Goal: Task Accomplishment & Management: Manage account settings

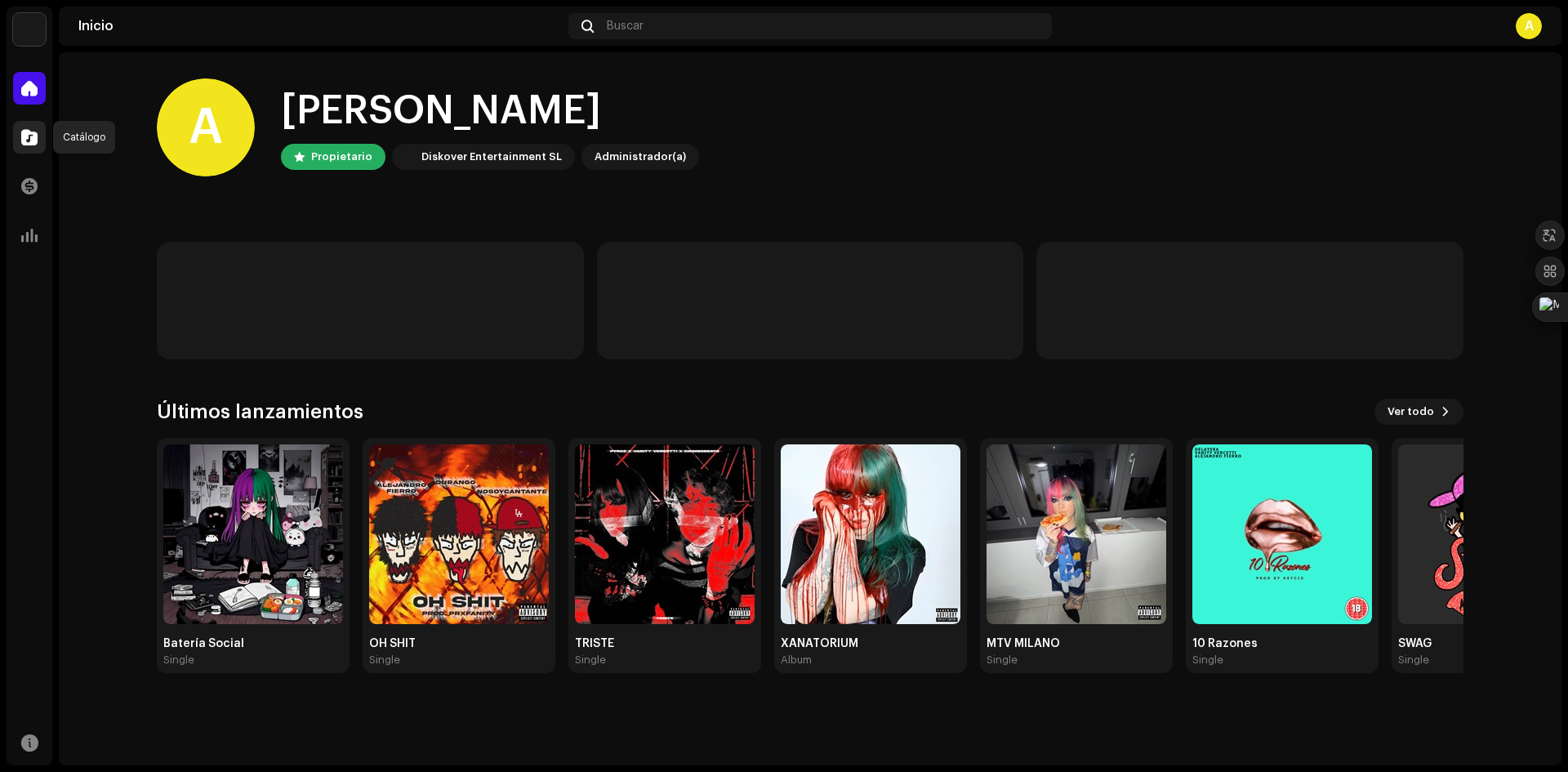
click at [23, 136] on span at bounding box center [30, 137] width 16 height 13
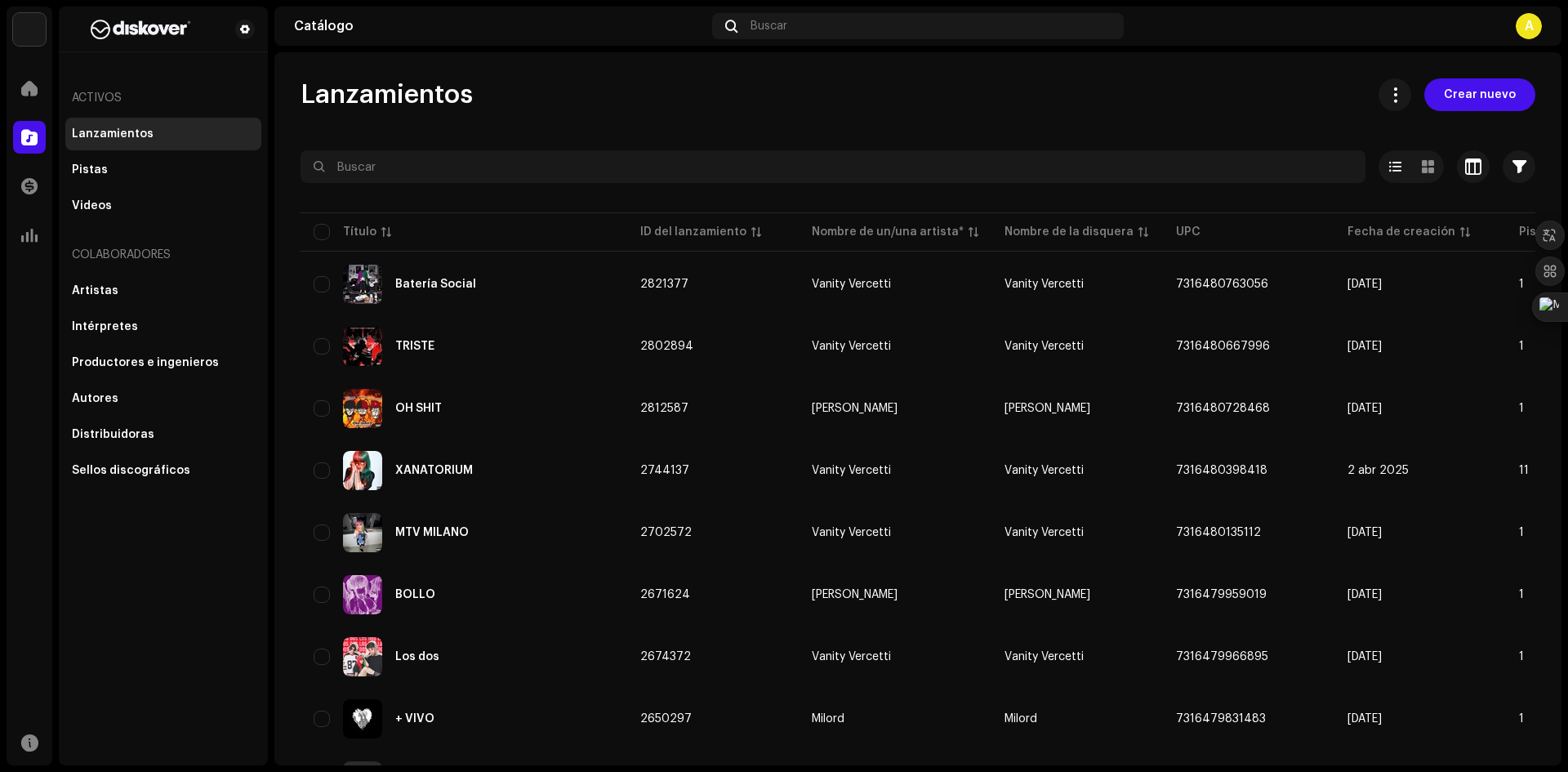
scroll to position [1025, 0]
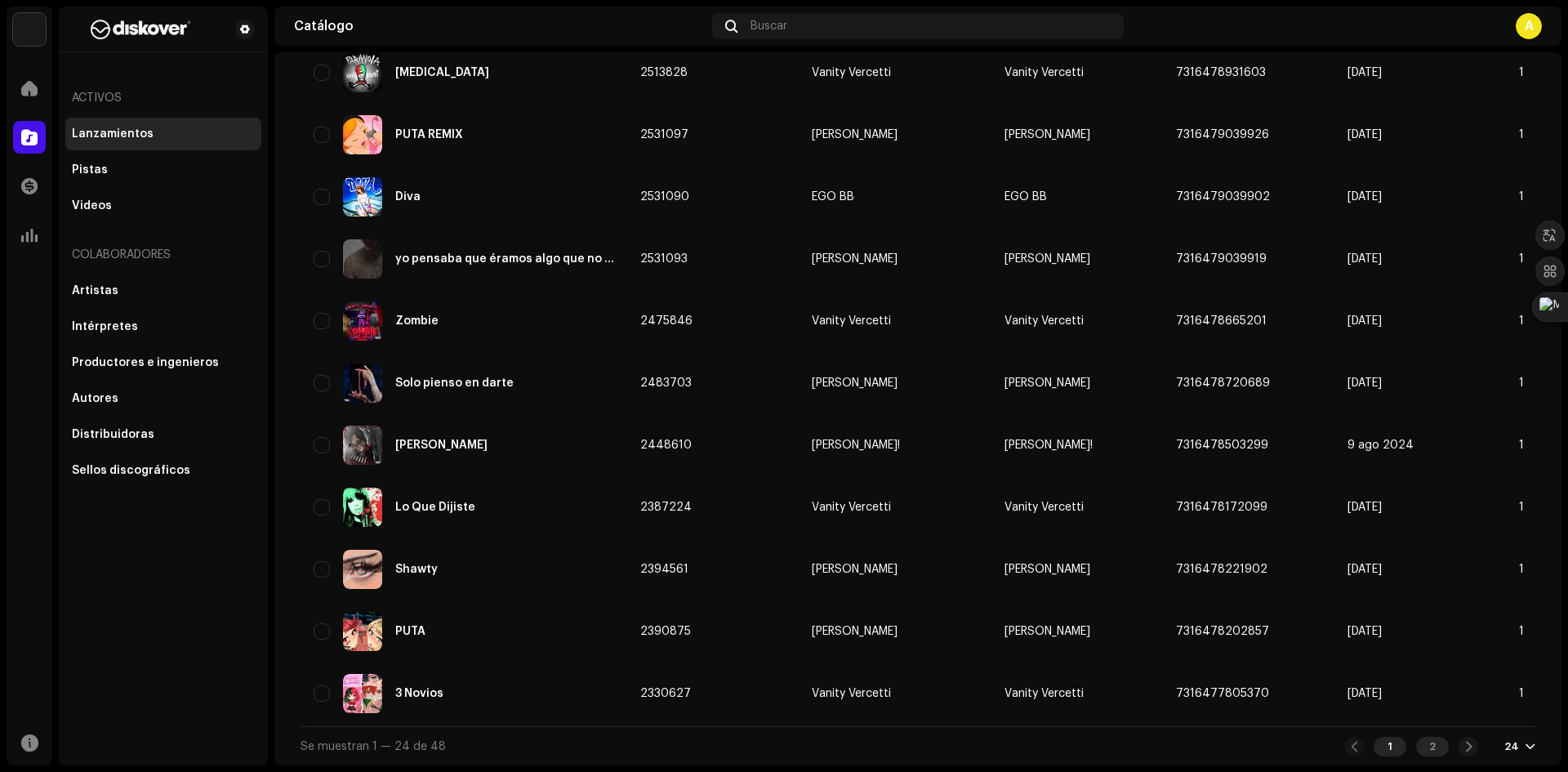
click at [1434, 752] on div "2" at bounding box center [1432, 747] width 33 height 20
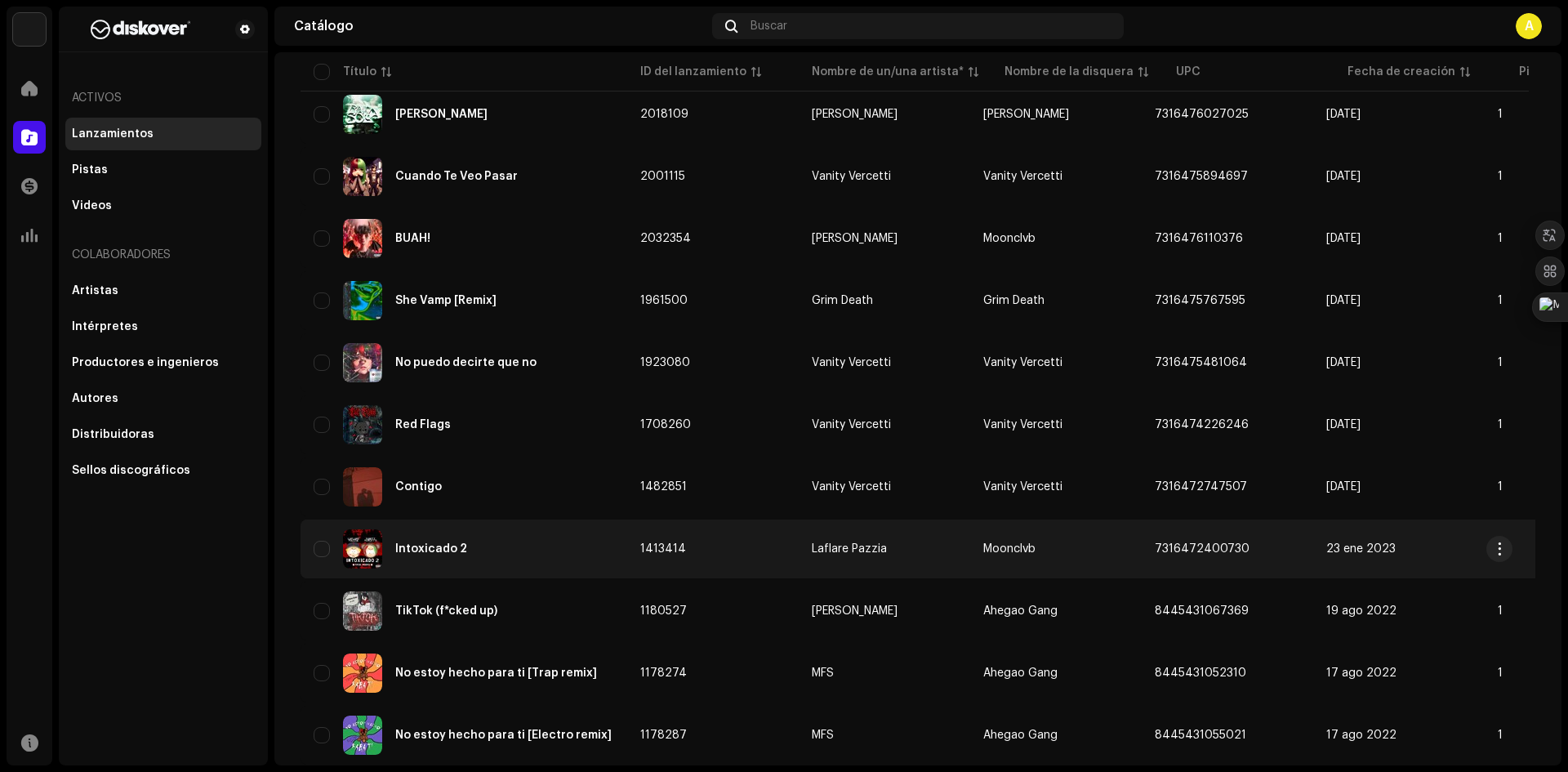
scroll to position [572, 0]
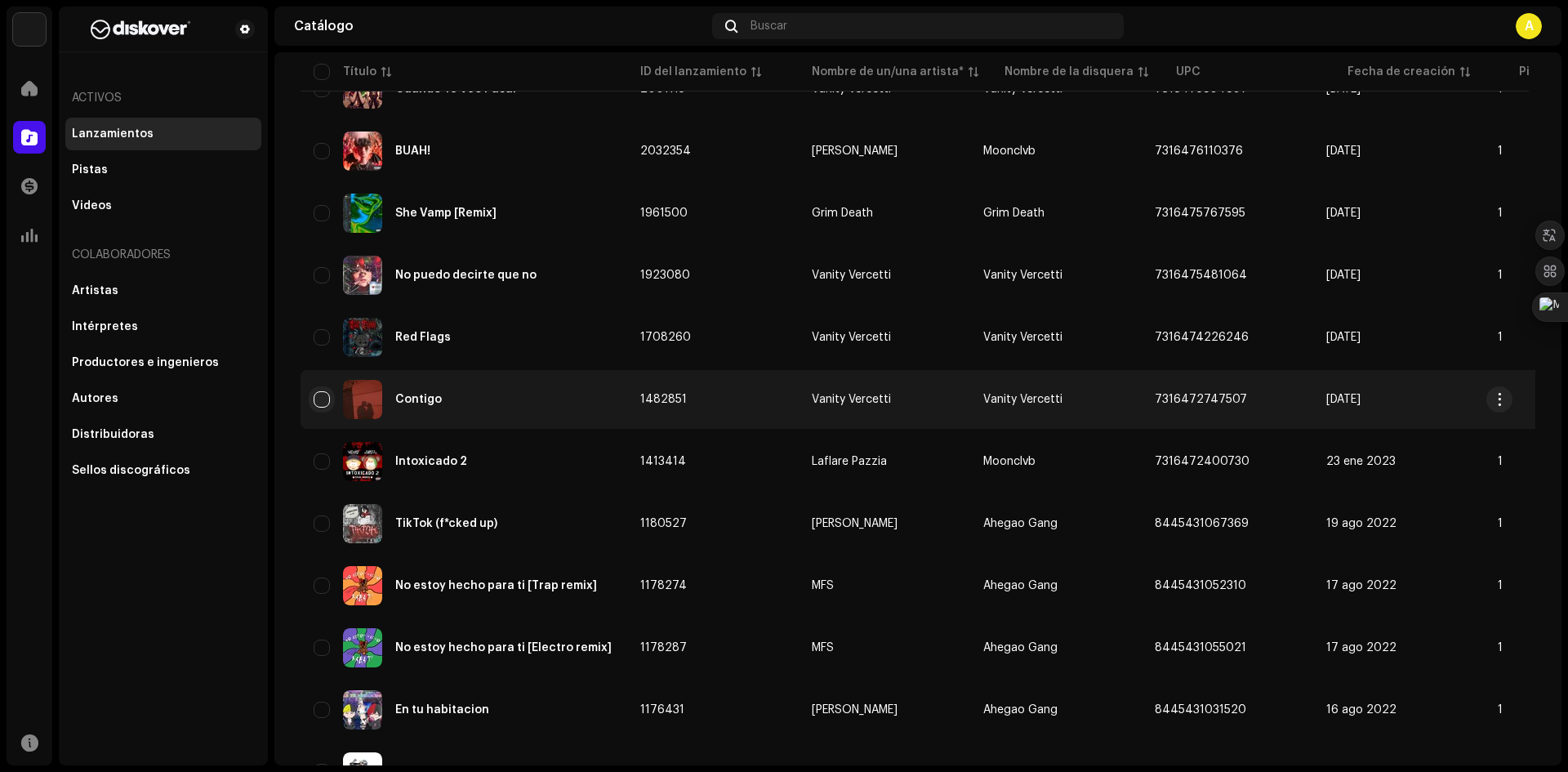
click at [325, 401] on input "checkbox" at bounding box center [322, 399] width 16 height 16
checkbox input "true"
click at [1496, 398] on span "button" at bounding box center [1500, 399] width 13 height 13
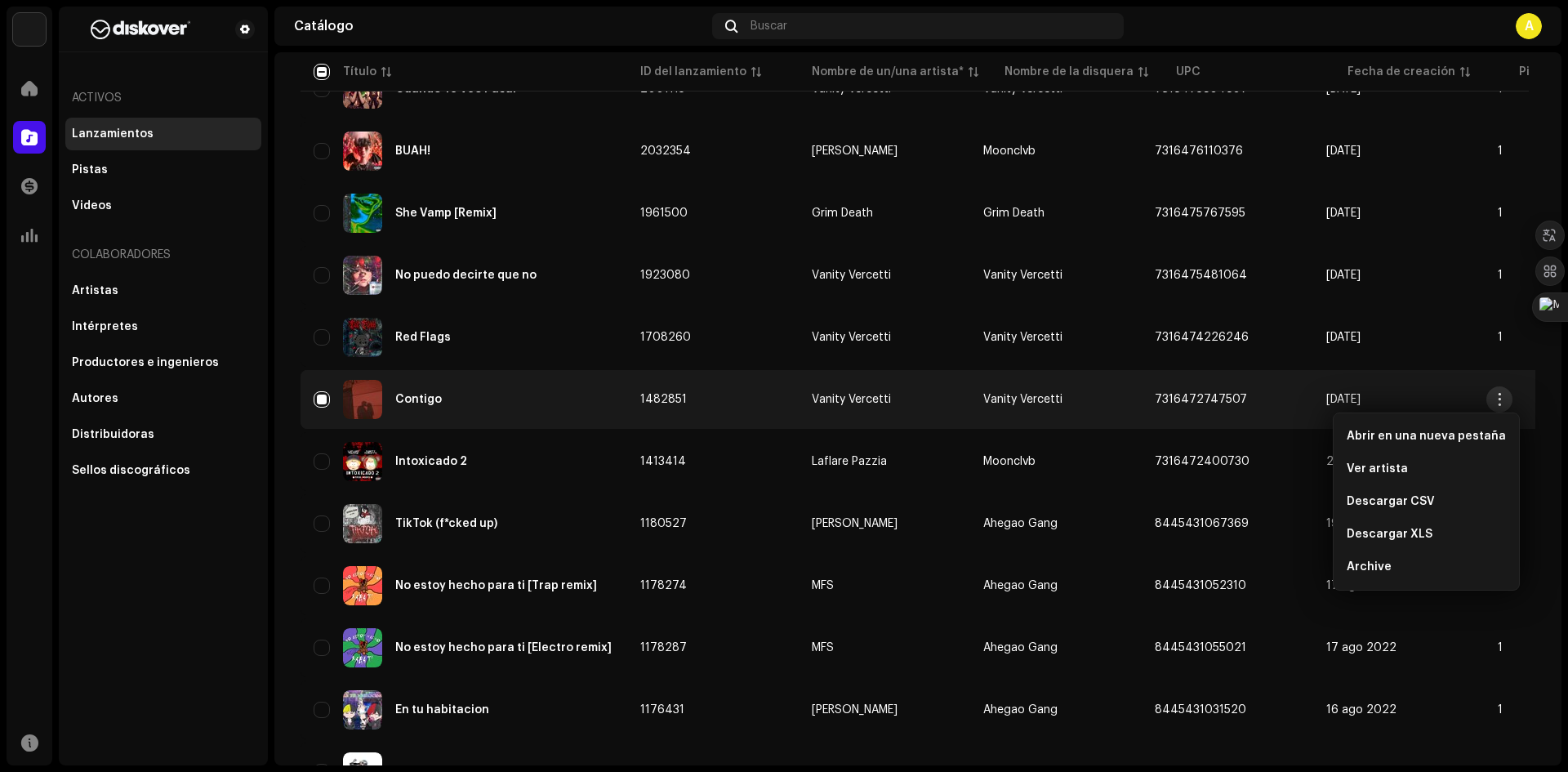
click at [1494, 398] on span "button" at bounding box center [1500, 399] width 13 height 13
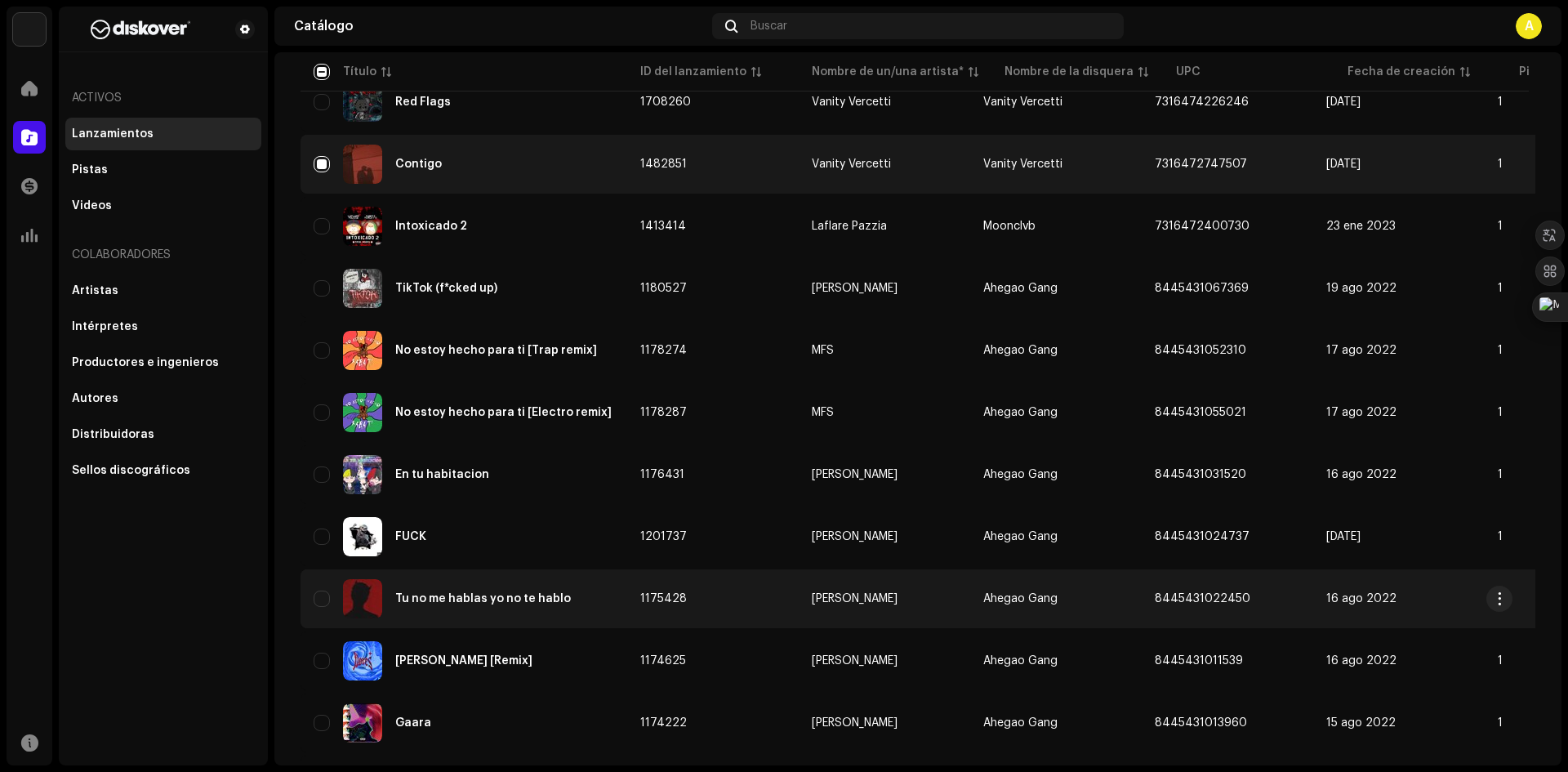
scroll to position [785, 0]
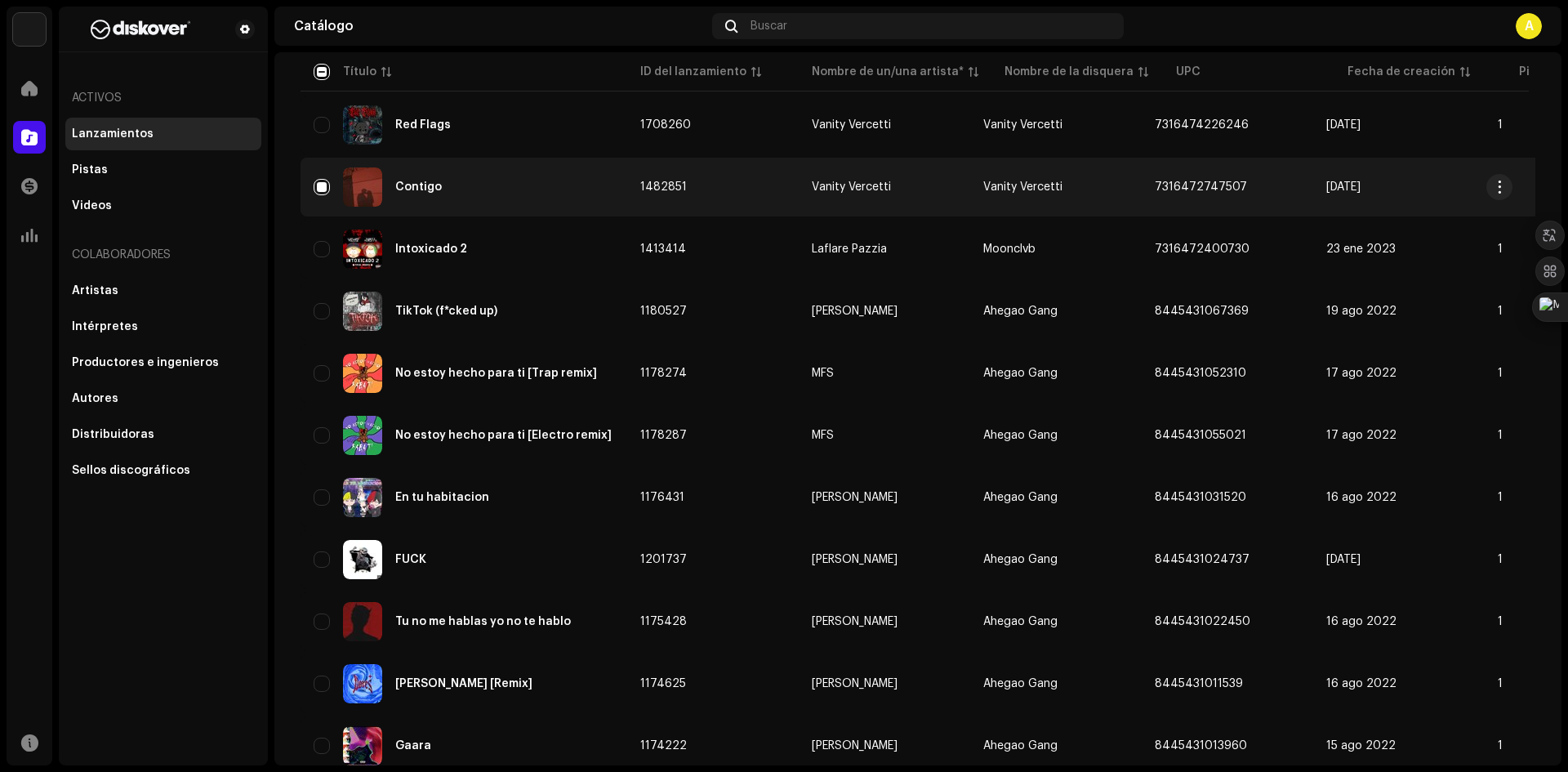
click at [479, 190] on div "Contigo" at bounding box center [464, 187] width 301 height 39
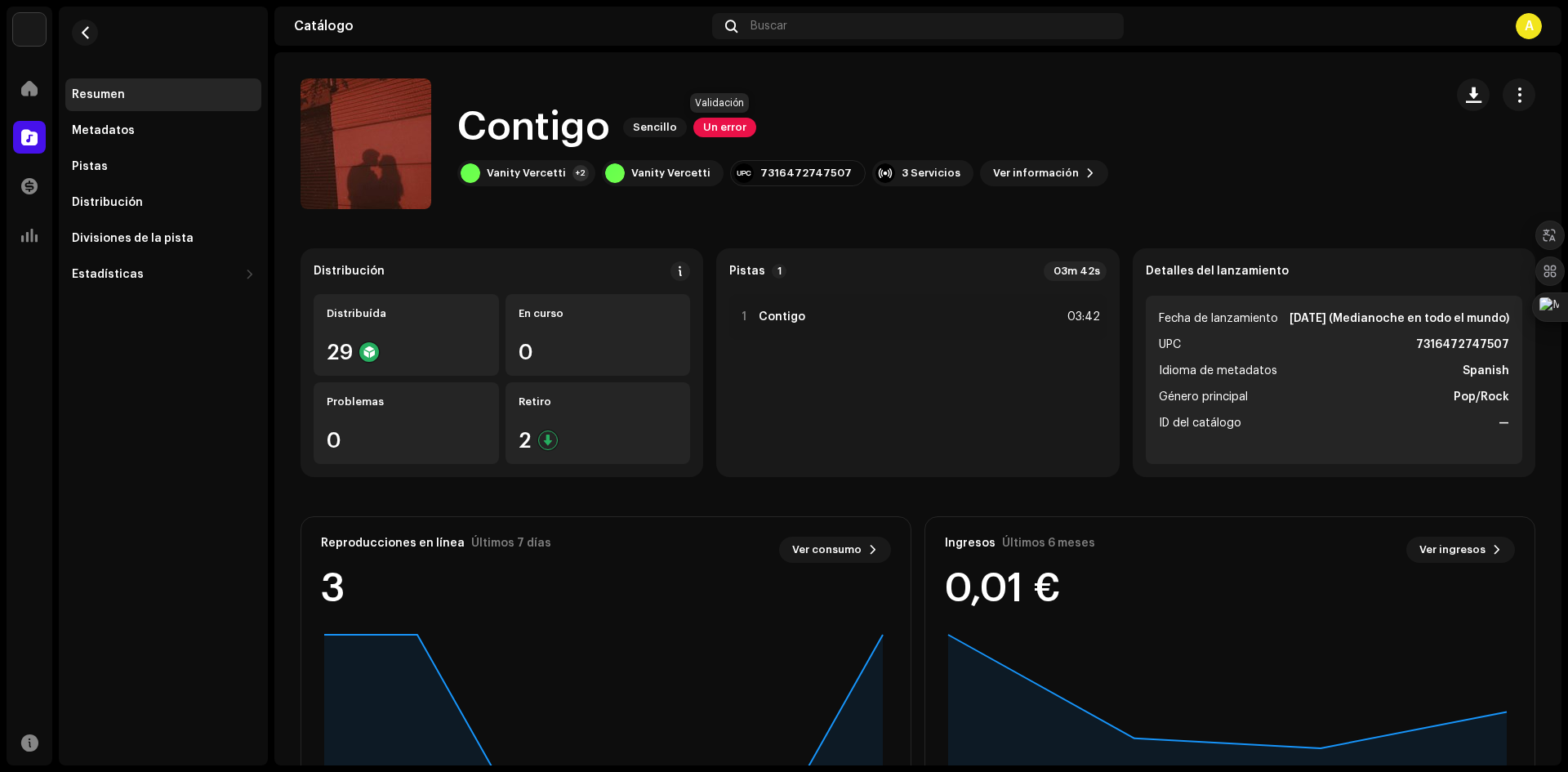
click at [708, 127] on span "Un error" at bounding box center [725, 127] width 63 height 20
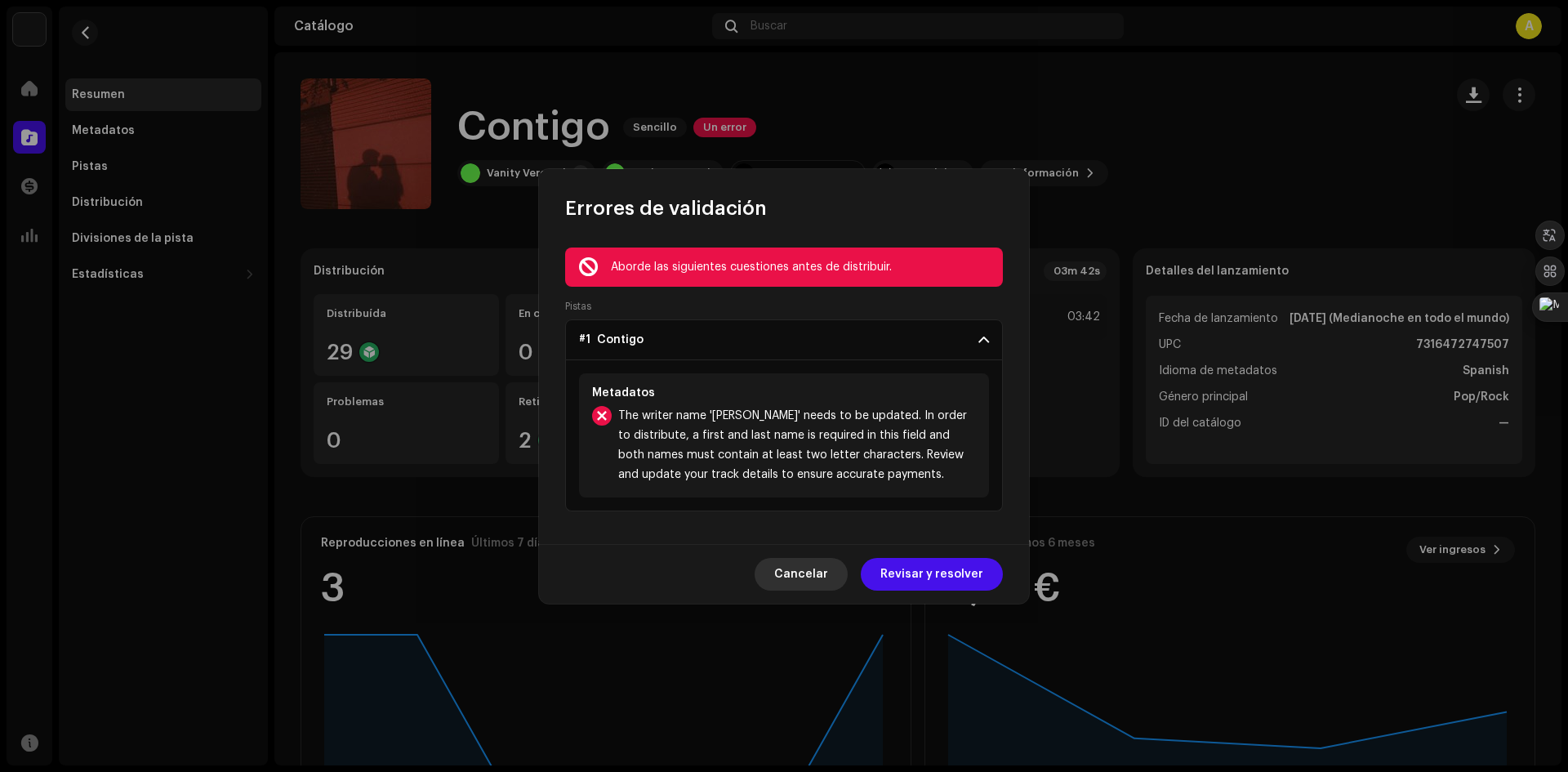
click at [806, 582] on span "Cancelar" at bounding box center [801, 574] width 54 height 33
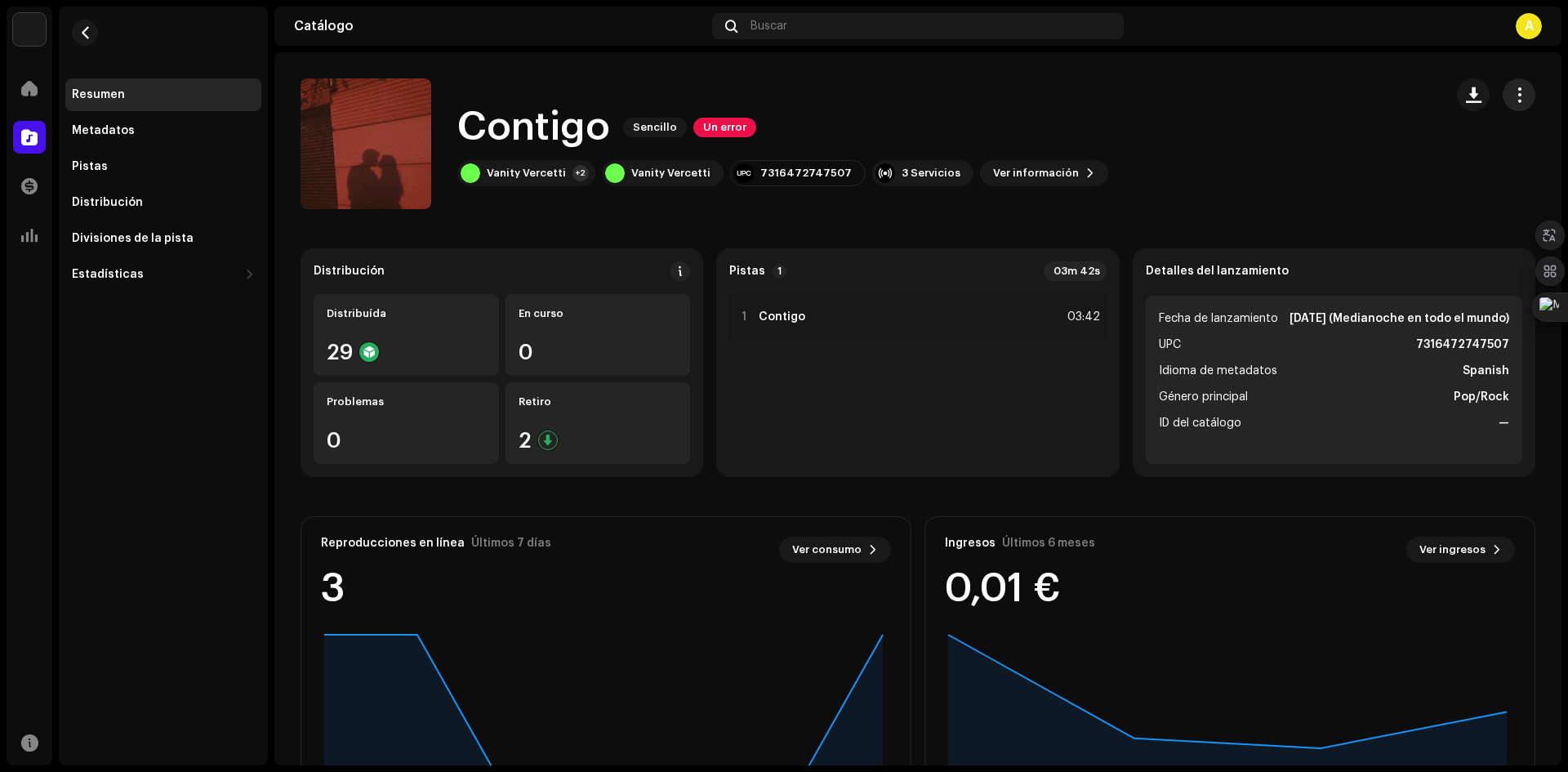
click at [1520, 90] on button "button" at bounding box center [1519, 95] width 33 height 33
click at [1255, 111] on div "Contigo Sencillo Un error Vanity [PERSON_NAME] +2 Vanity Vercetti 7316472747507…" at bounding box center [866, 144] width 1131 height 131
click at [1037, 168] on span "Ver información" at bounding box center [1036, 173] width 86 height 33
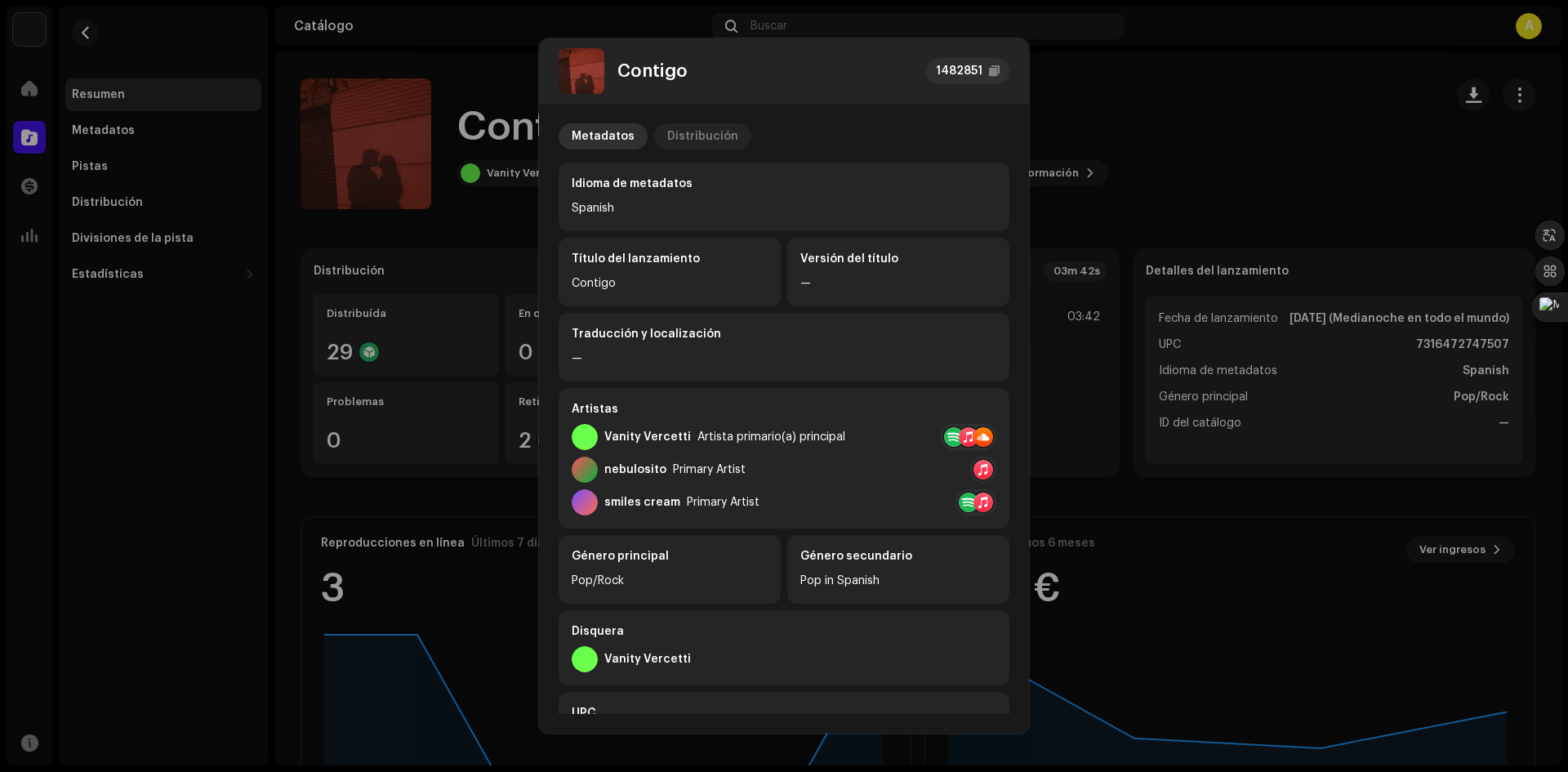
click at [696, 140] on div "Distribución" at bounding box center [702, 136] width 71 height 26
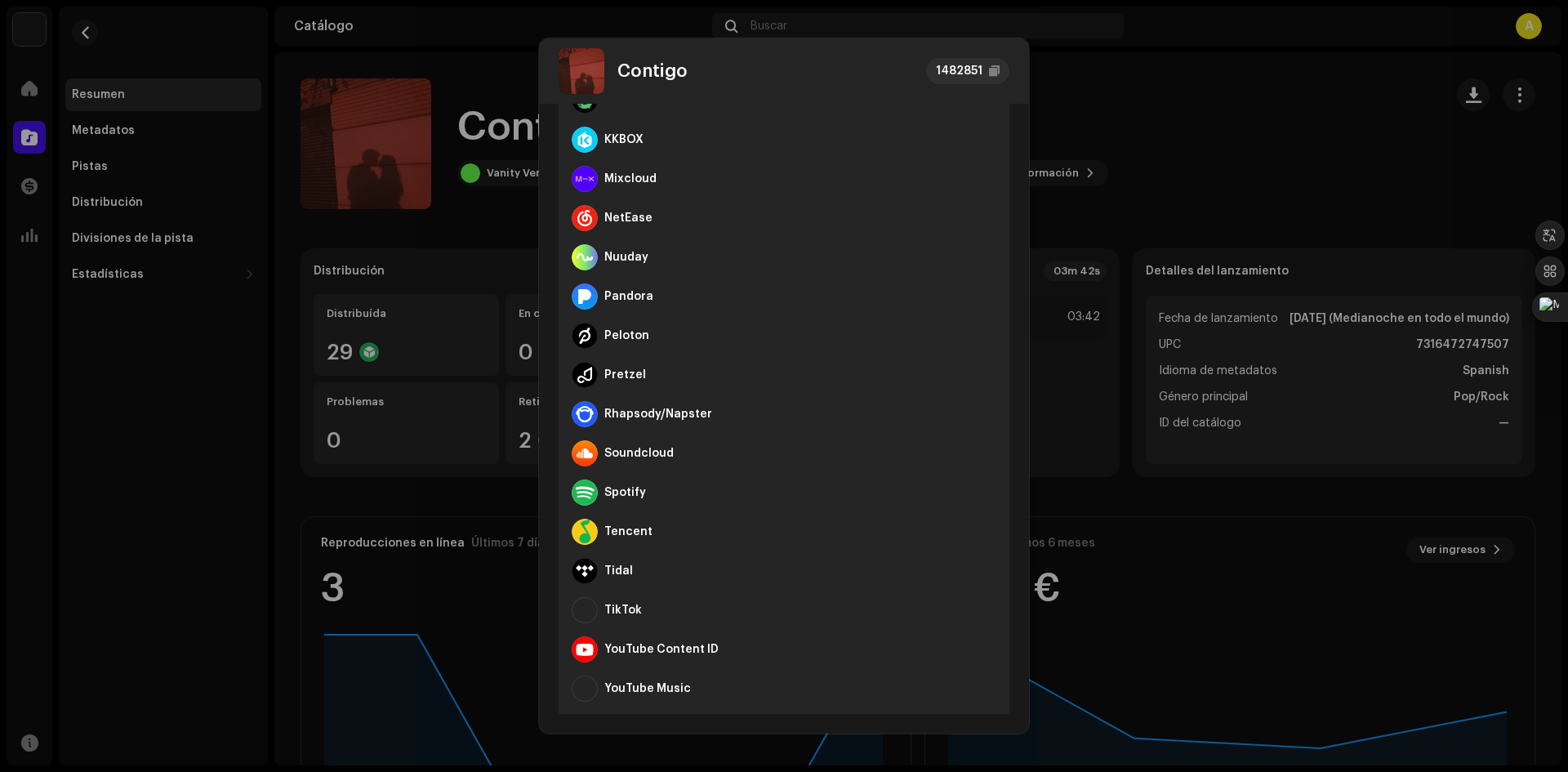
scroll to position [729, 0]
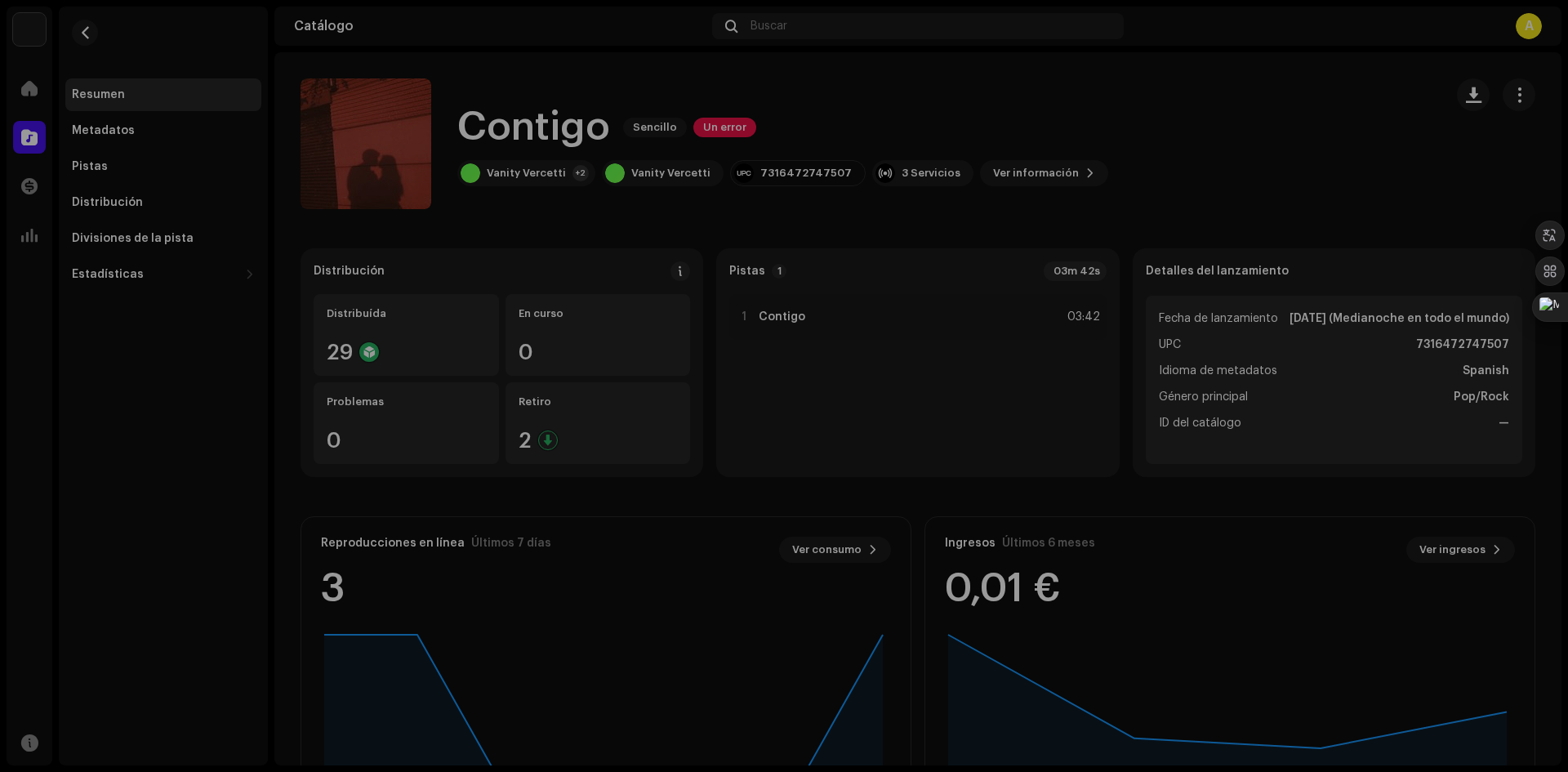
click at [1162, 199] on div "Contigo 1482851 Metadatos Distribución Fecha de lanzamiento [DATE] (Medianoche …" at bounding box center [784, 386] width 1568 height 772
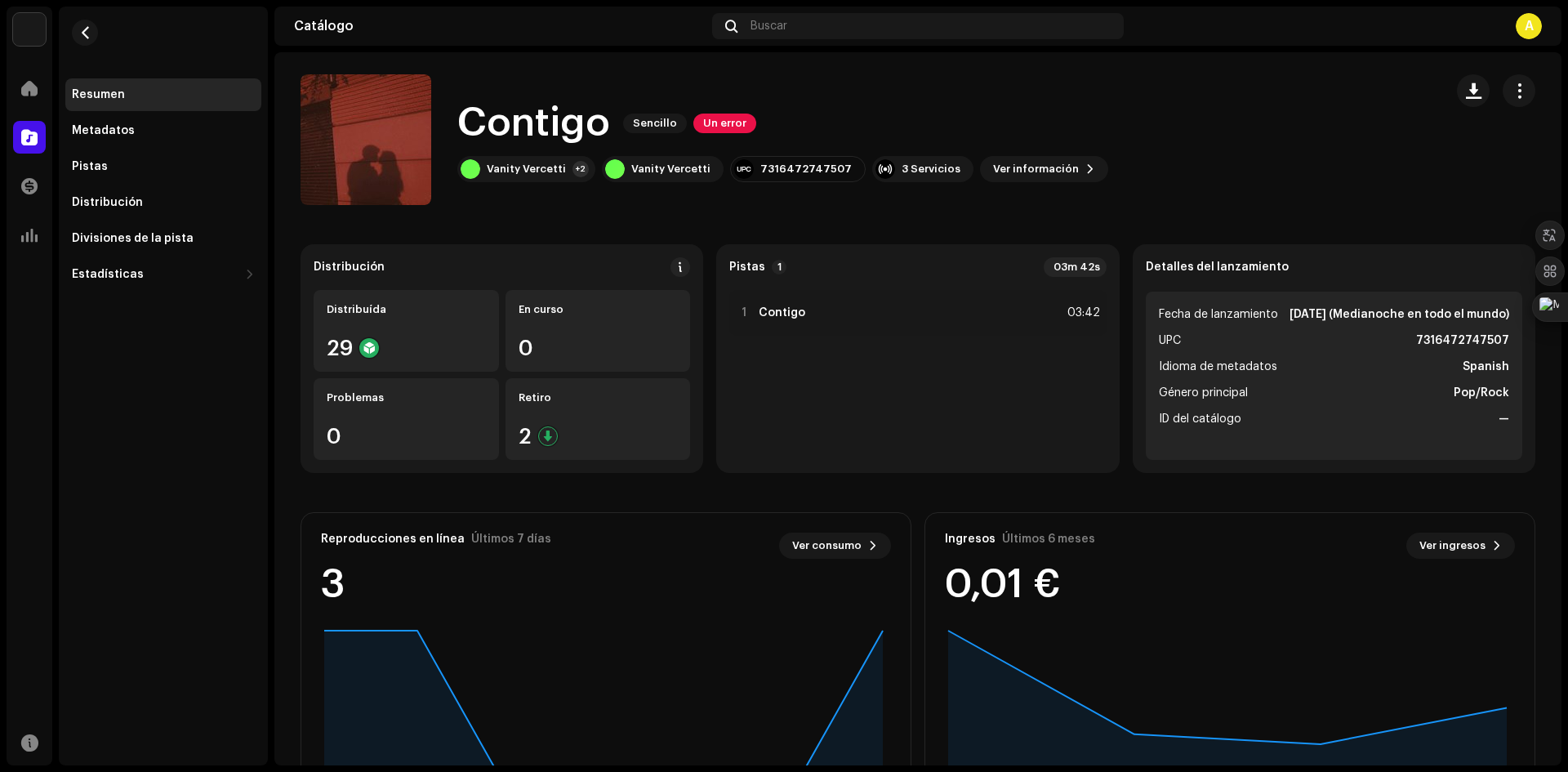
scroll to position [0, 0]
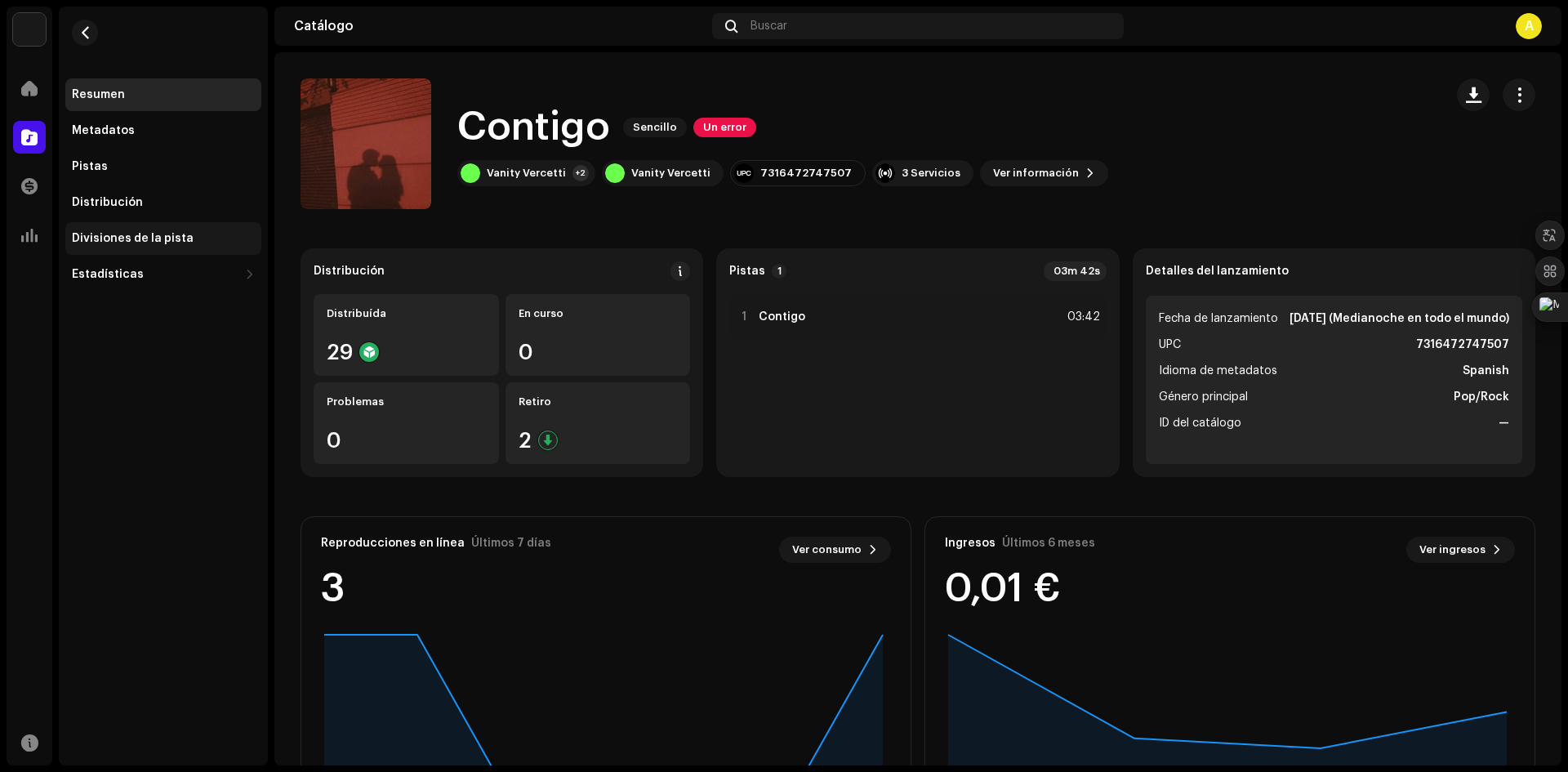
click at [147, 241] on div "Divisiones de la pista" at bounding box center [132, 238] width 122 height 13
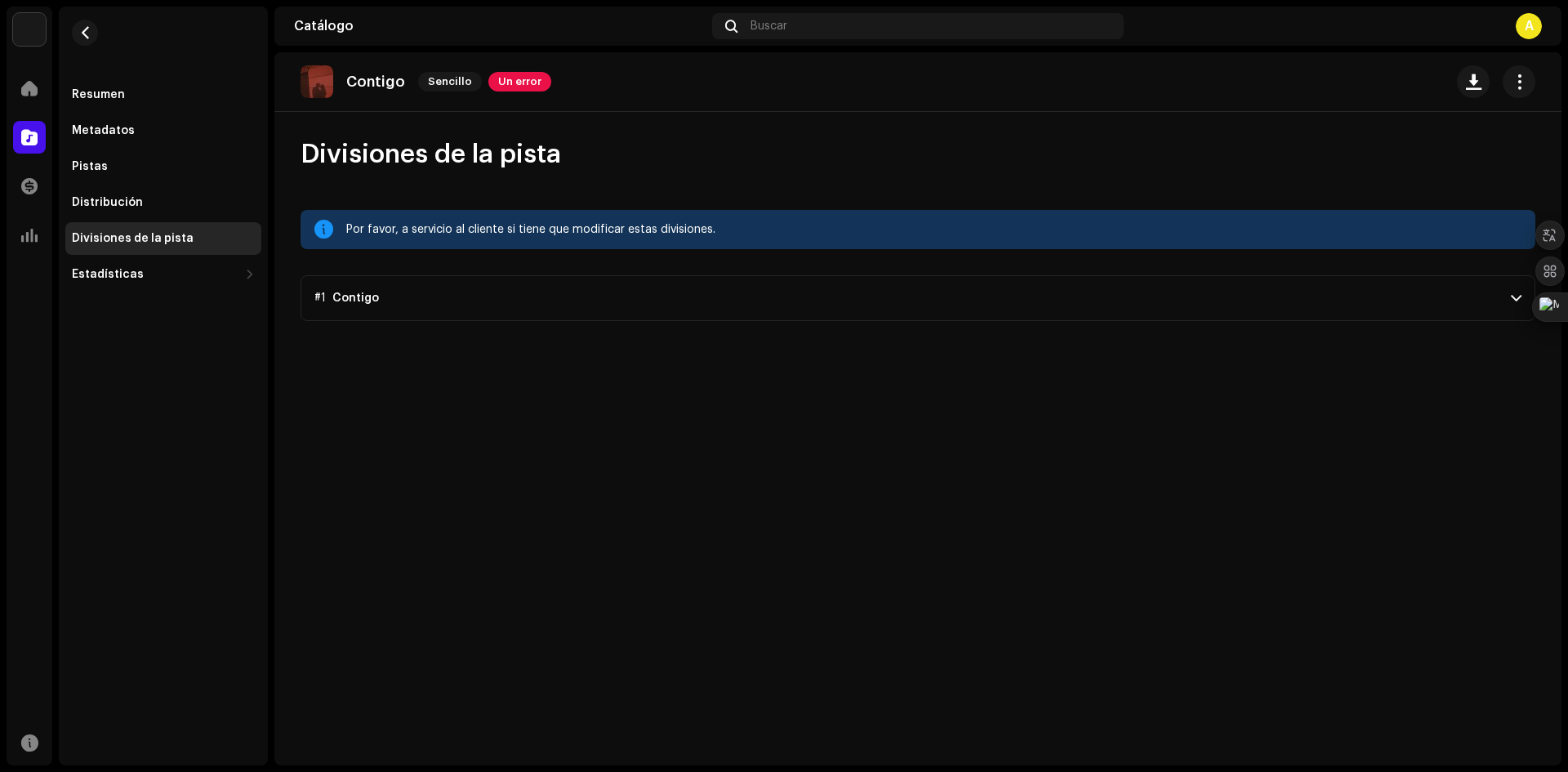
click at [746, 300] on p-accordion-header "#1 Contigo" at bounding box center [918, 298] width 1235 height 46
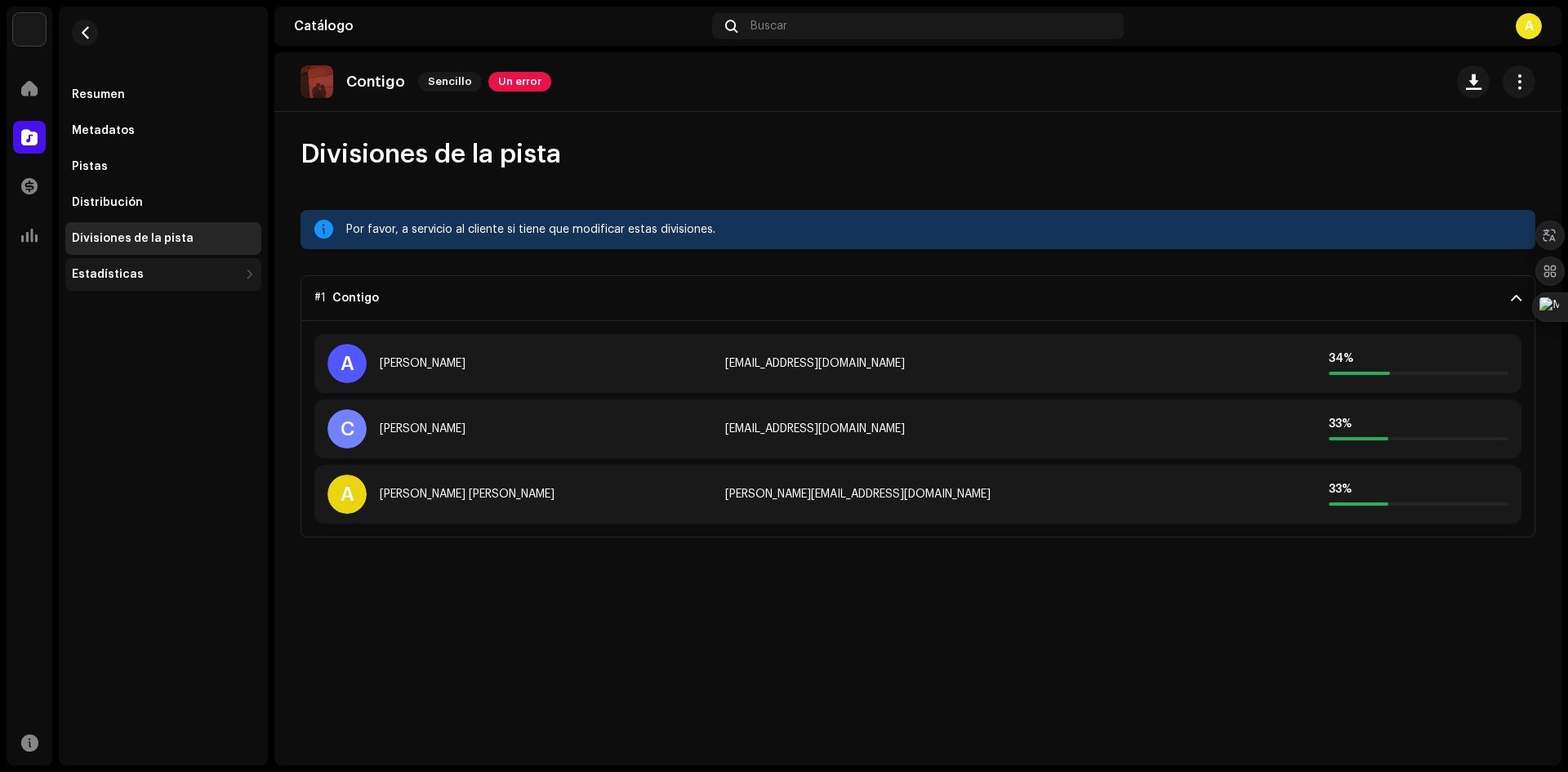
click at [162, 277] on div "Estadísticas" at bounding box center [155, 275] width 166 height 13
click at [176, 371] on div "Ingresos" at bounding box center [163, 382] width 196 height 33
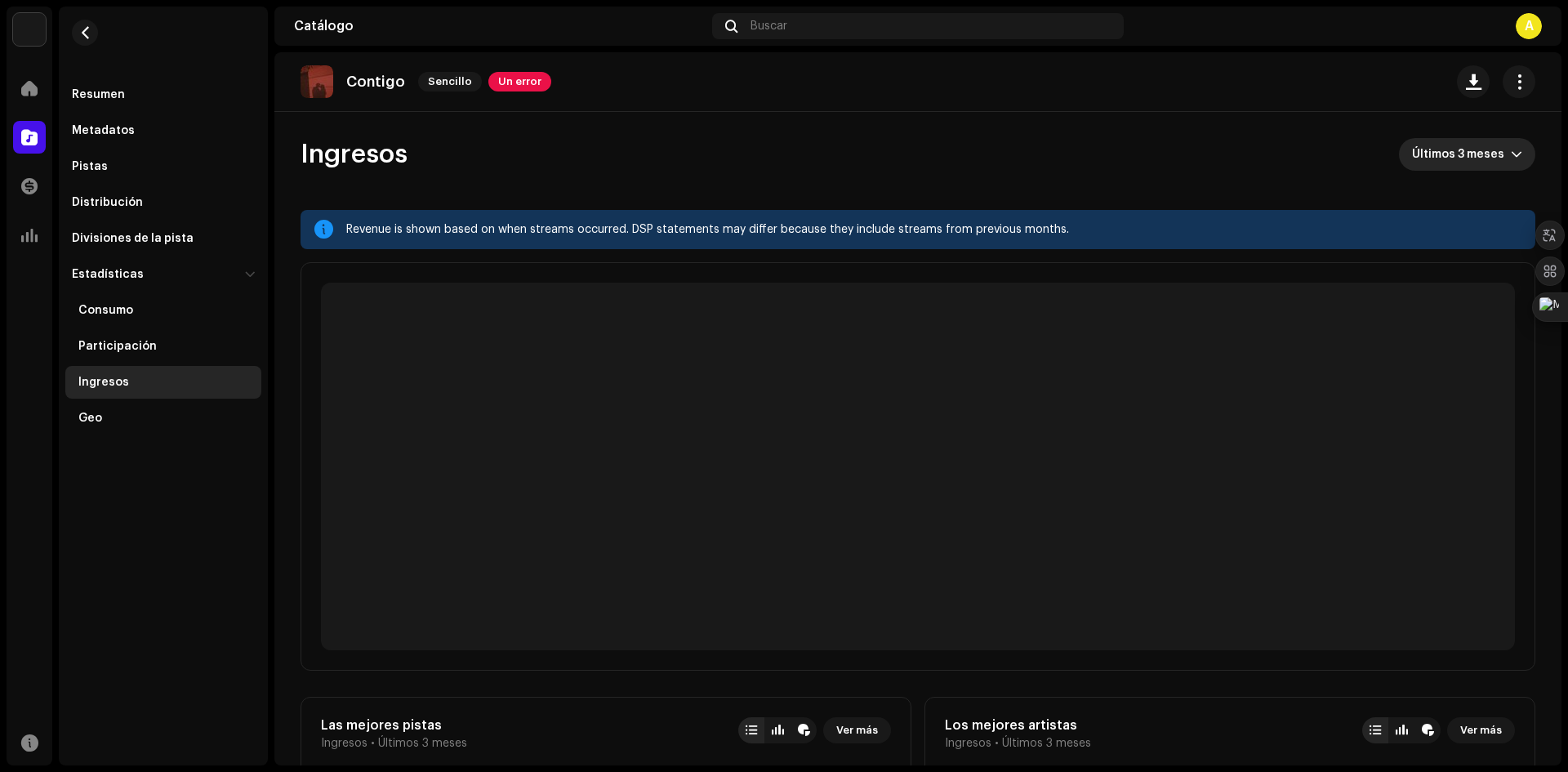
click at [1485, 164] on span "Últimos 3 meses" at bounding box center [1462, 154] width 98 height 33
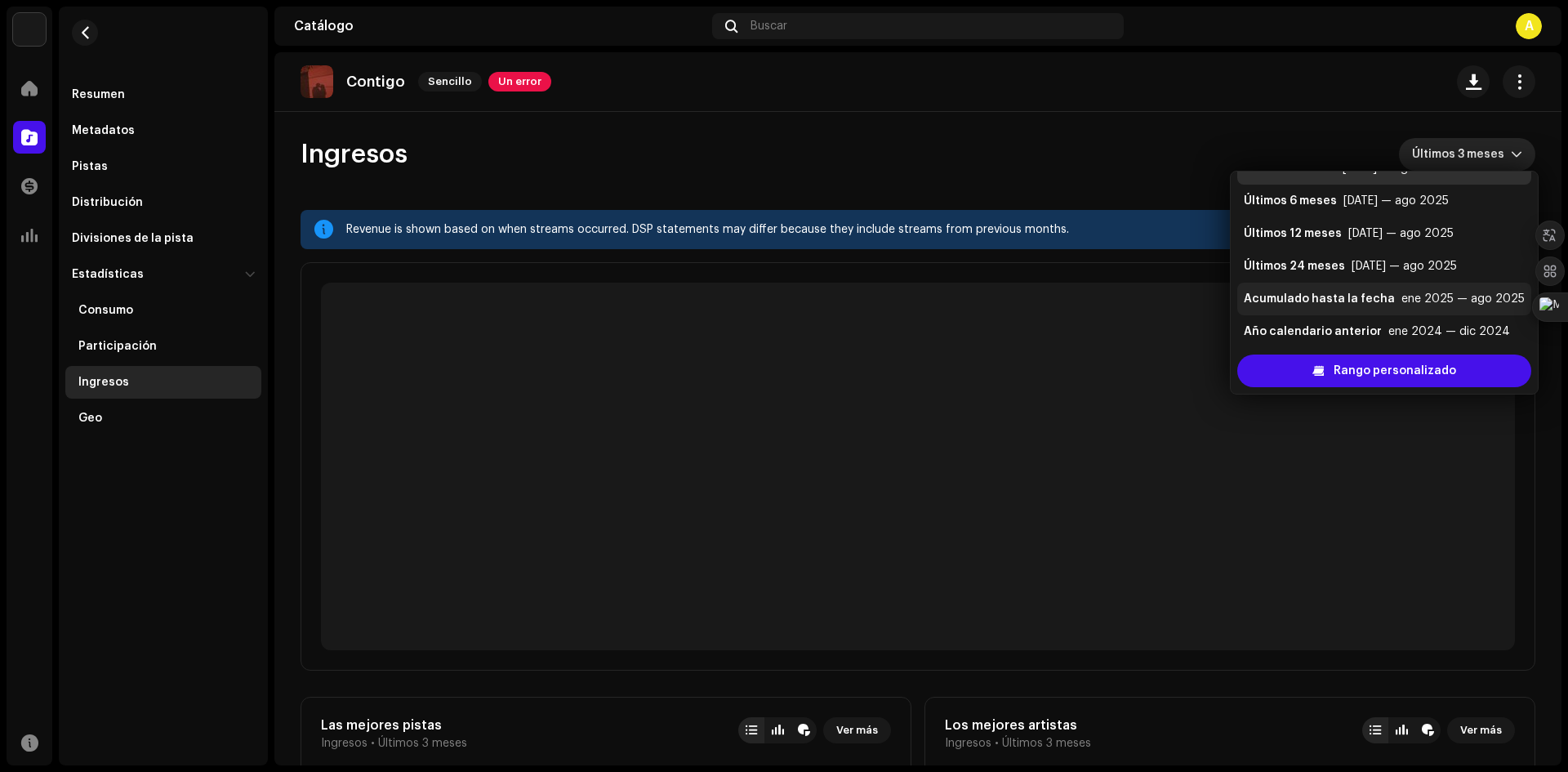
scroll to position [33, 0]
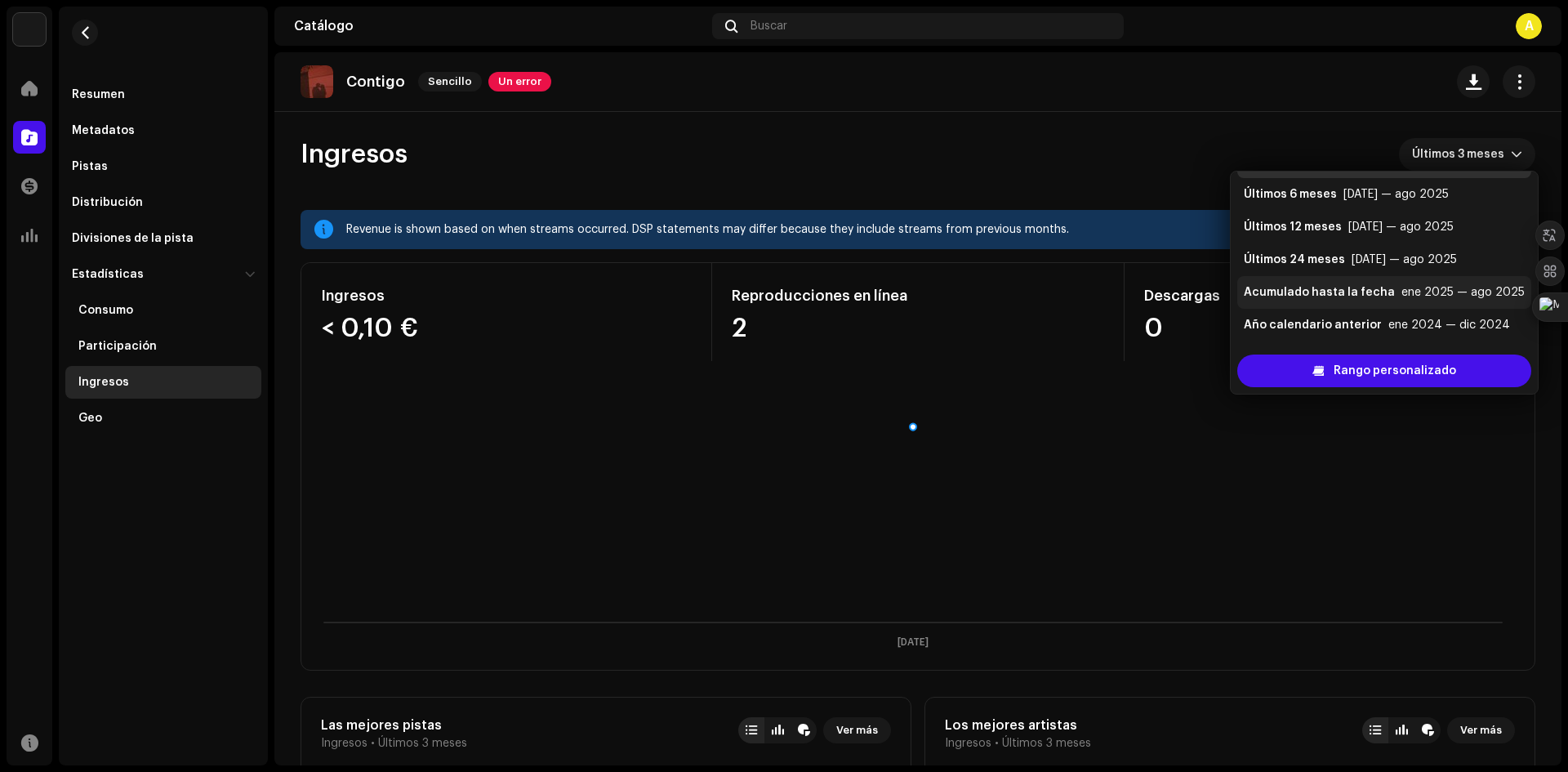
click at [1388, 294] on div "Acumulado hasta la fecha ene 2025 — ago 2025" at bounding box center [1385, 293] width 281 height 16
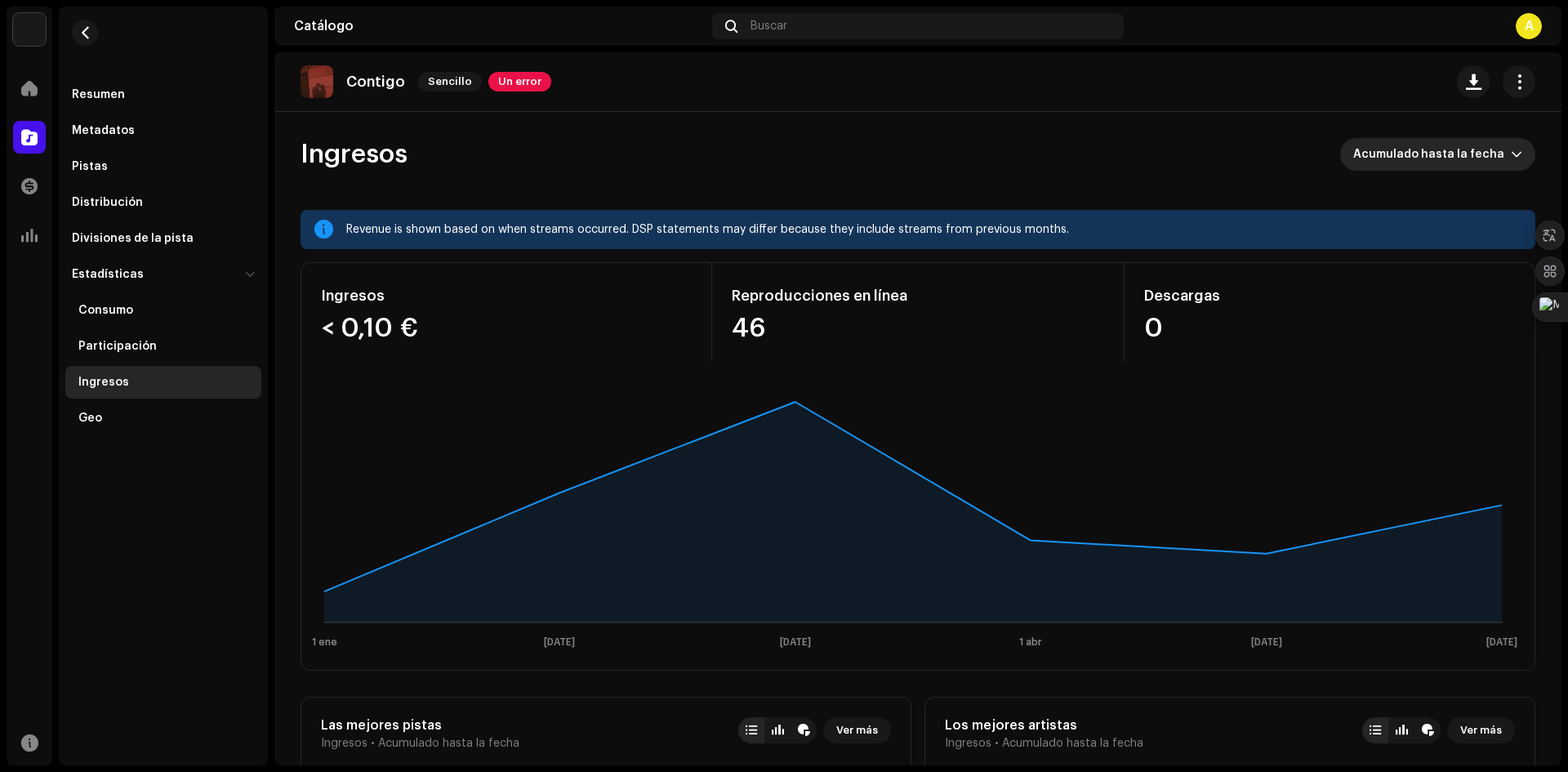
click at [1454, 155] on span "Acumulado hasta la fecha" at bounding box center [1432, 154] width 157 height 33
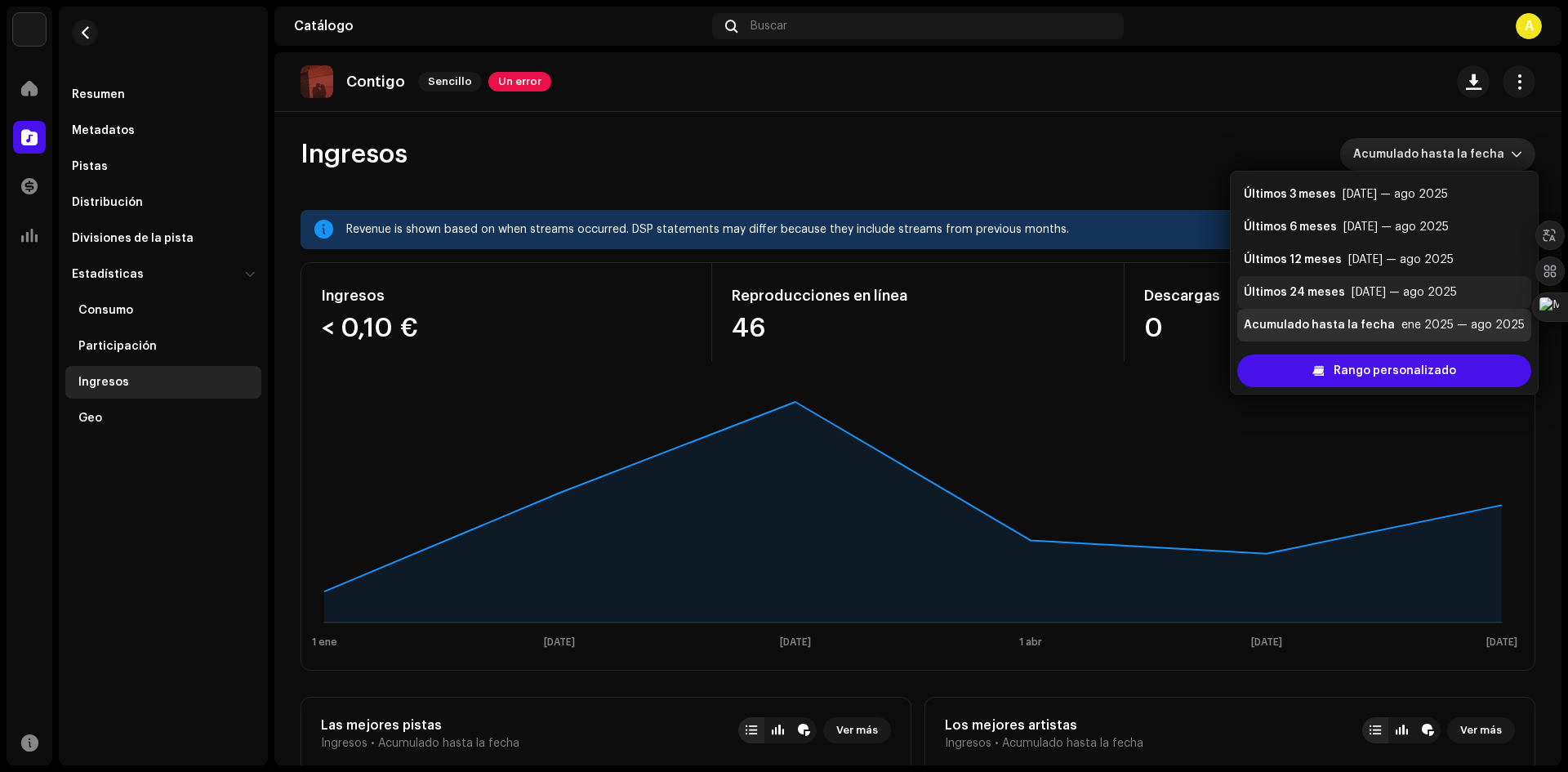
scroll to position [33, 0]
click at [1400, 324] on div "ene 2024 — dic 2024" at bounding box center [1449, 325] width 122 height 16
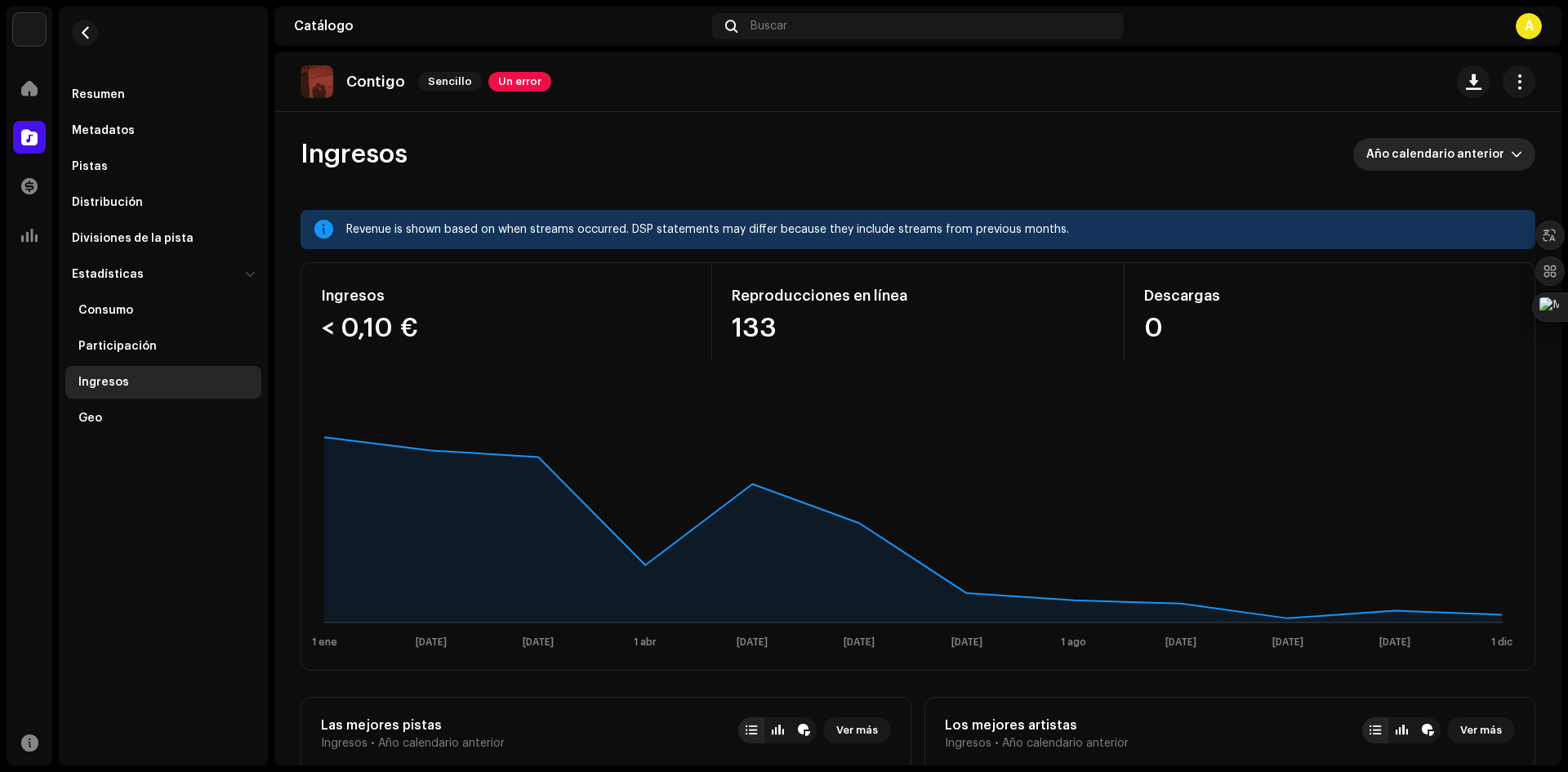
click at [1435, 163] on span "Año calendario anterior" at bounding box center [1439, 154] width 145 height 33
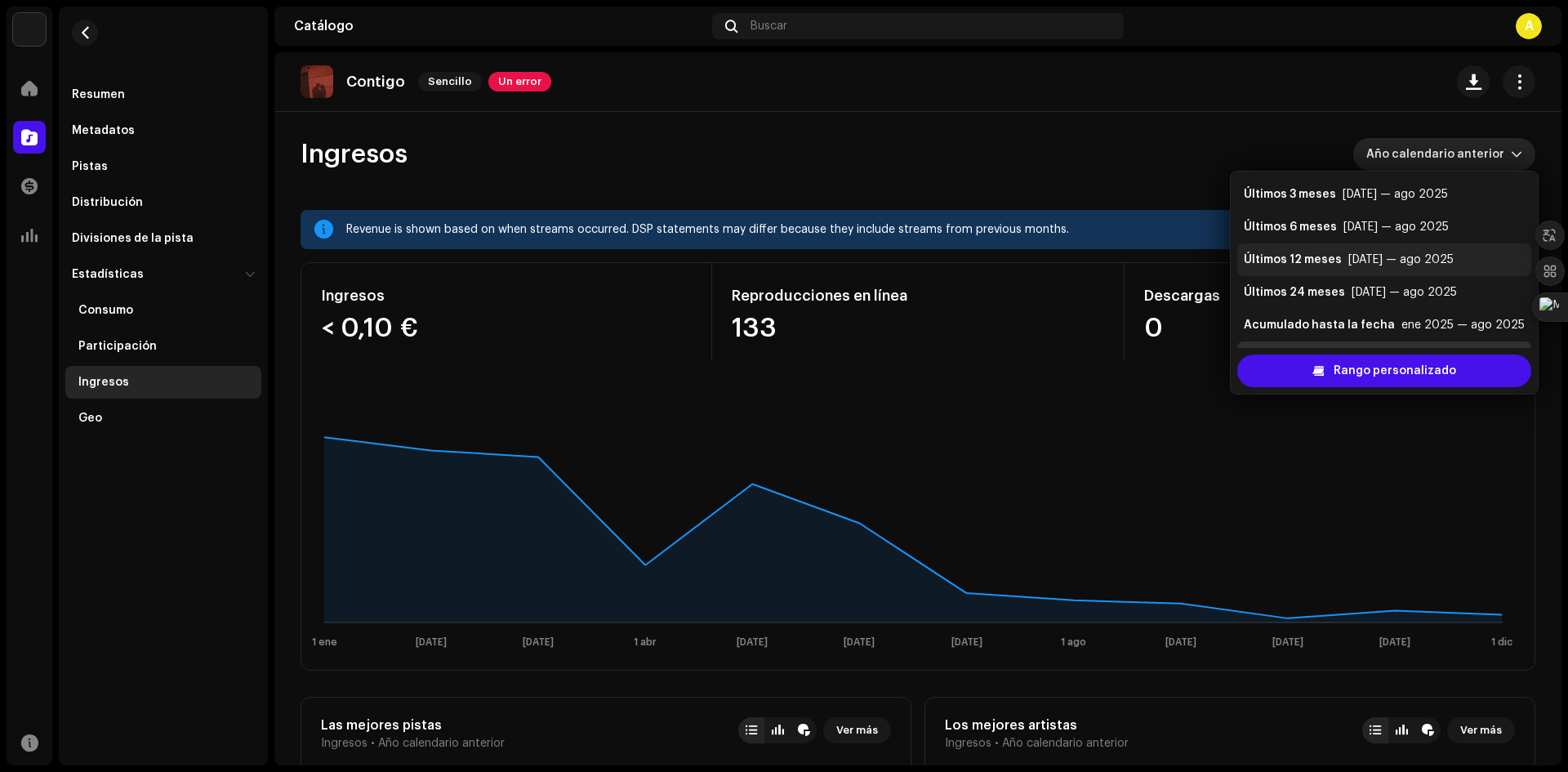
scroll to position [33, 0]
click at [1167, 155] on div "Ingresos Año calendario anterior" at bounding box center [918, 154] width 1235 height 33
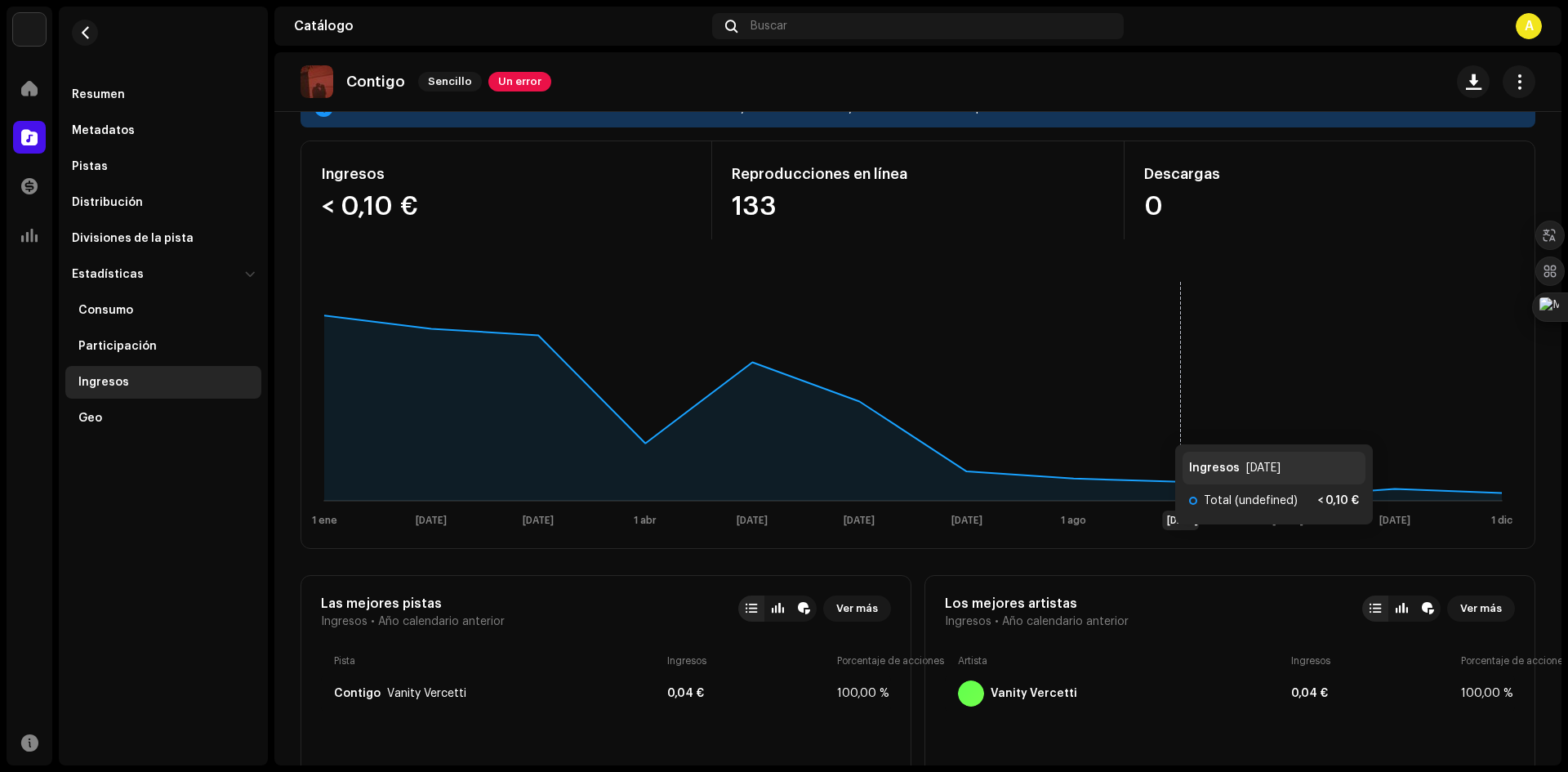
scroll to position [0, 0]
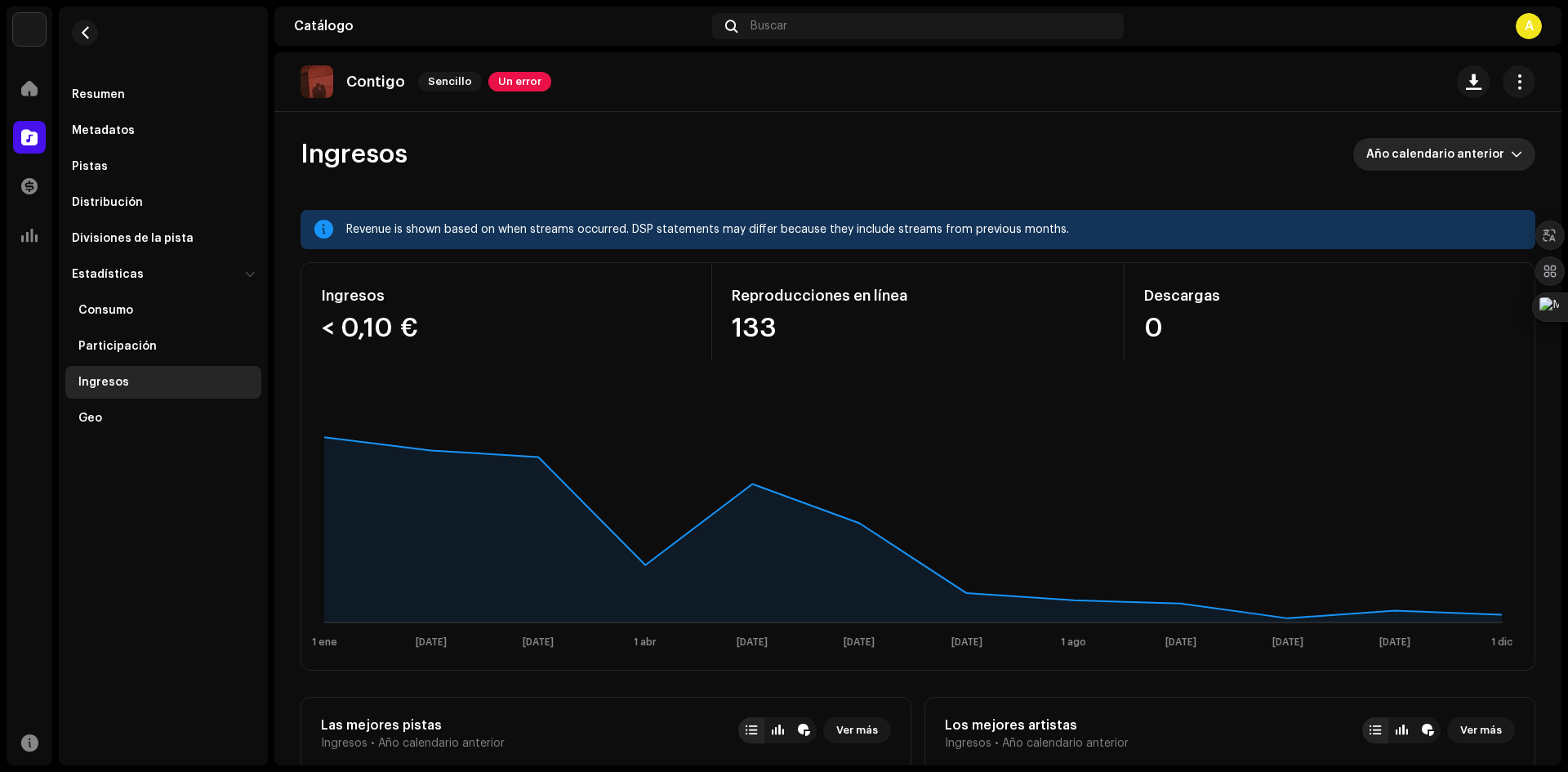
click at [1452, 158] on span "Año calendario anterior" at bounding box center [1439, 154] width 145 height 33
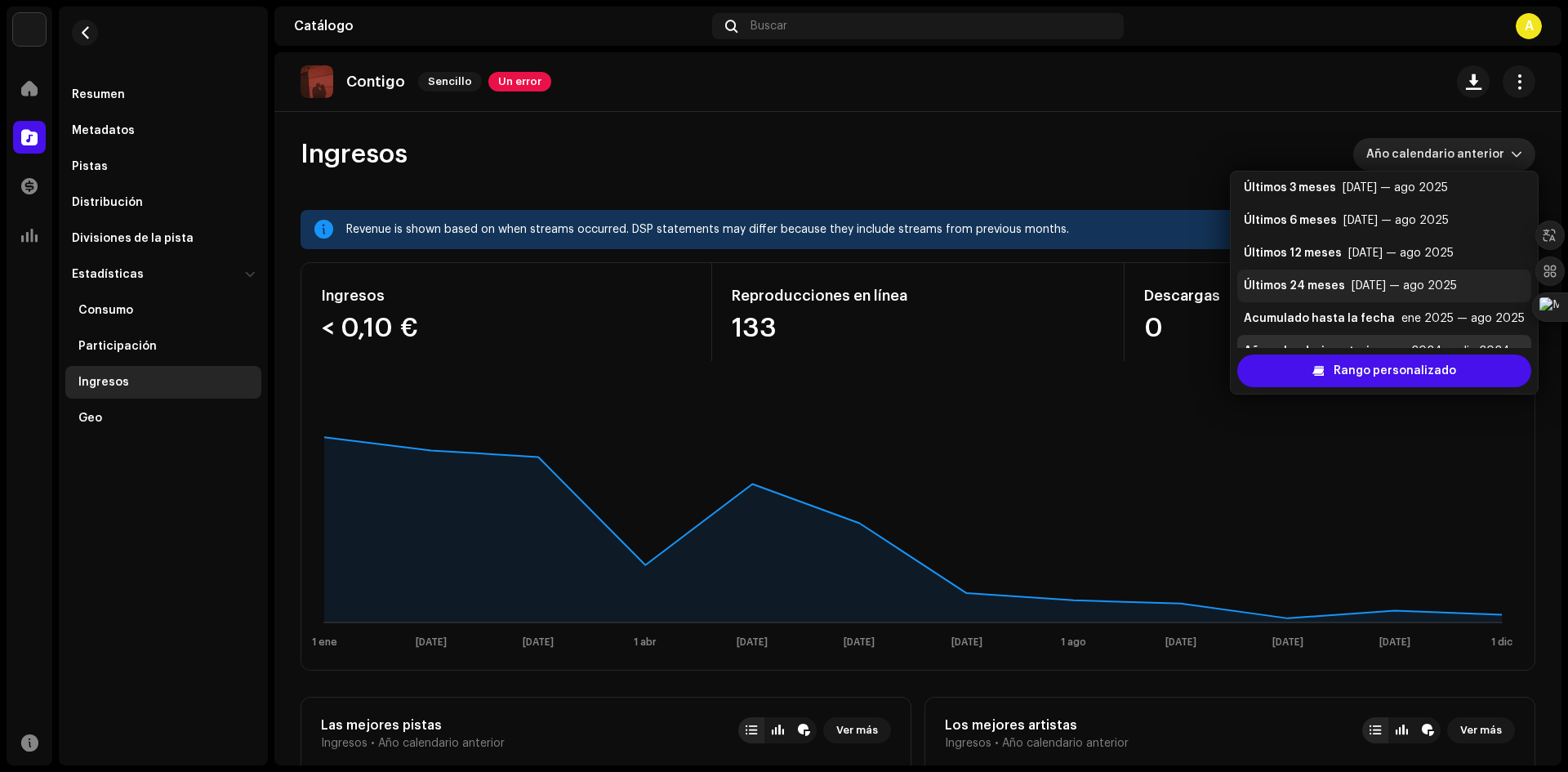
scroll to position [33, 0]
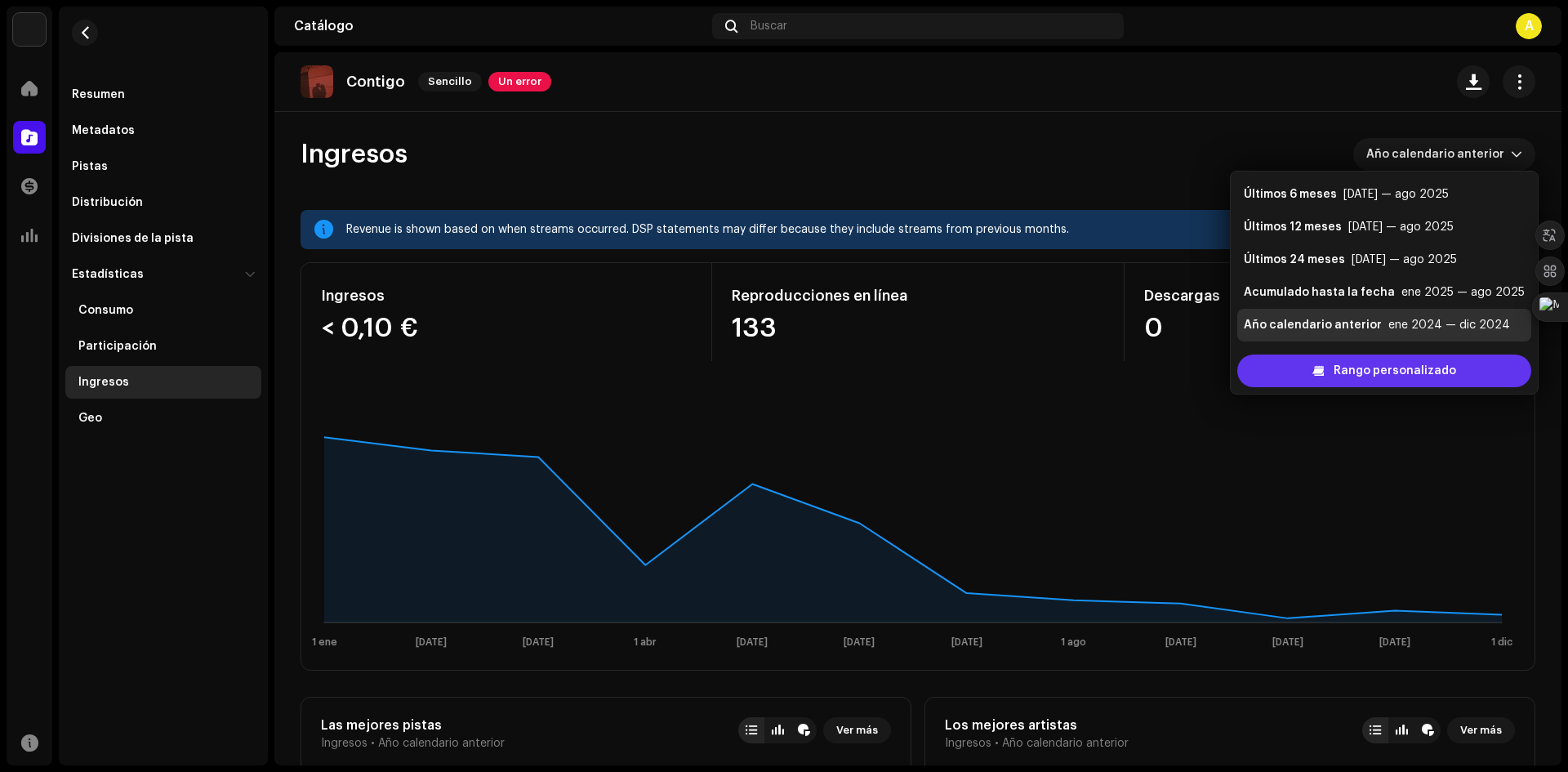
click at [1341, 369] on span "Rango personalizado" at bounding box center [1394, 370] width 123 height 33
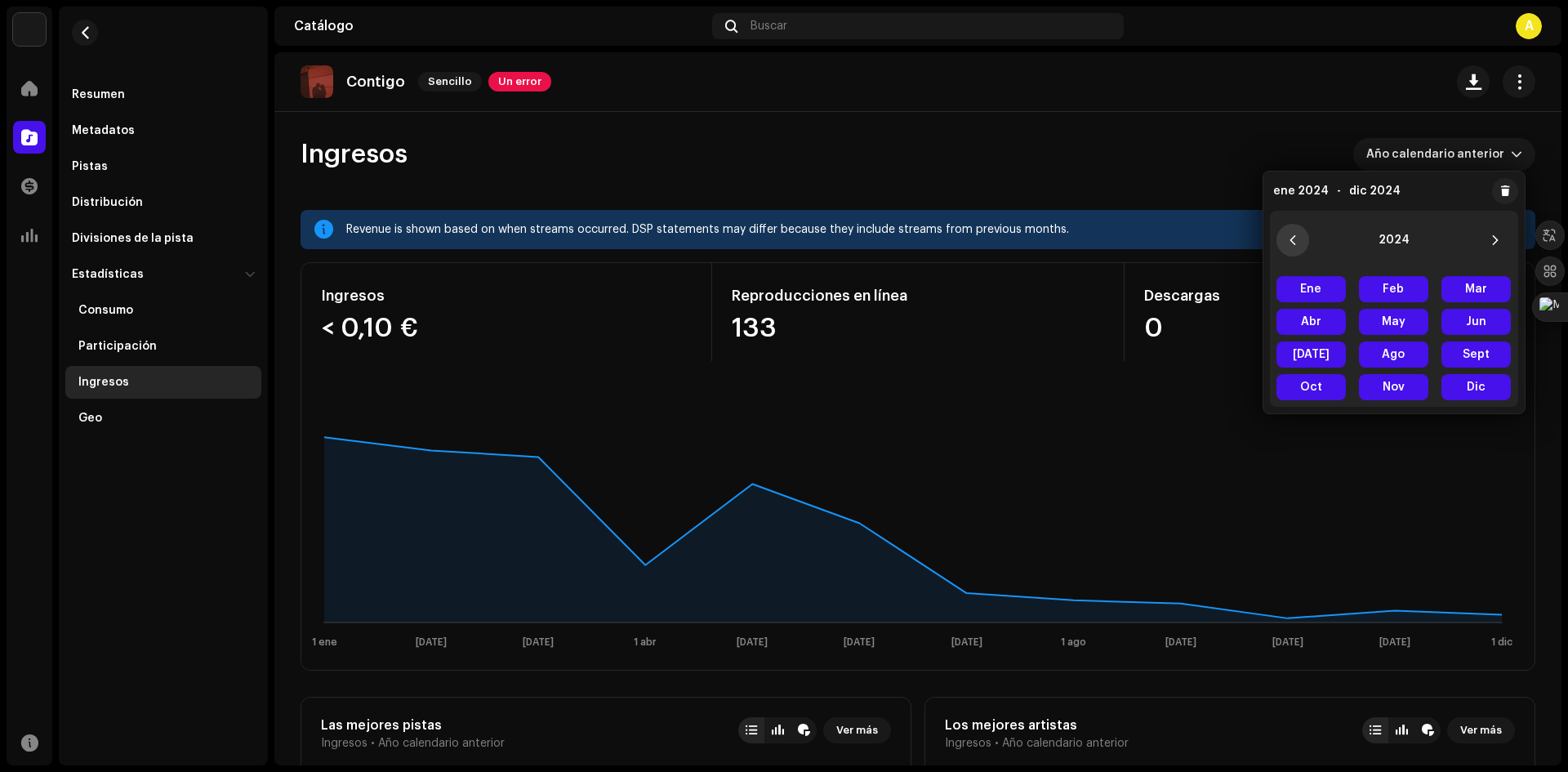
click at [1291, 236] on icon "Previous Year" at bounding box center [1293, 240] width 12 height 12
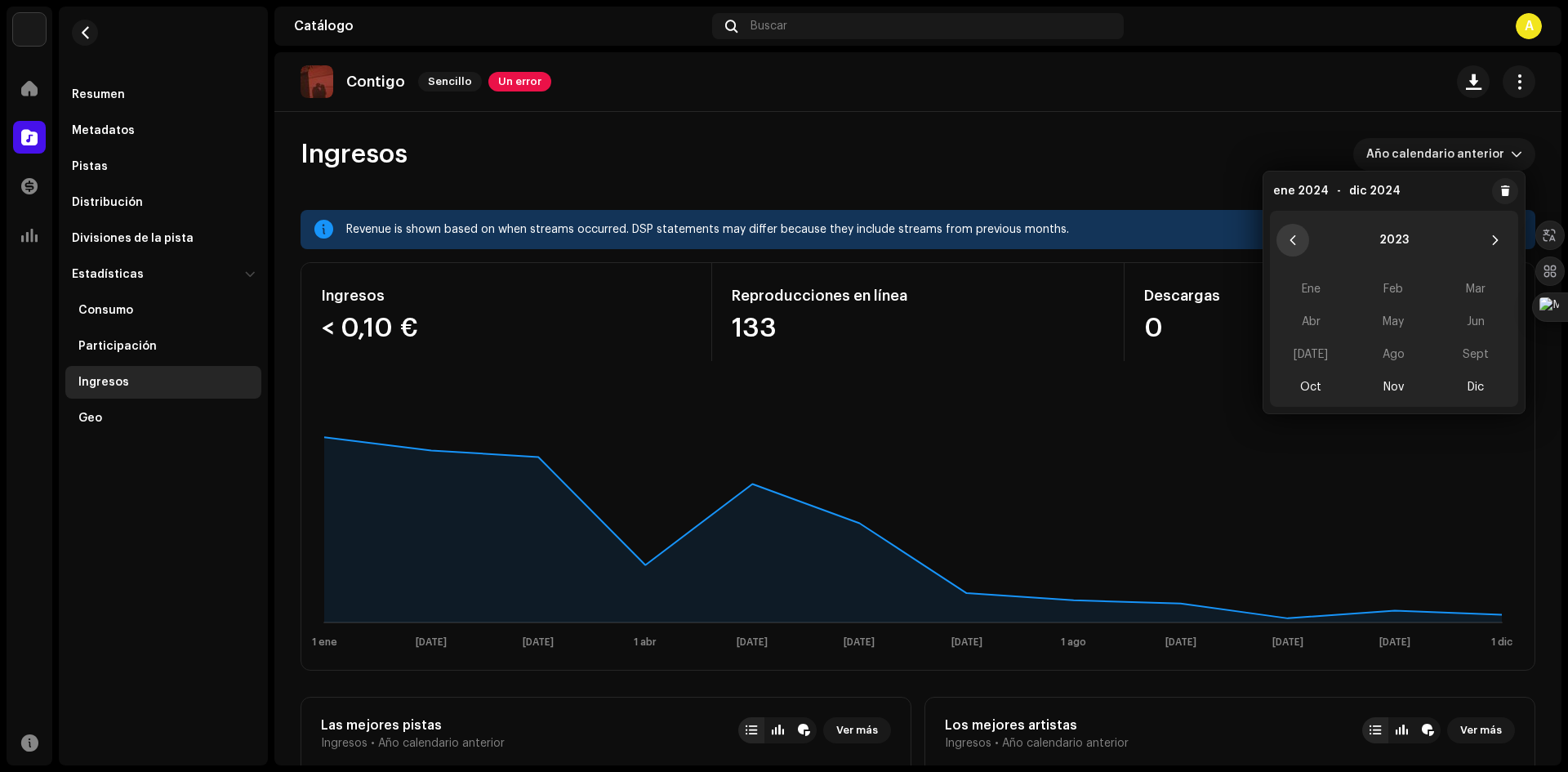
click at [1291, 236] on icon "Previous Year" at bounding box center [1293, 240] width 12 height 12
click at [1485, 238] on button "Next Year" at bounding box center [1496, 240] width 33 height 33
click at [1309, 386] on span "Oct" at bounding box center [1311, 386] width 70 height 26
click at [1492, 237] on icon "Next Year" at bounding box center [1496, 240] width 12 height 12
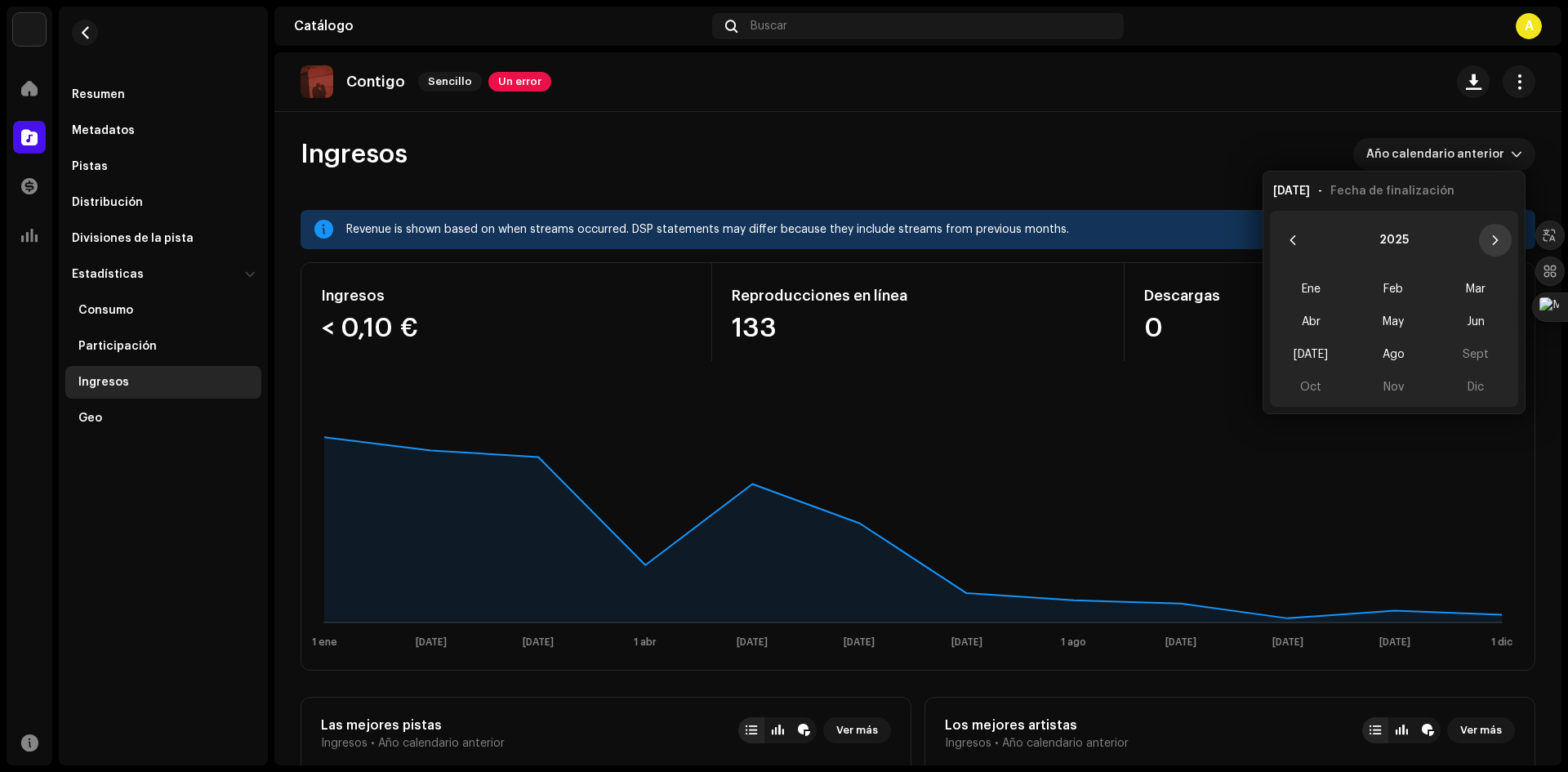
click at [1496, 238] on icon "Next Year" at bounding box center [1496, 240] width 12 height 12
click at [1293, 235] on icon "Previous Year" at bounding box center [1293, 240] width 12 height 12
click at [1402, 355] on span "Ago" at bounding box center [1394, 354] width 70 height 26
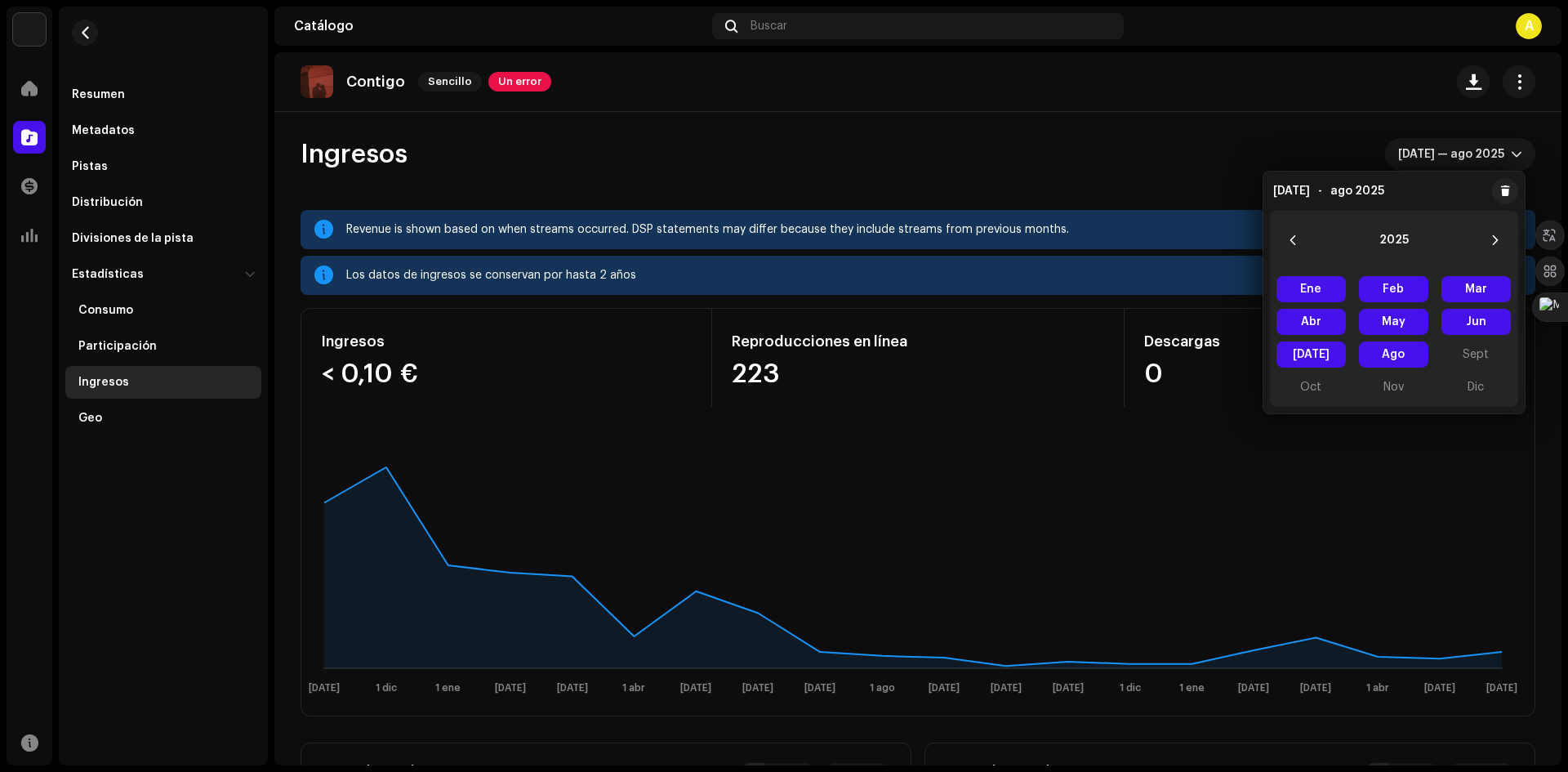
click at [1409, 352] on span "Ago Ago" at bounding box center [1394, 354] width 70 height 26
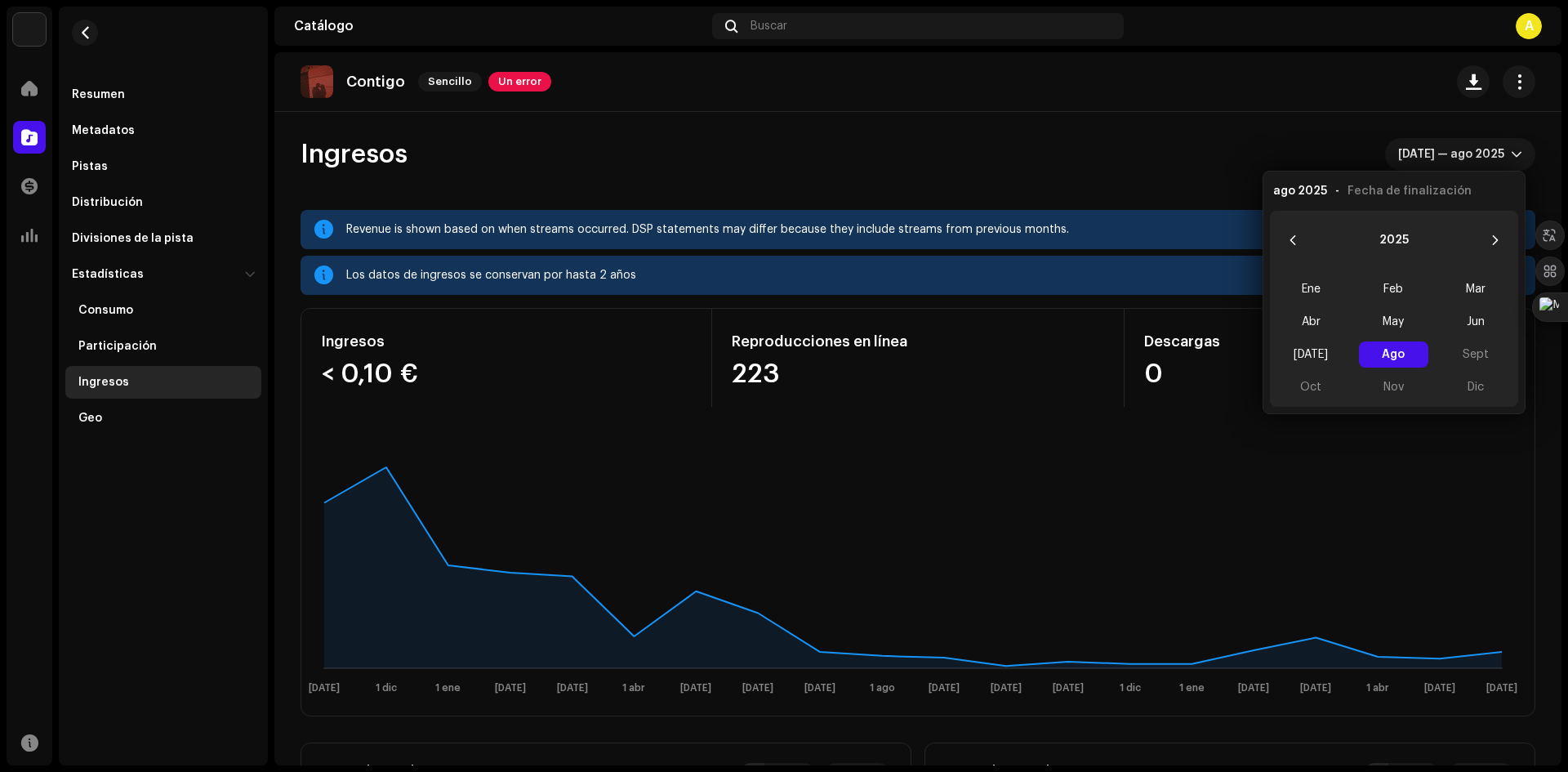
click at [1231, 99] on div "Contigo Sencillo Un error" at bounding box center [918, 81] width 1287 height 60
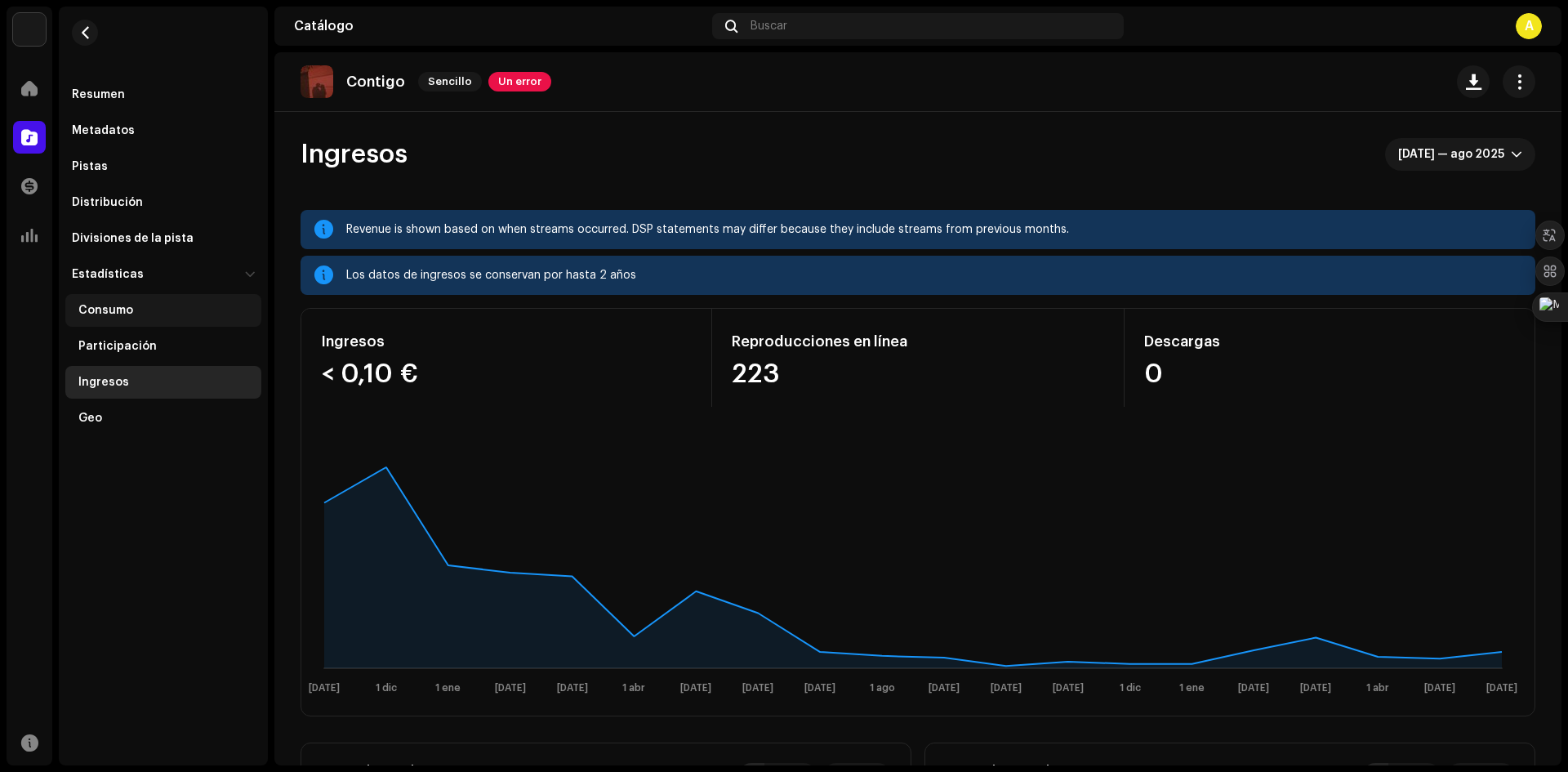
click at [174, 310] on div "Consumo" at bounding box center [166, 310] width 176 height 13
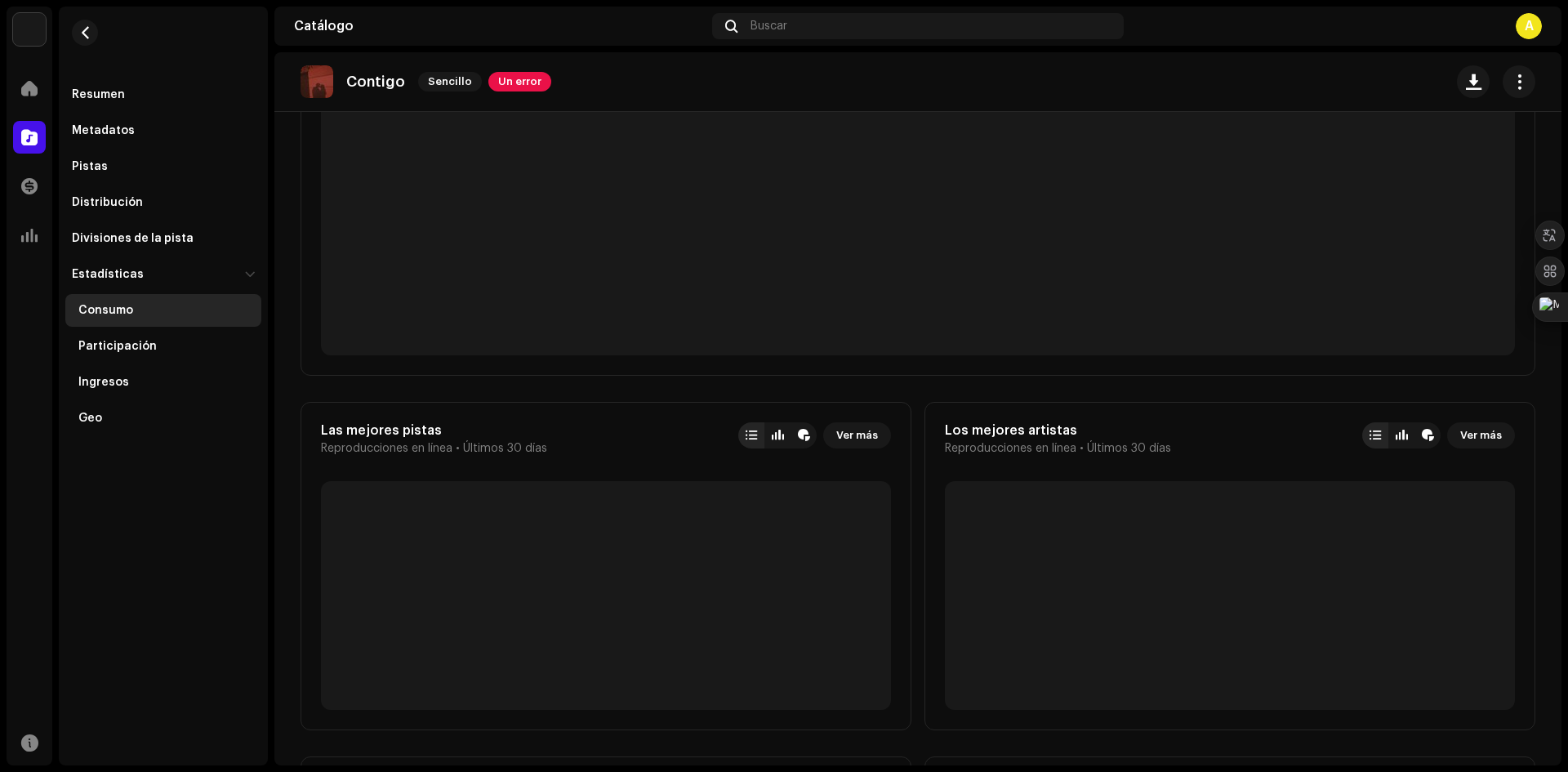
scroll to position [409, 0]
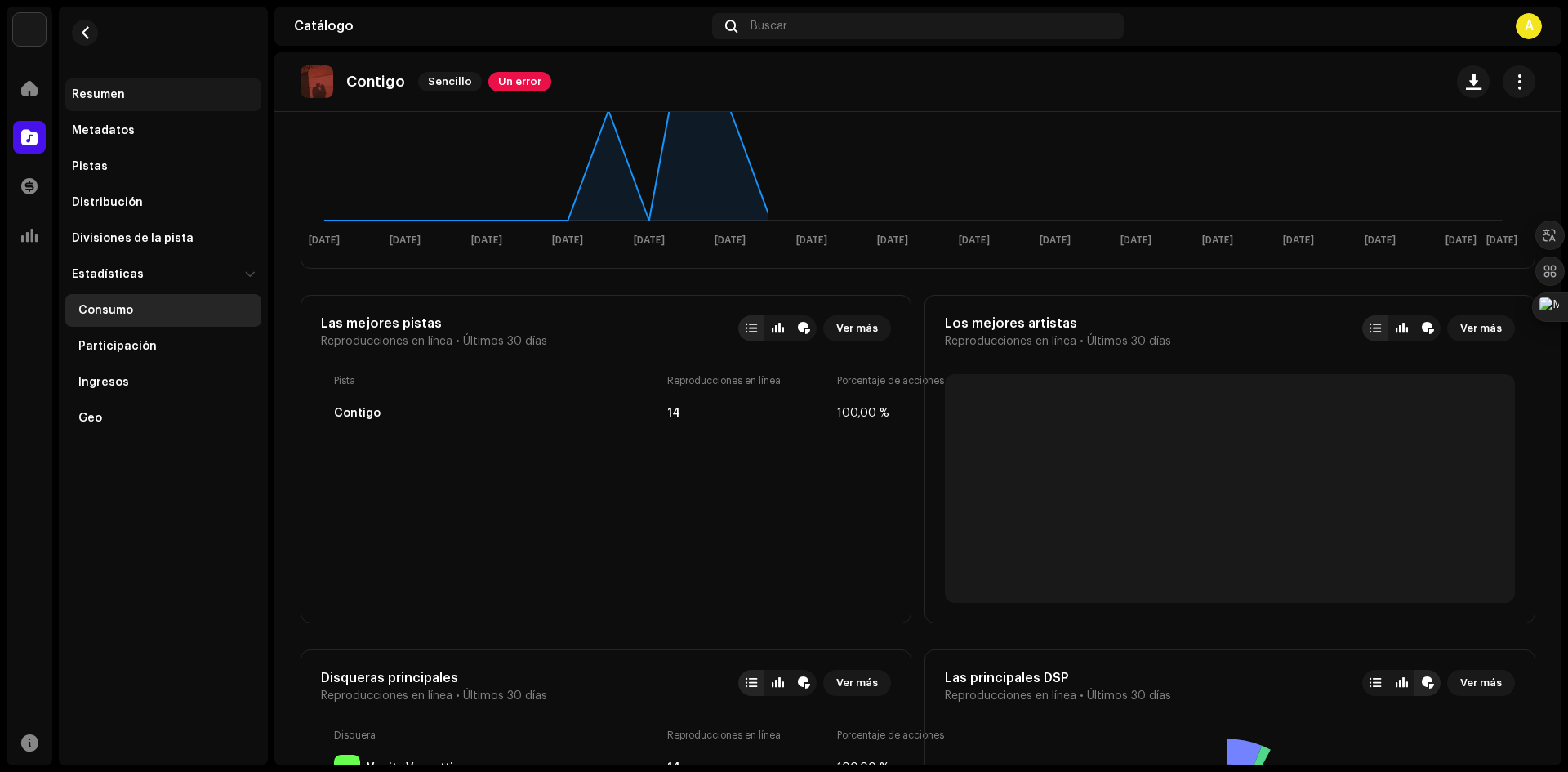
click at [150, 98] on div "Resumen" at bounding box center [163, 95] width 183 height 13
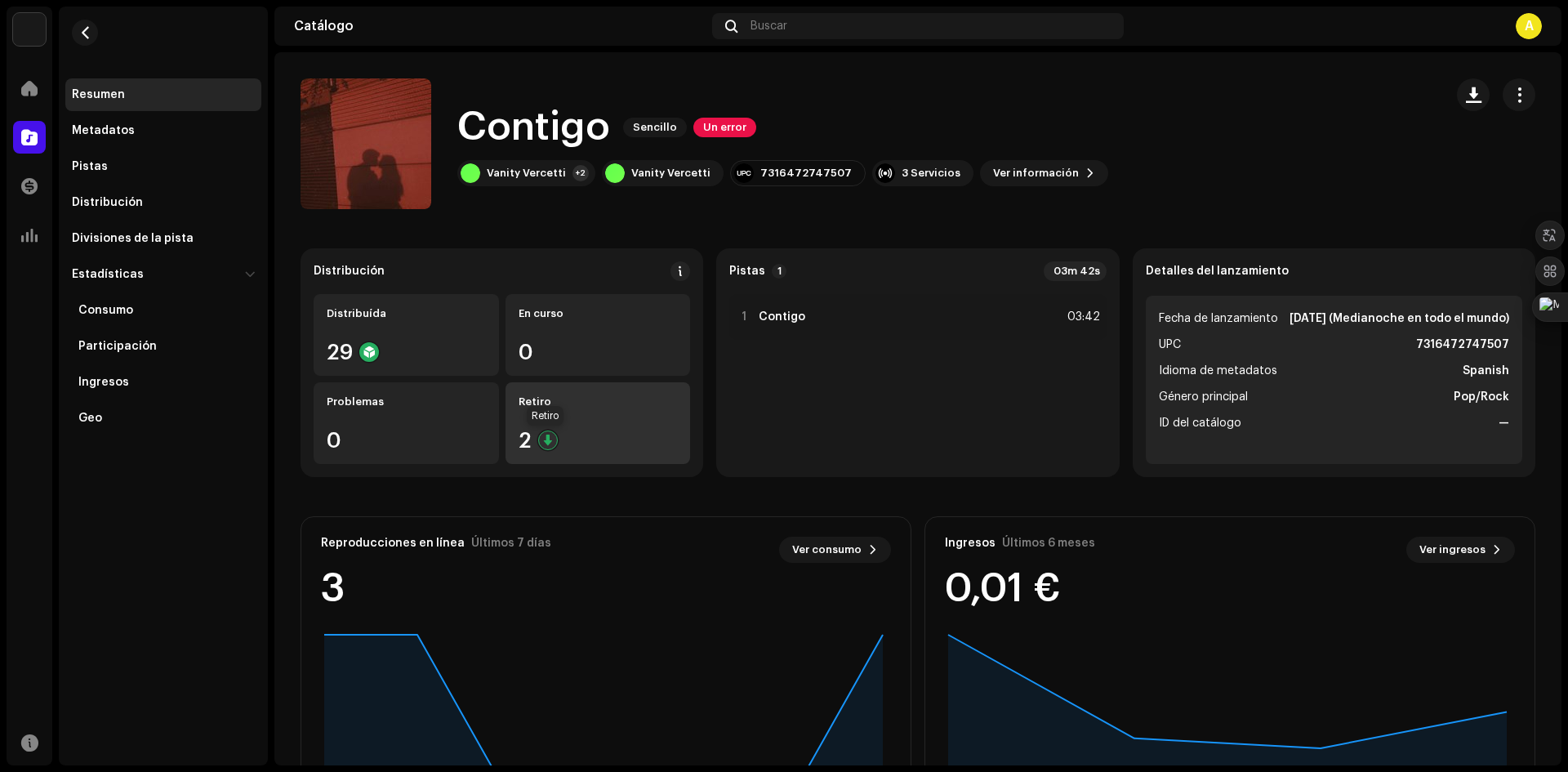
click at [544, 442] on div at bounding box center [548, 440] width 20 height 20
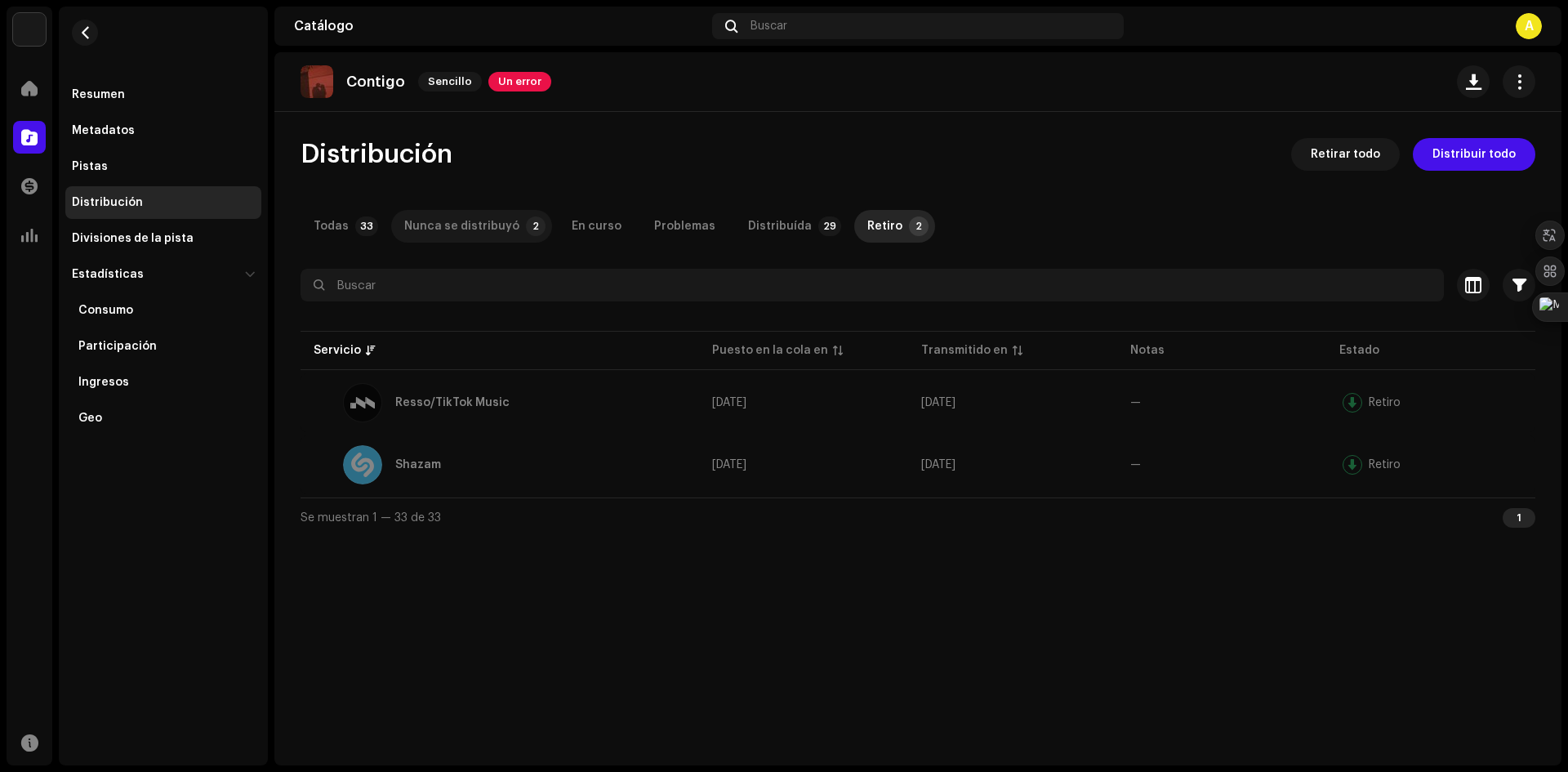
click at [493, 231] on div "Nunca se distribuyó" at bounding box center [462, 226] width 115 height 33
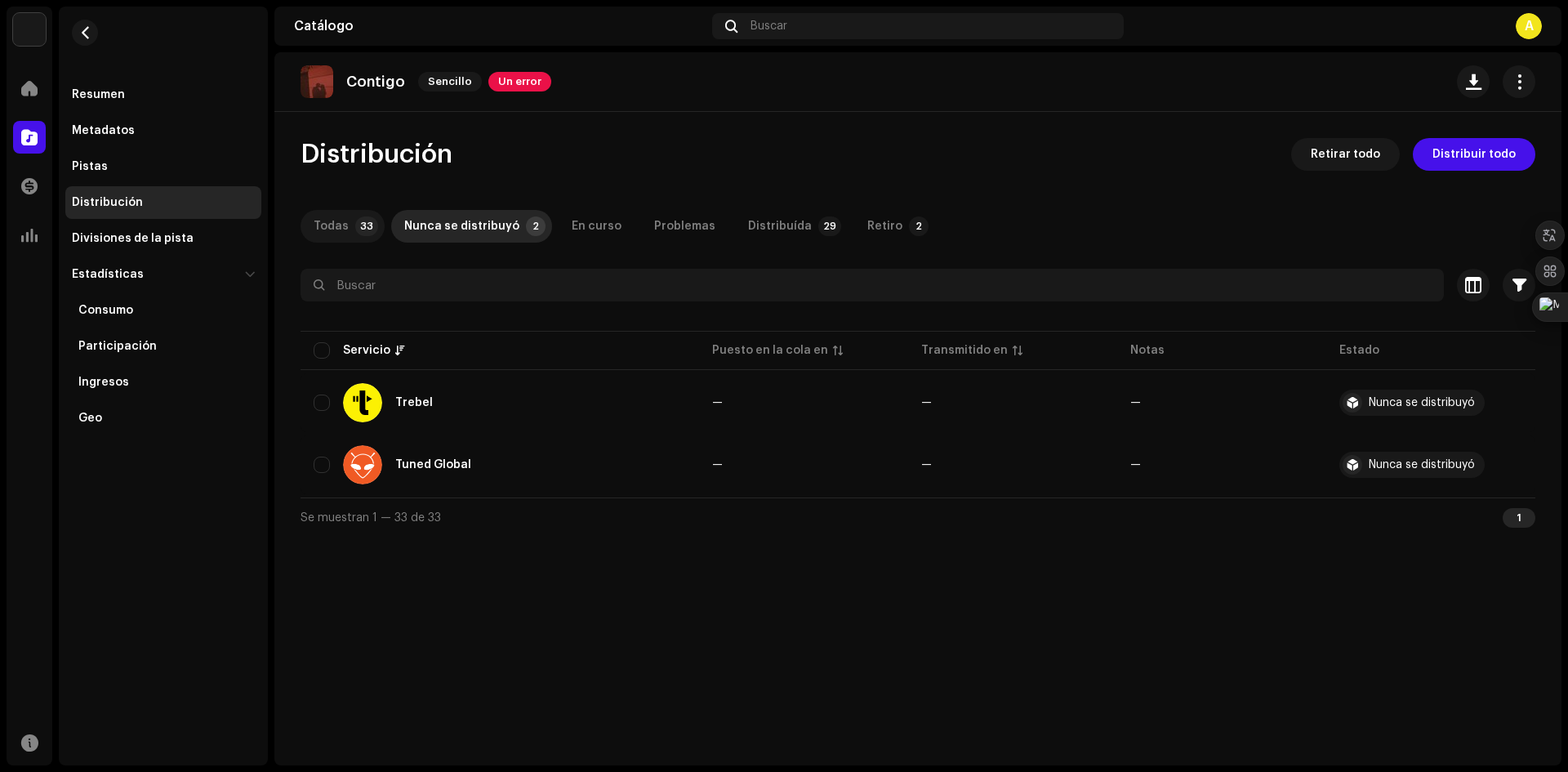
click at [335, 225] on div "Todas" at bounding box center [331, 226] width 35 height 33
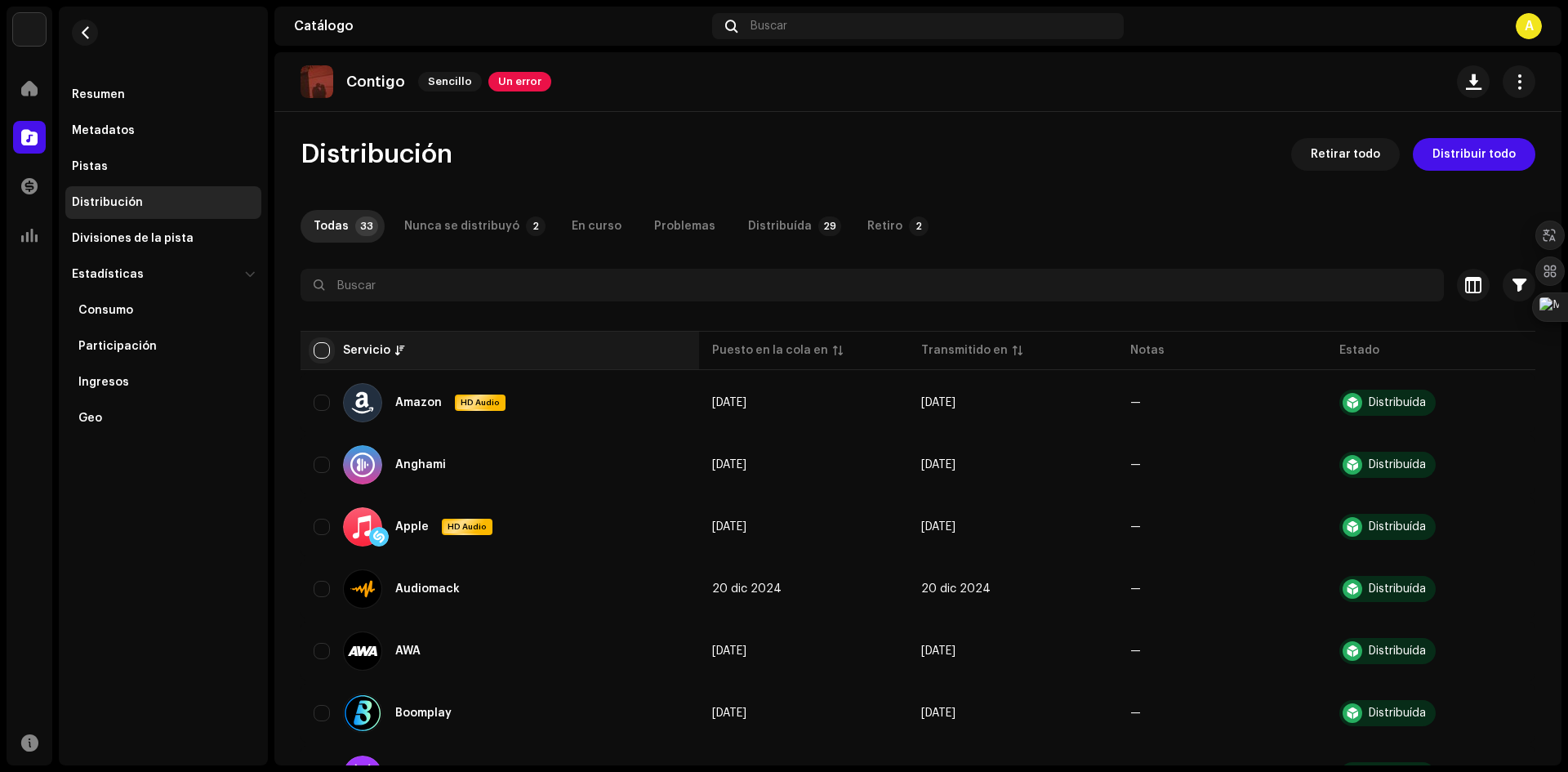
click at [324, 352] on input "checkbox" at bounding box center [322, 351] width 16 height 16
checkbox input "true"
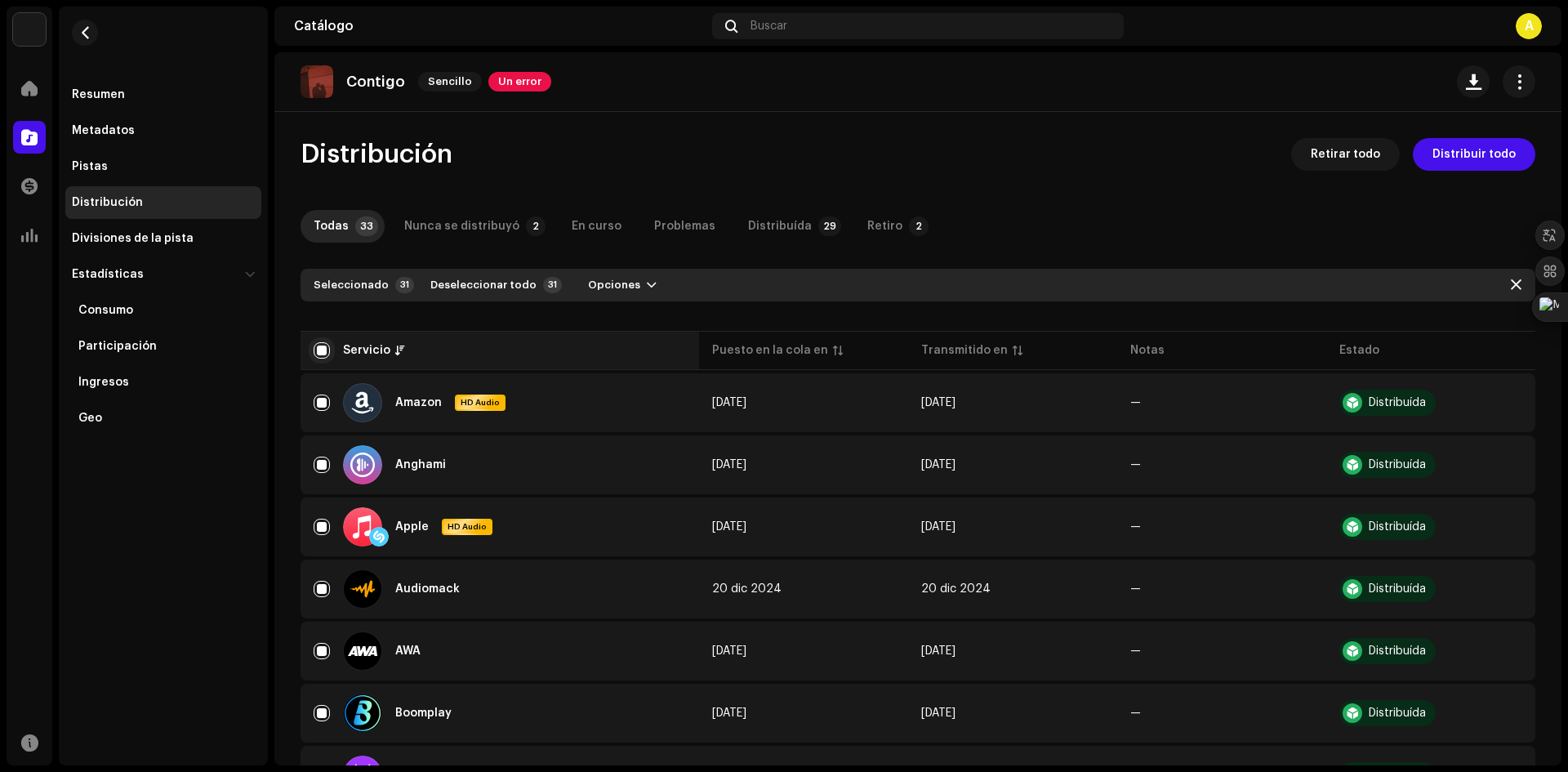
checkbox input "true"
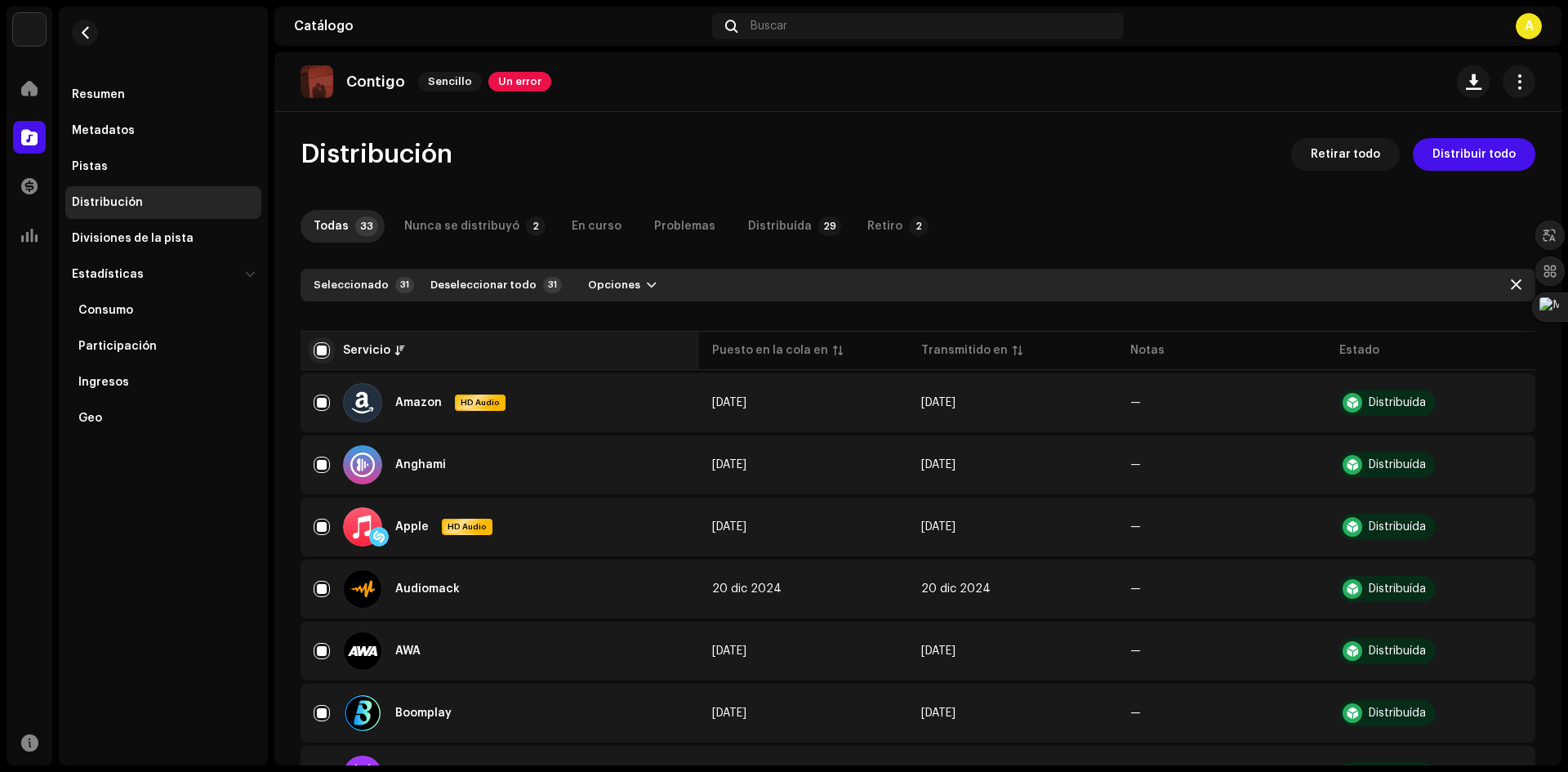
checkbox input "true"
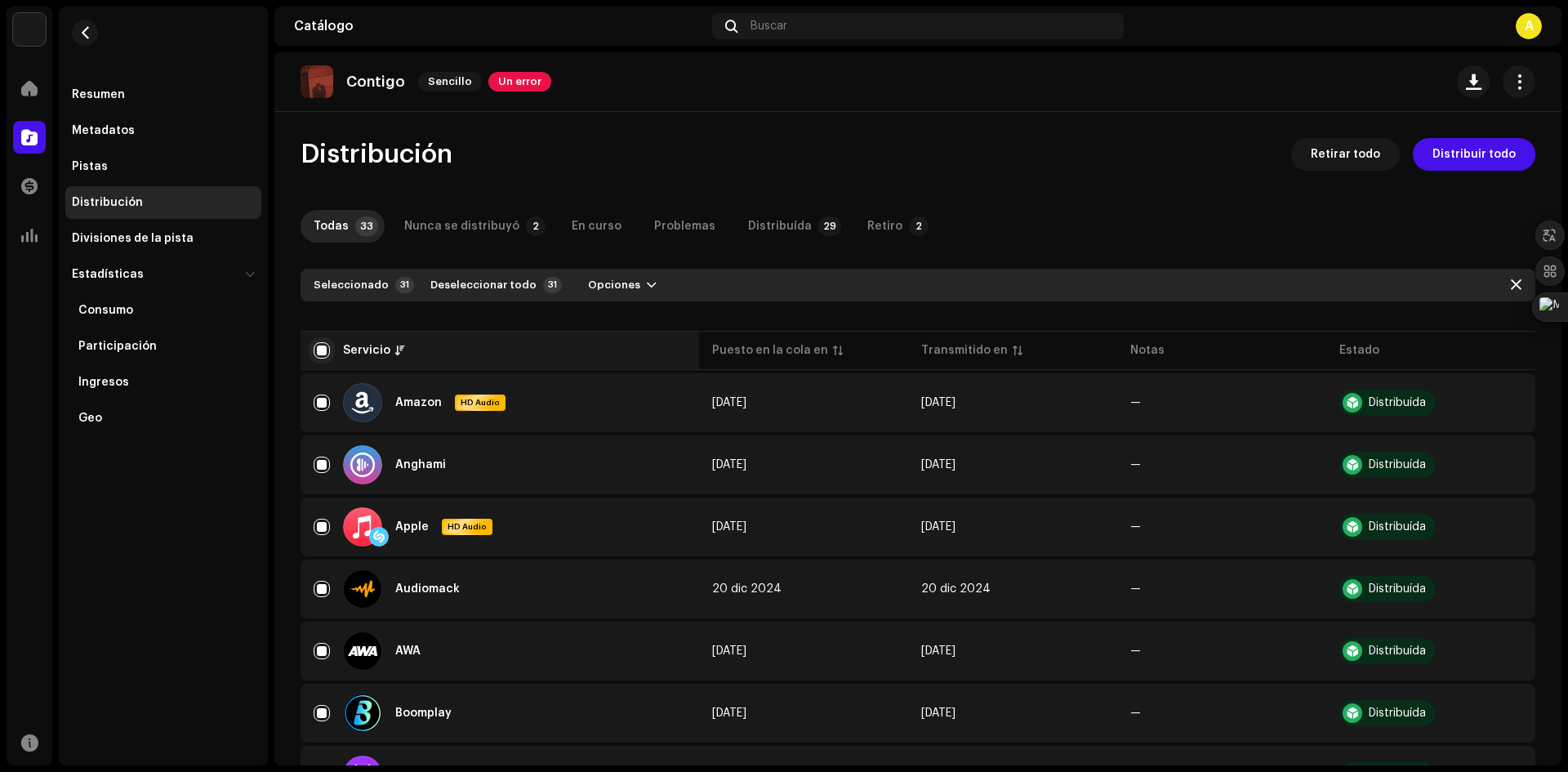
checkbox input "true"
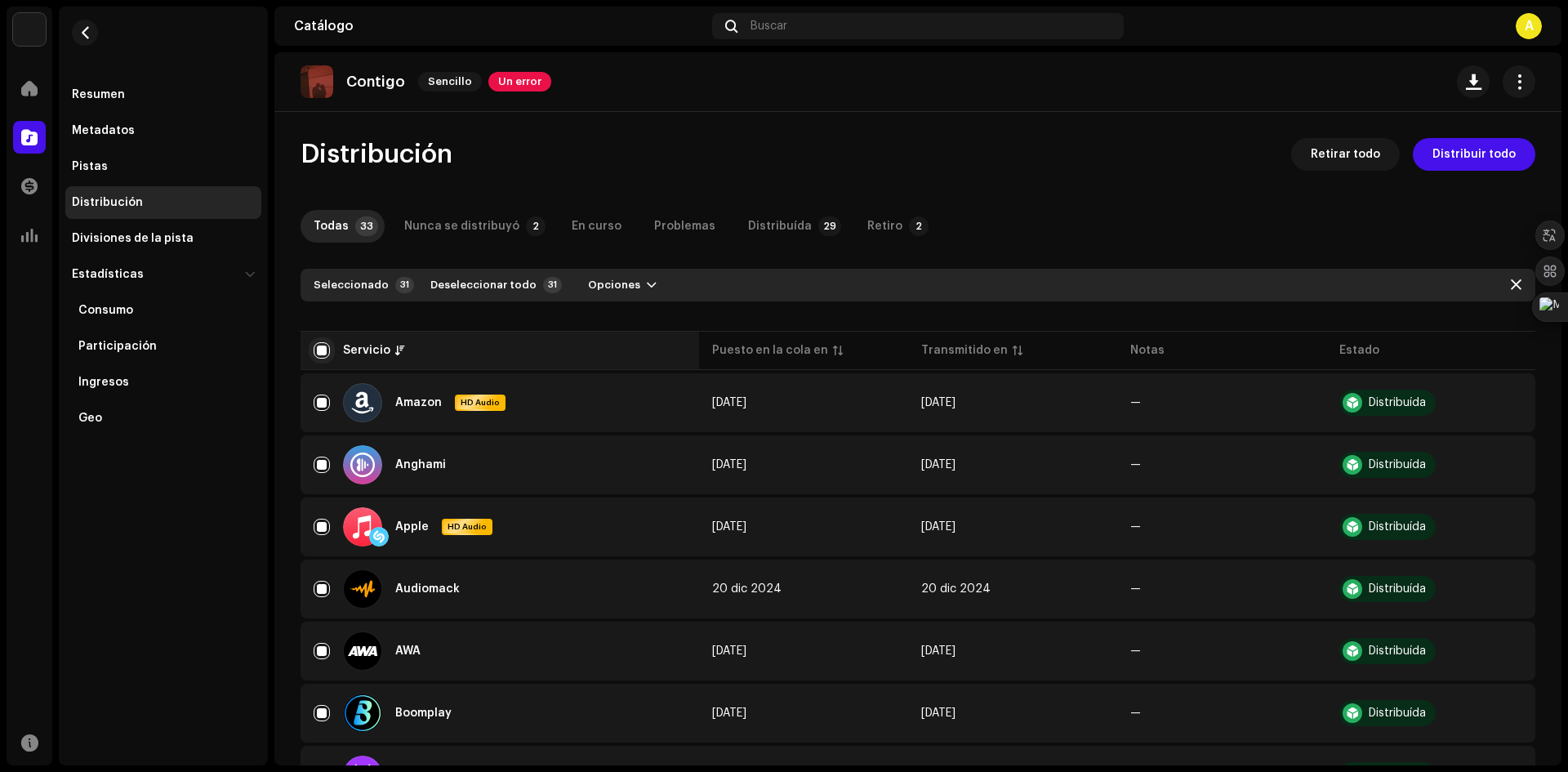
checkbox input "true"
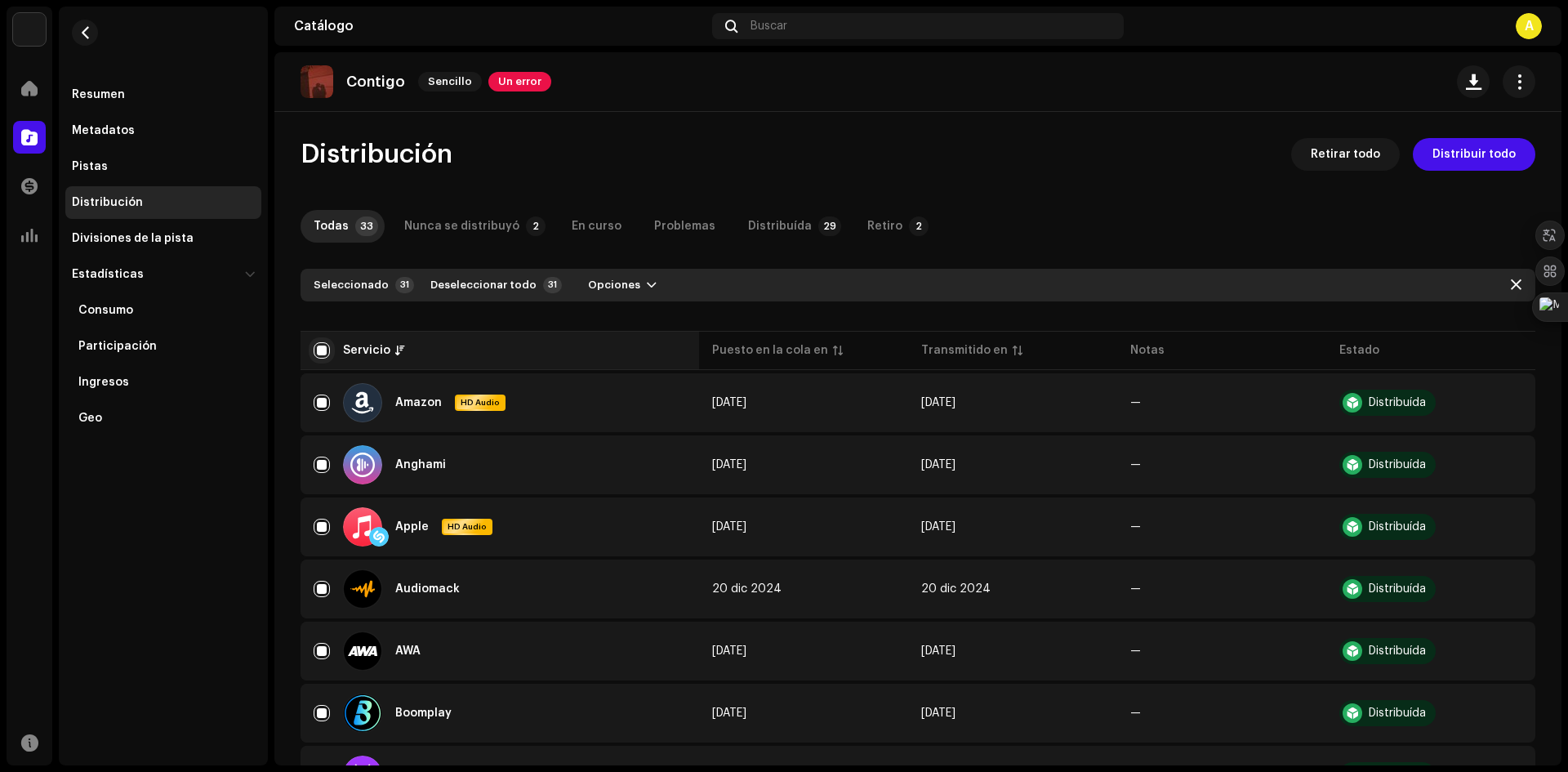
checkbox input "true"
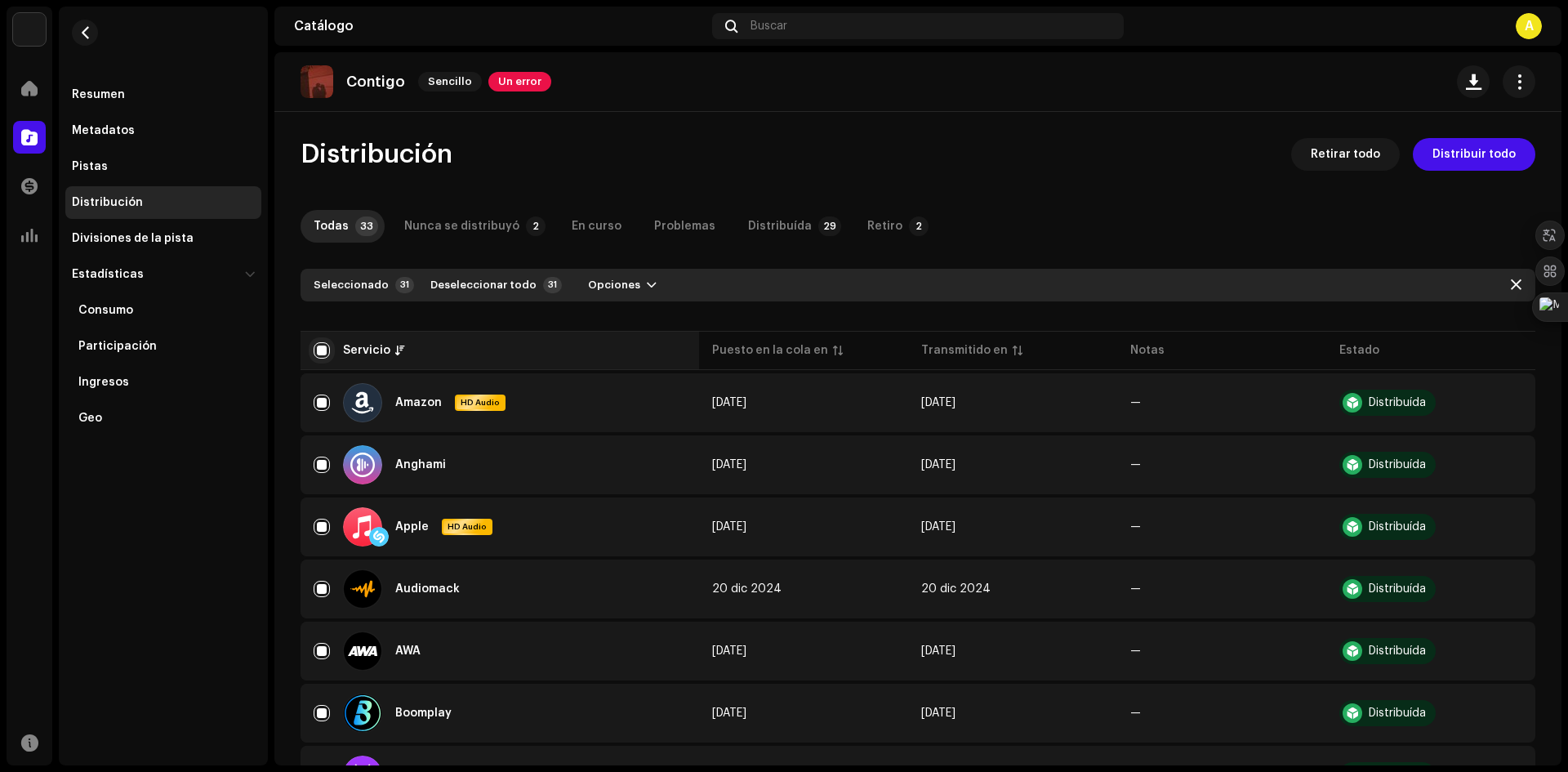
checkbox input "true"
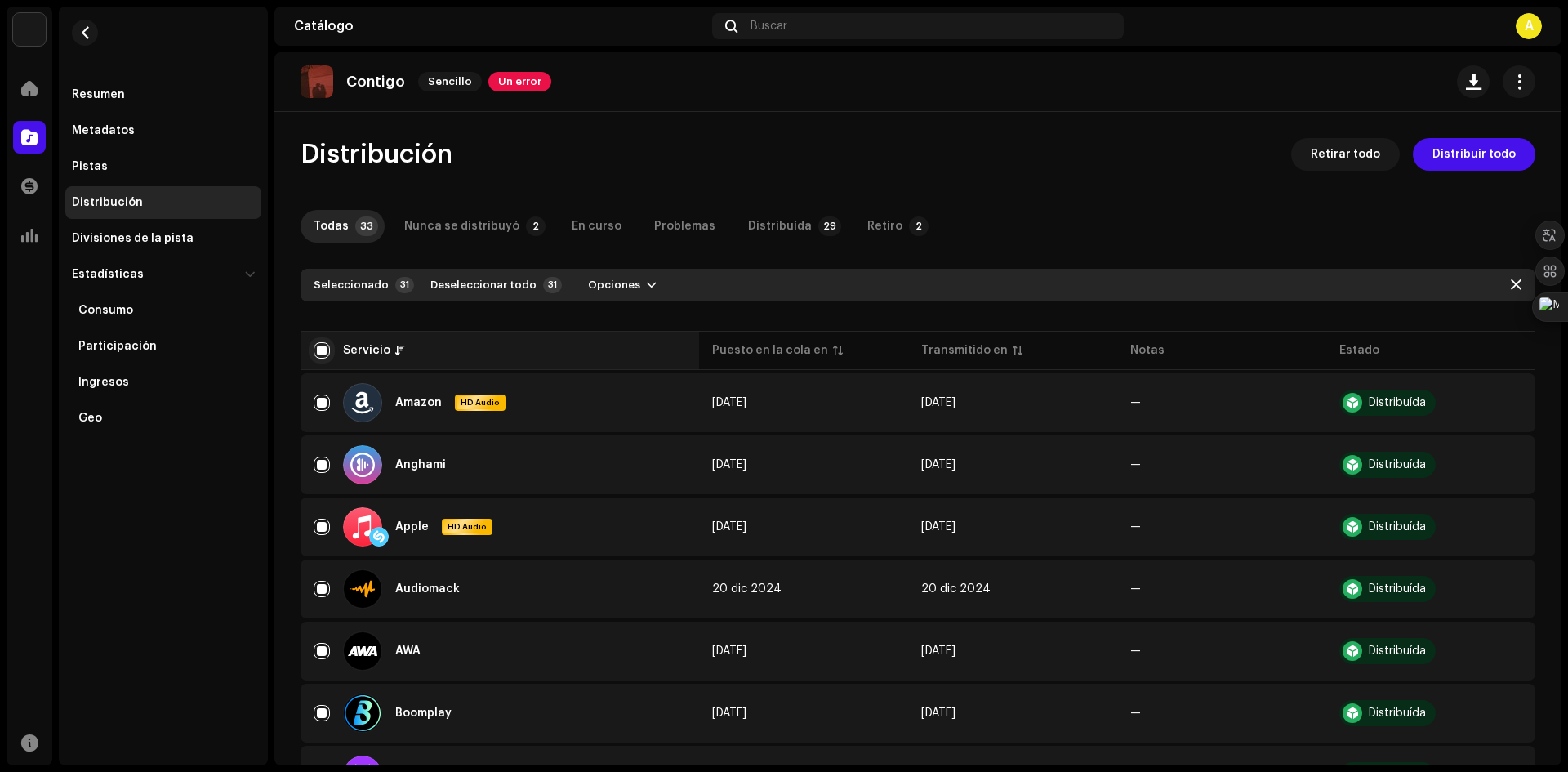
checkbox input "true"
click at [1369, 143] on span "Retirar todo" at bounding box center [1346, 154] width 70 height 33
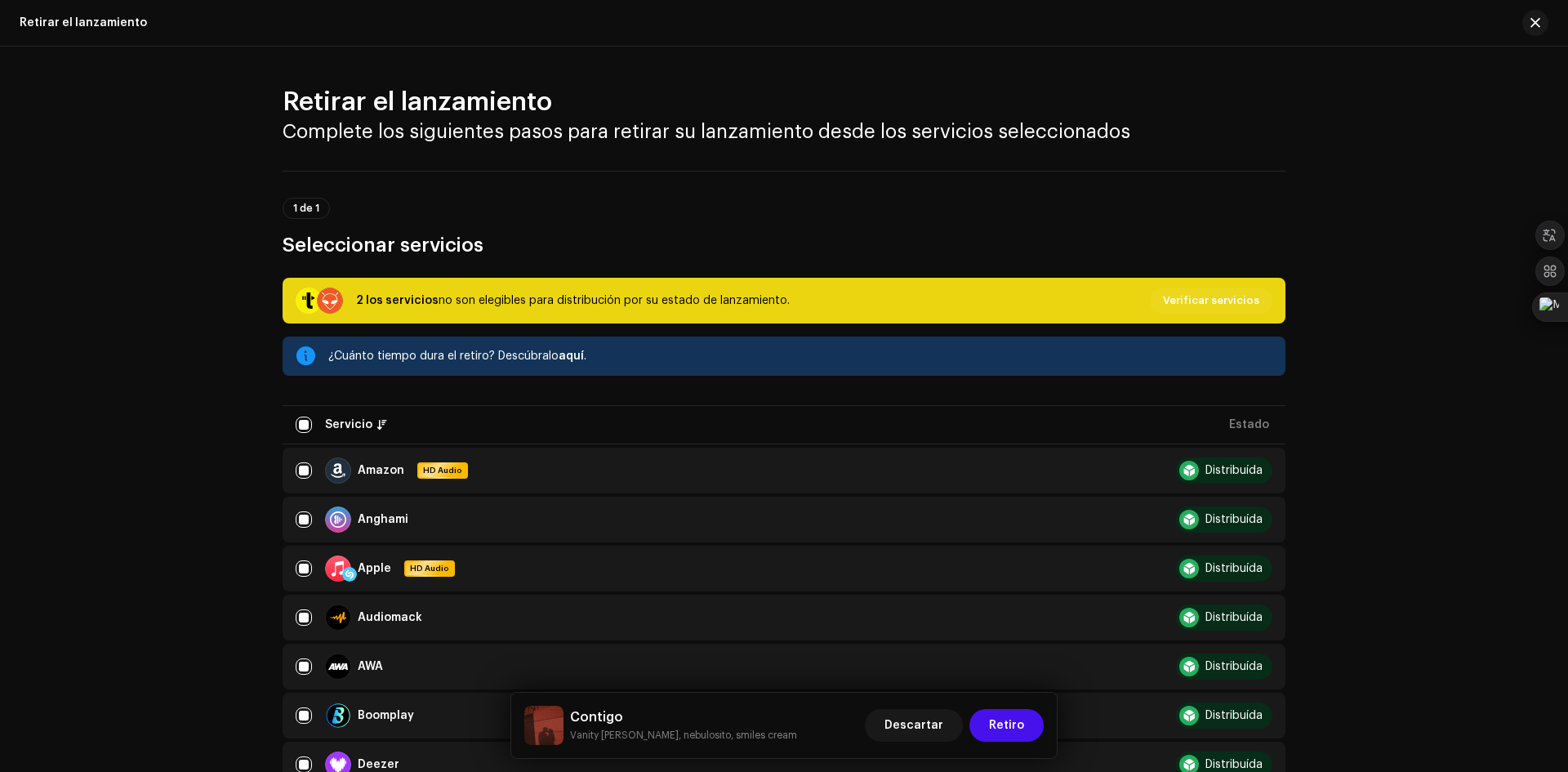
click at [559, 357] on span "aquí" at bounding box center [572, 356] width 25 height 12
click at [1009, 727] on span "Retiro" at bounding box center [1006, 725] width 35 height 33
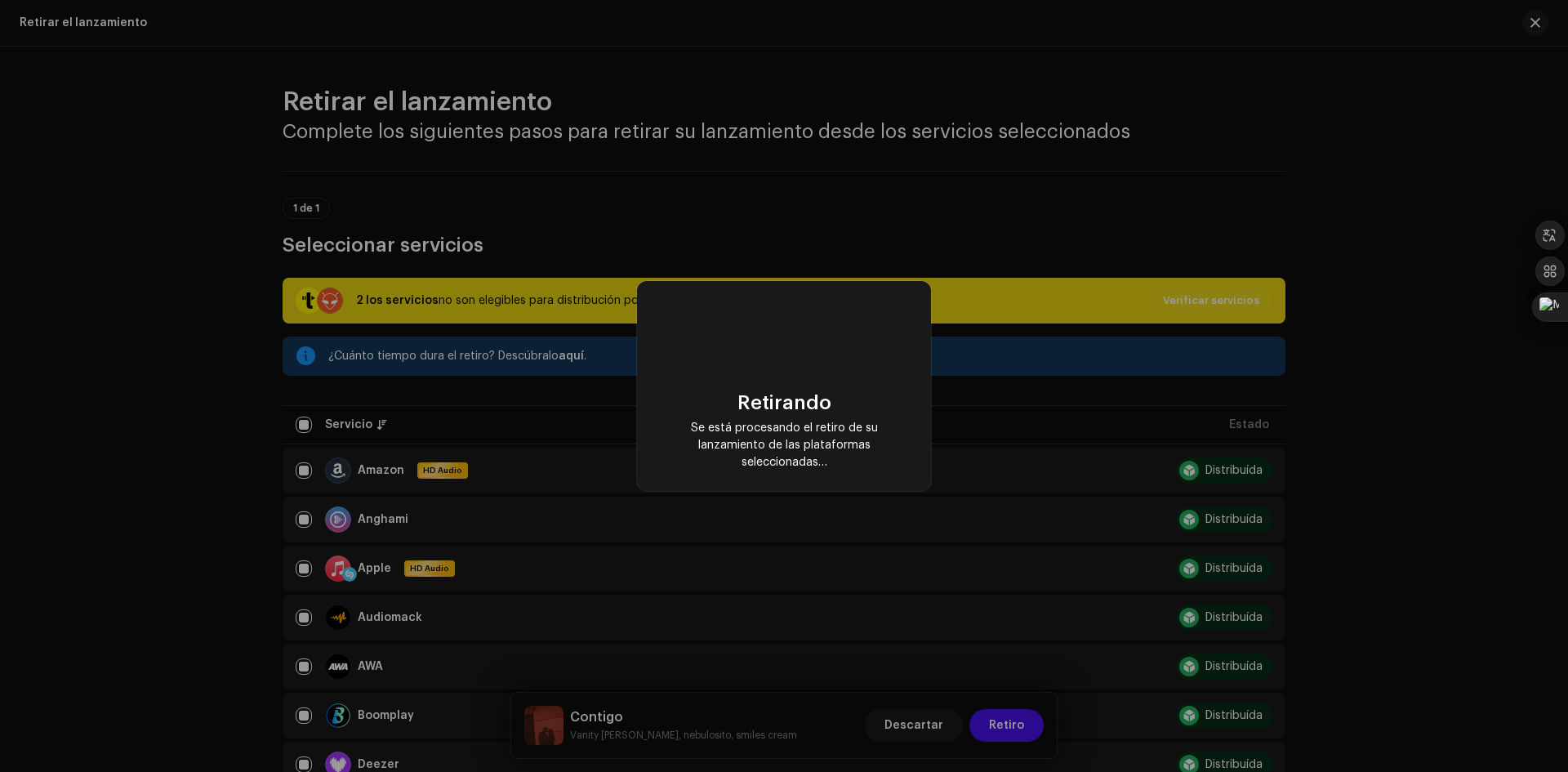
checkbox input "false"
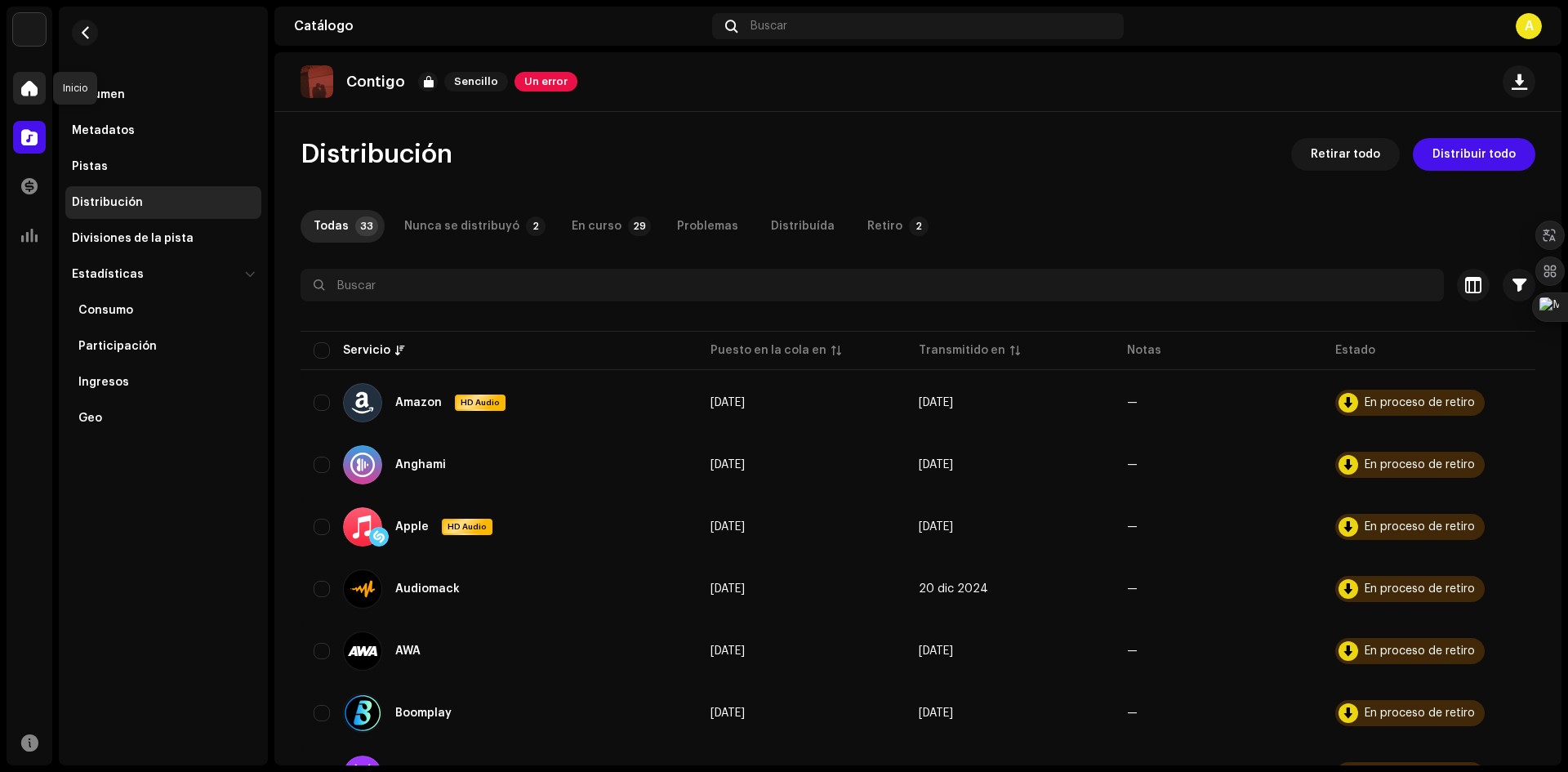
click at [26, 98] on div at bounding box center [30, 88] width 33 height 33
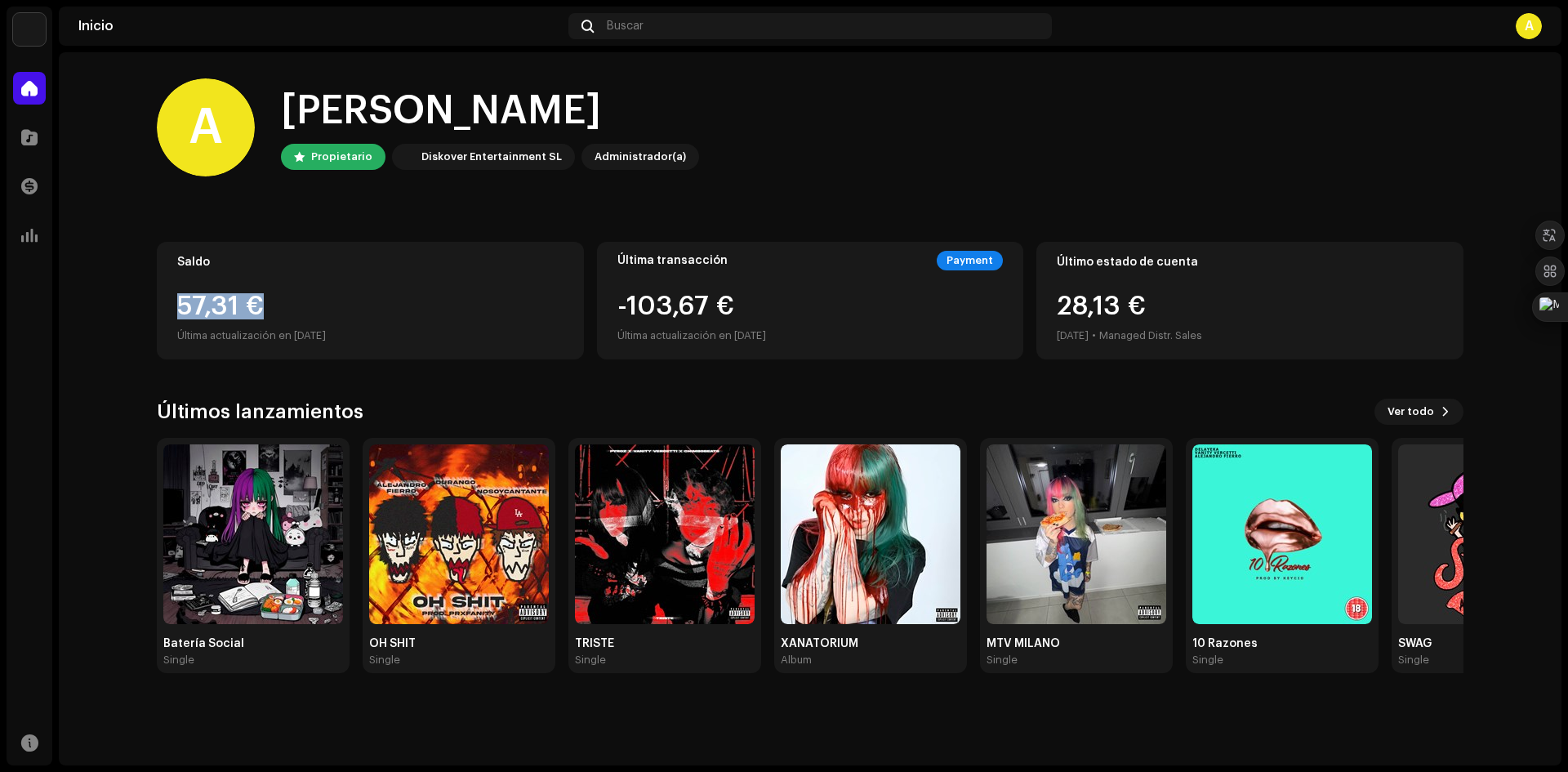
drag, startPoint x: 233, startPoint y: 306, endPoint x: 166, endPoint y: 306, distance: 67.0
click at [166, 306] on div "Saldo 57,31 € Última actualización en [DATE]" at bounding box center [370, 300] width 428 height 117
click at [298, 367] on div "A Hola, , [PERSON_NAME] Diskover Entertainment SL Administrador(a) Saldo 57,31 …" at bounding box center [809, 375] width 1307 height 647
click at [1318, 113] on div "A Hola, , [PERSON_NAME] Diskover Entertainment SL Administrador(a)" at bounding box center [809, 128] width 1307 height 98
drag, startPoint x: 407, startPoint y: 120, endPoint x: 361, endPoint y: 120, distance: 46.0
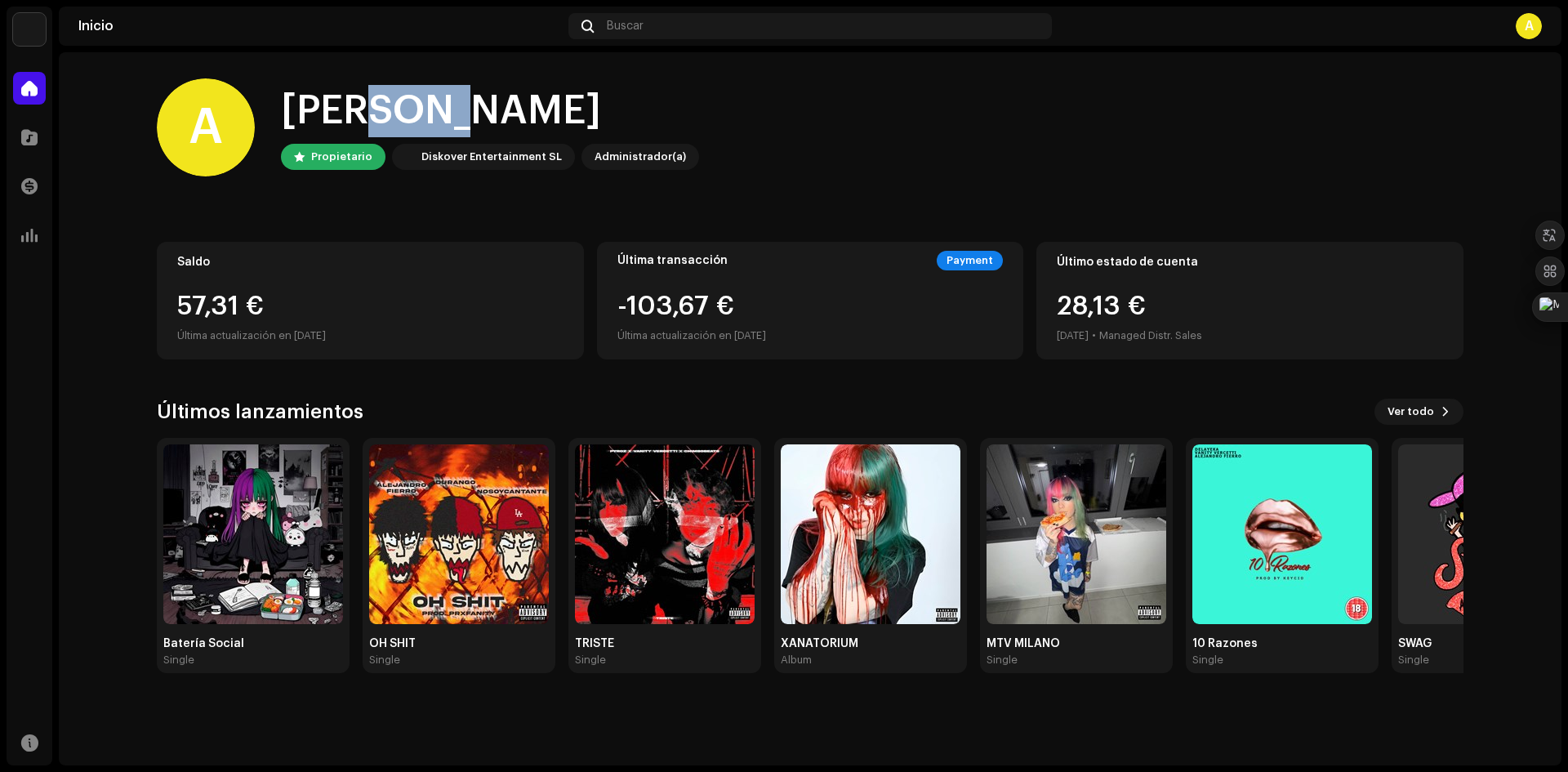
click at [361, 120] on div "[PERSON_NAME]" at bounding box center [490, 111] width 419 height 52
click at [756, 109] on div "A Hola, , [PERSON_NAME] Diskover Entertainment SL Administrador(a)" at bounding box center [809, 128] width 1307 height 98
click at [1416, 411] on span "Ver todo" at bounding box center [1411, 411] width 47 height 33
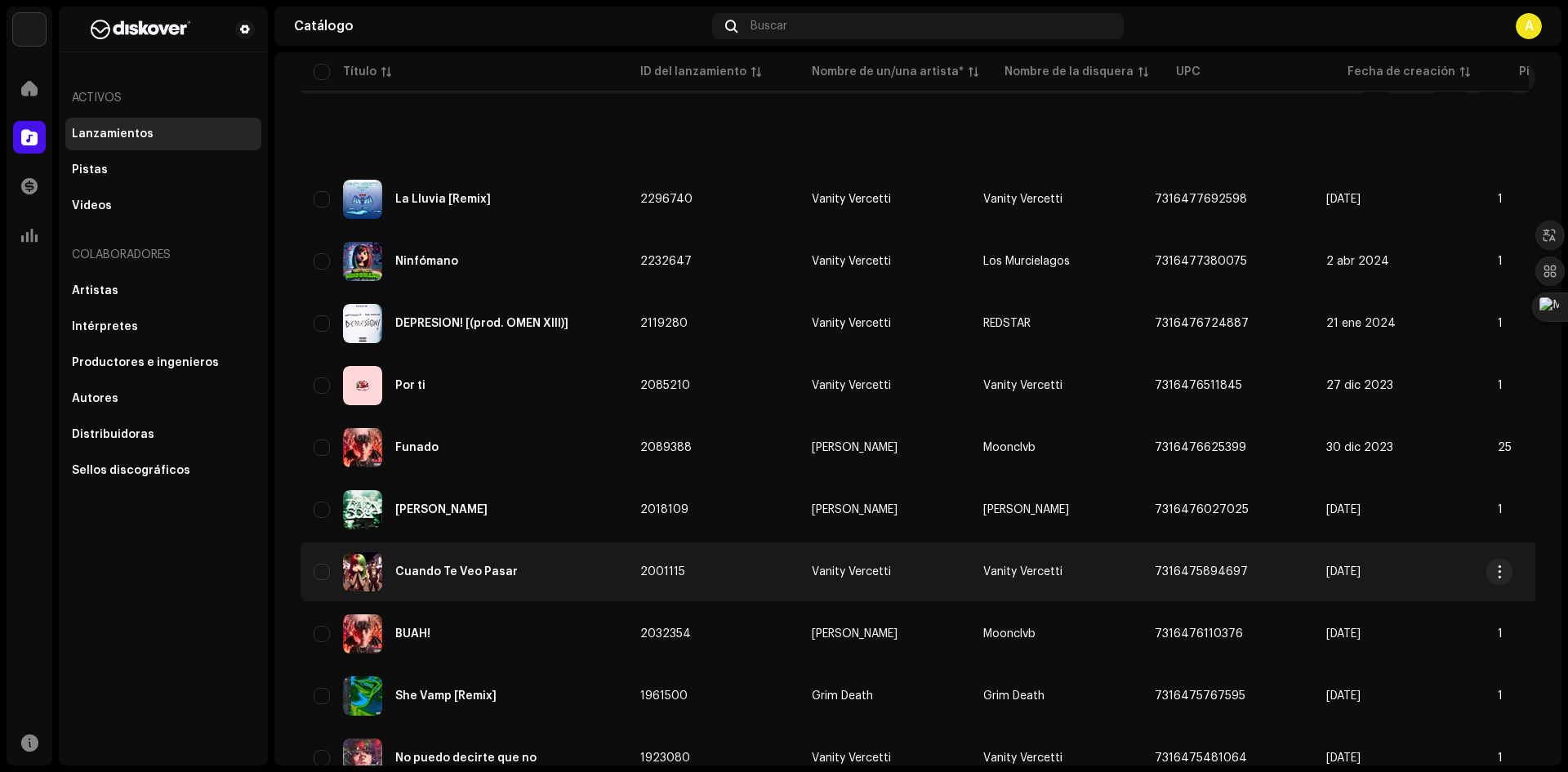
scroll to position [245, 0]
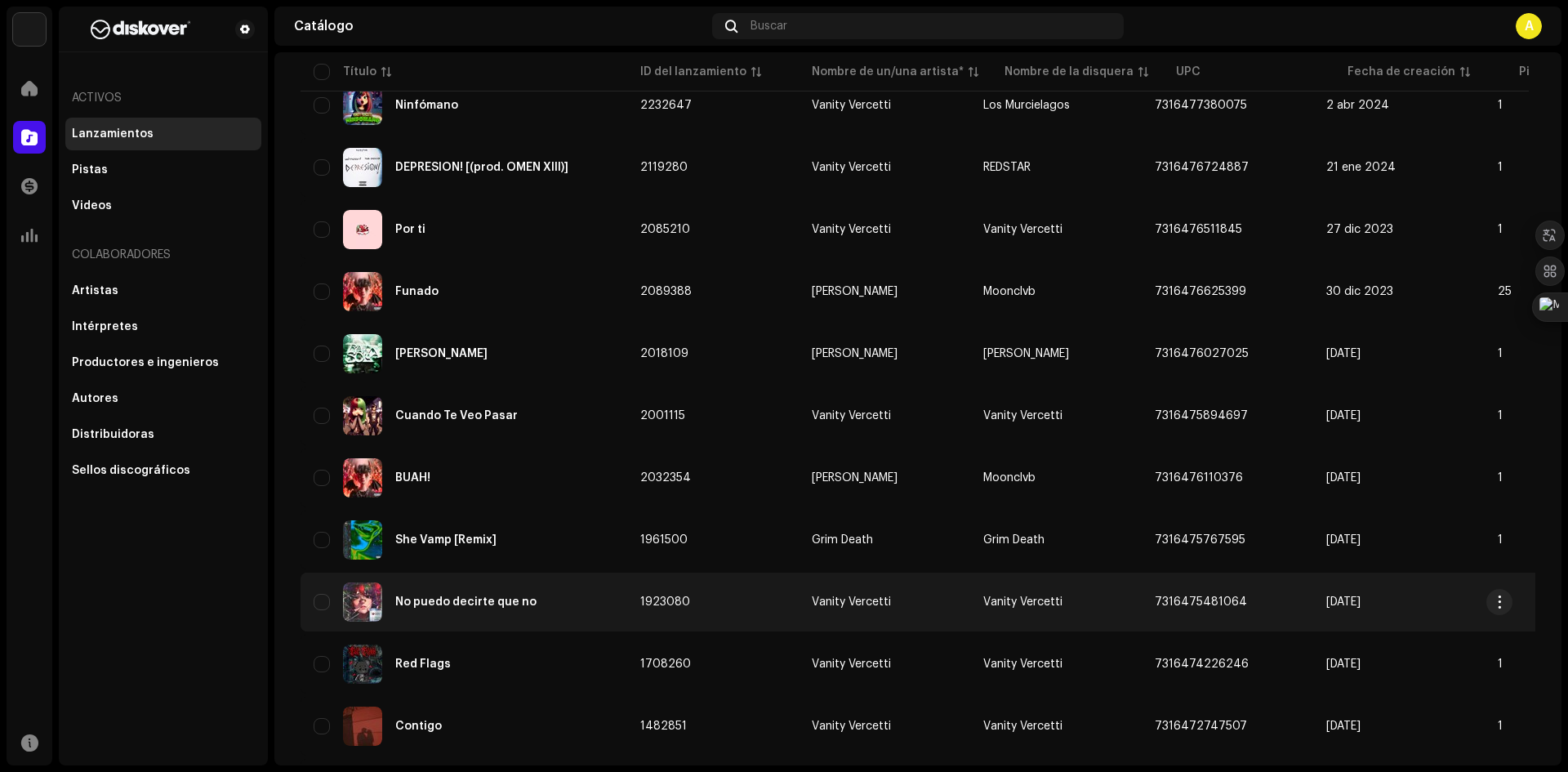
click at [470, 590] on div "No puedo decirte que no" at bounding box center [464, 602] width 301 height 39
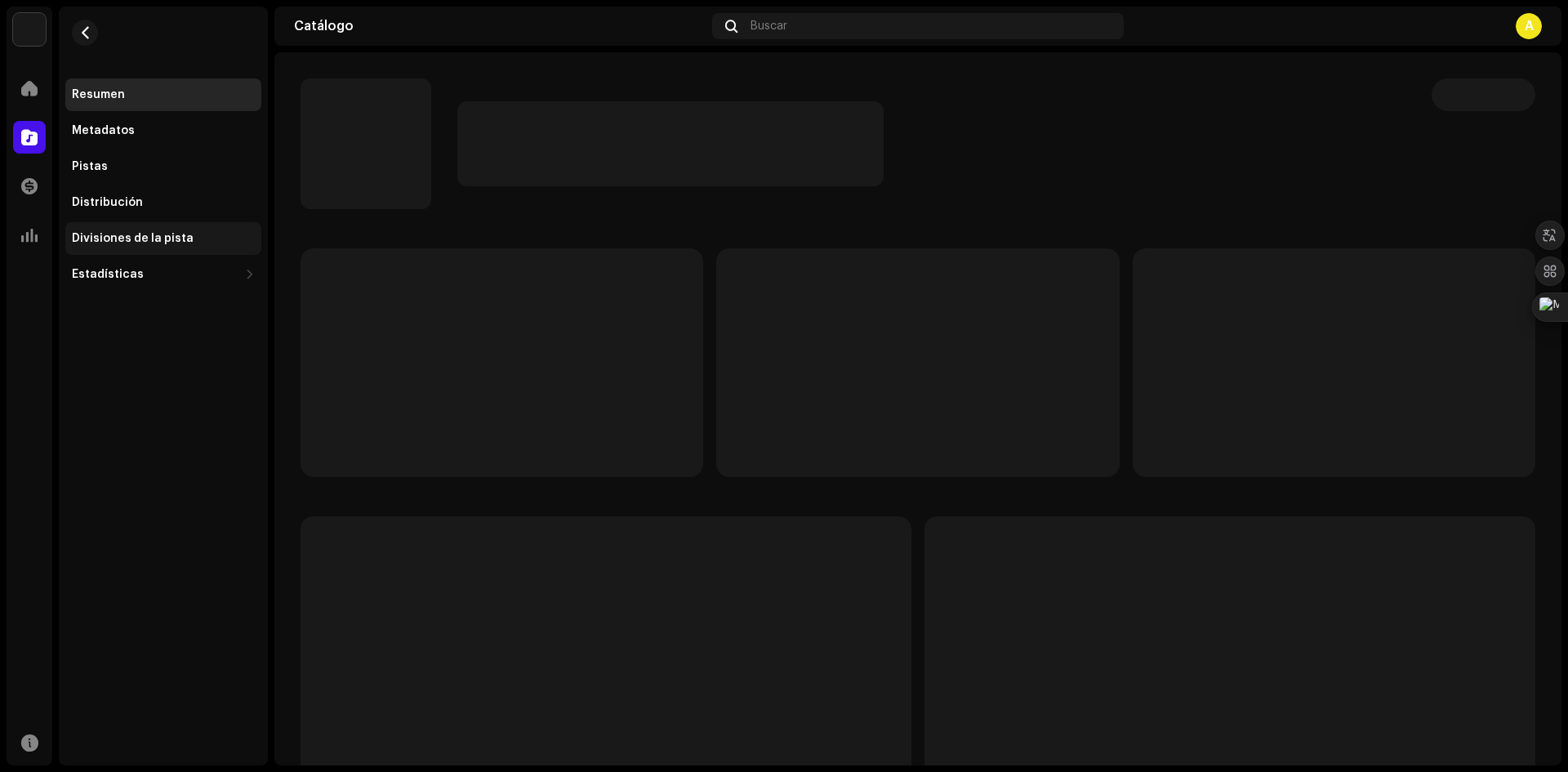
click at [151, 240] on div "Divisiones de la pista" at bounding box center [132, 238] width 122 height 13
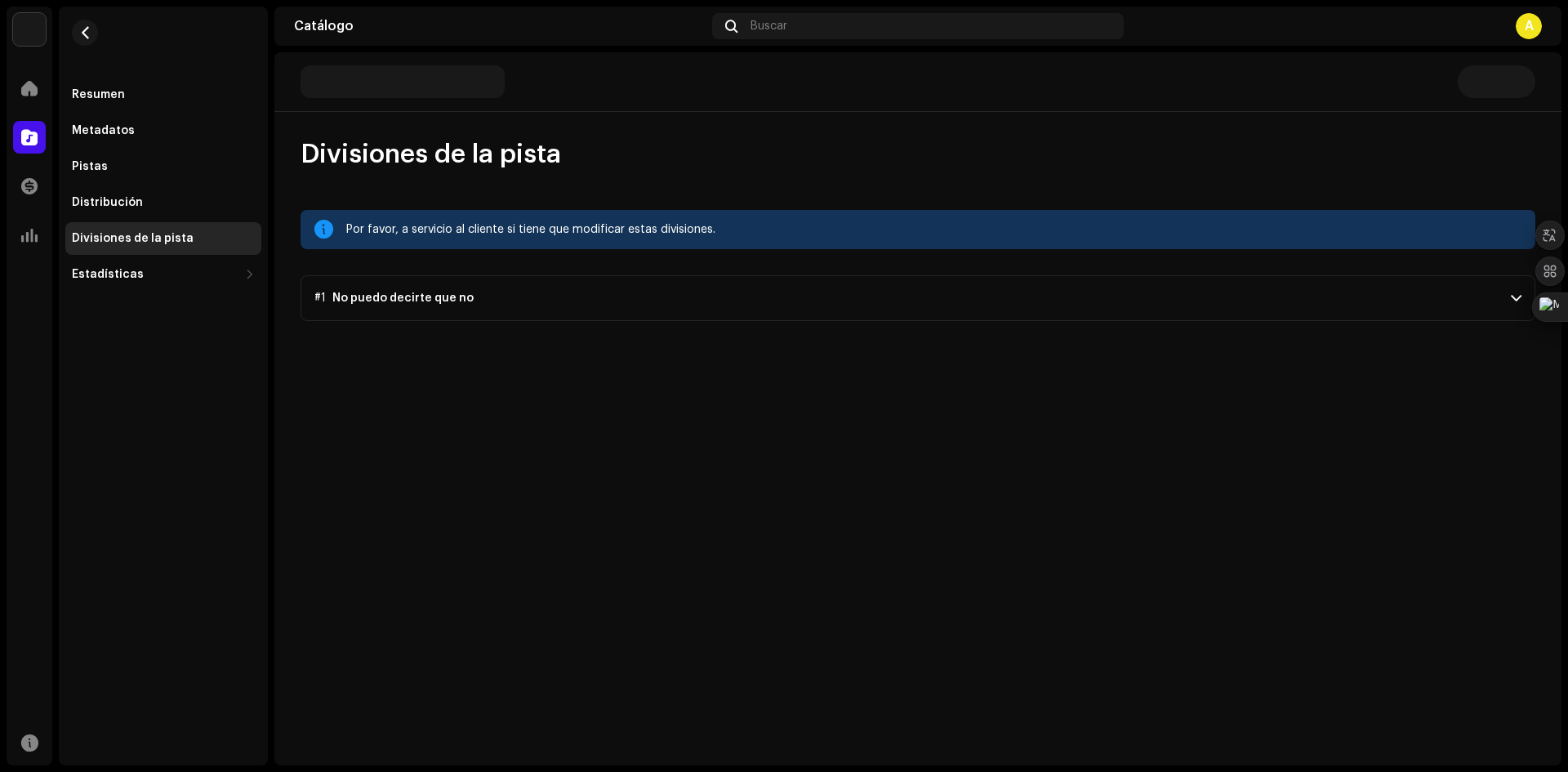
click at [1005, 293] on p-accordion-header "#1 No puedo decirte que no" at bounding box center [918, 298] width 1235 height 46
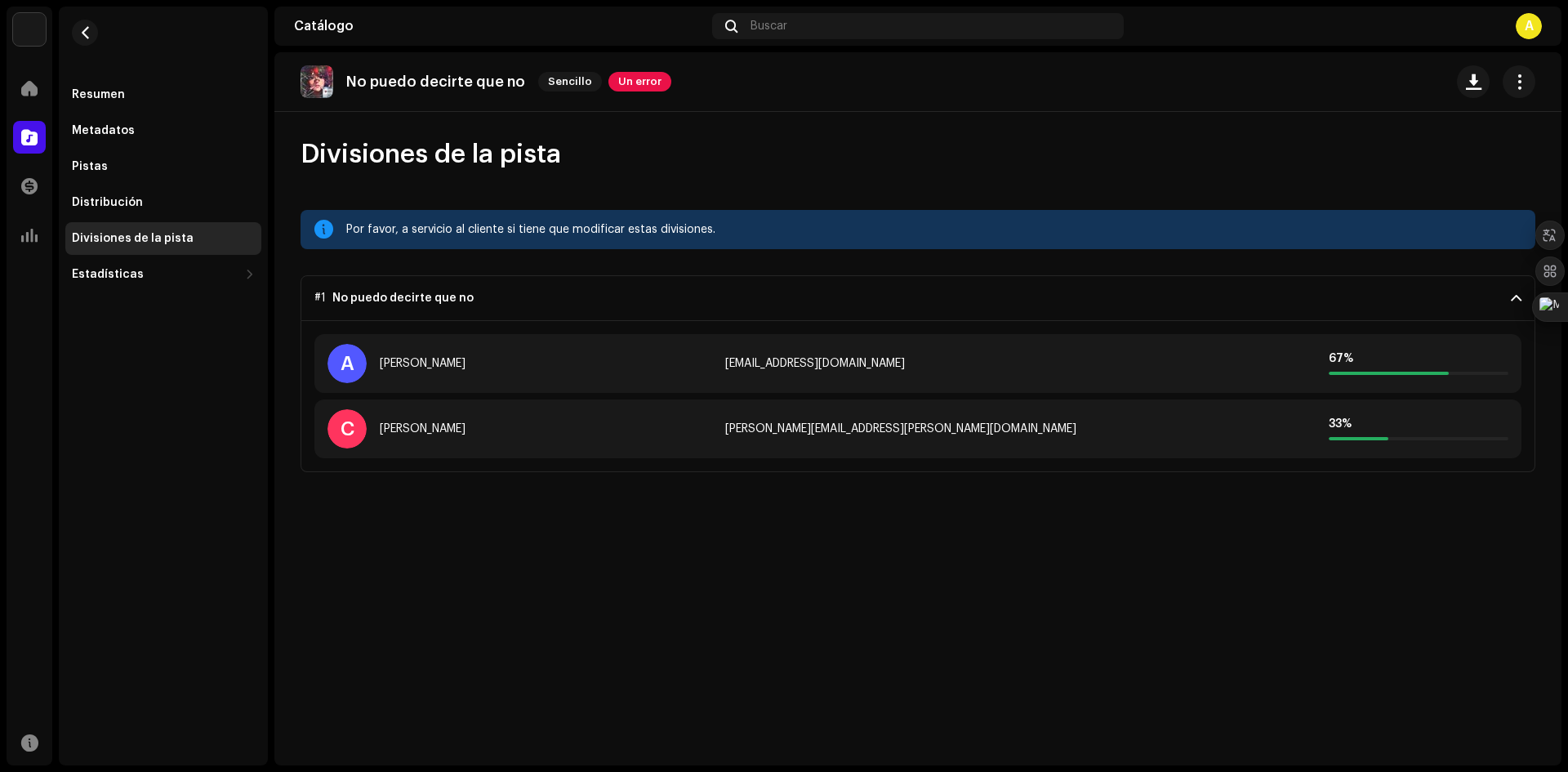
click at [1489, 293] on p-accordion-header "#1 No puedo decirte que no" at bounding box center [918, 298] width 1235 height 46
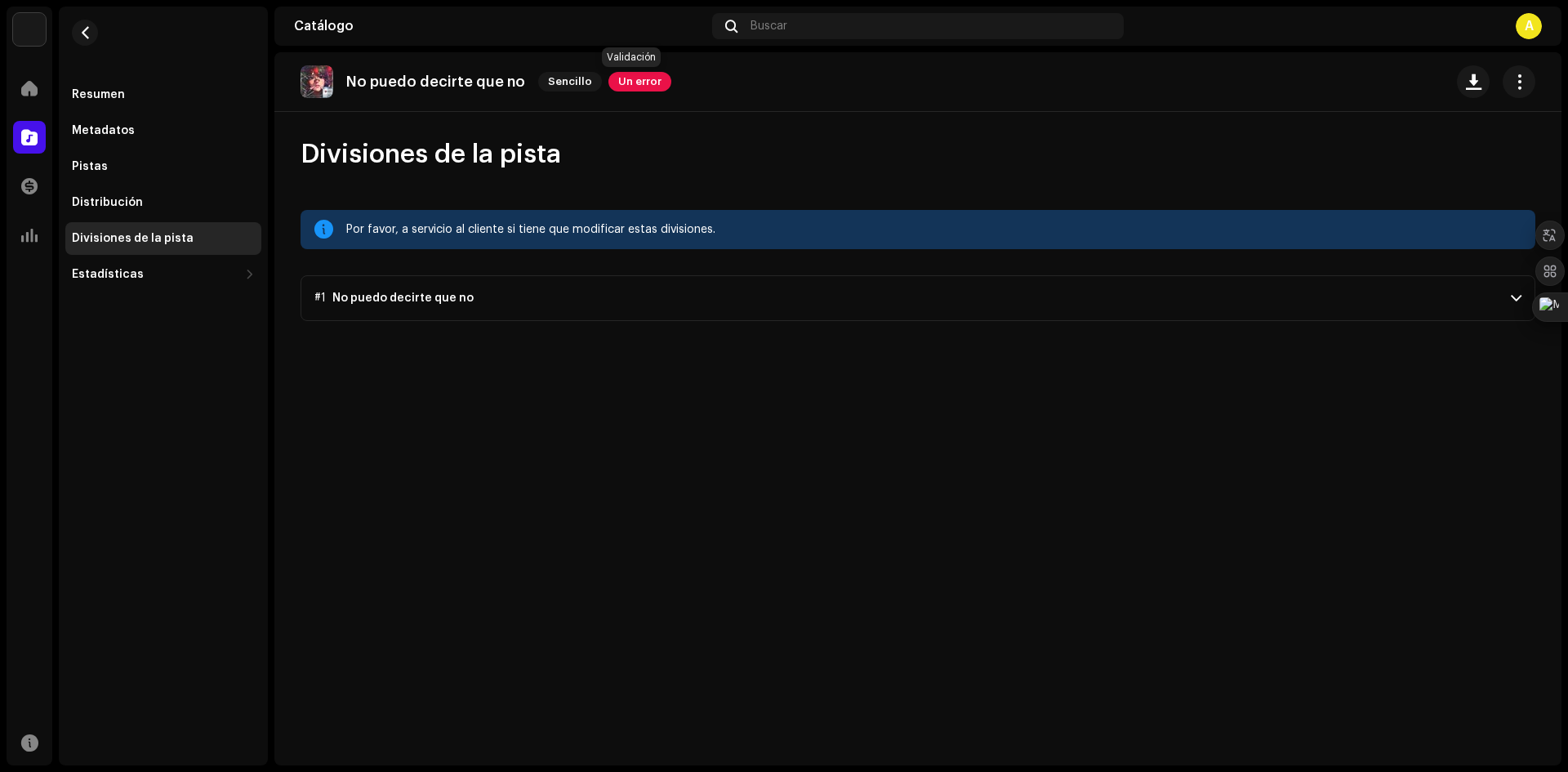
click at [634, 83] on span "Un error" at bounding box center [640, 81] width 63 height 20
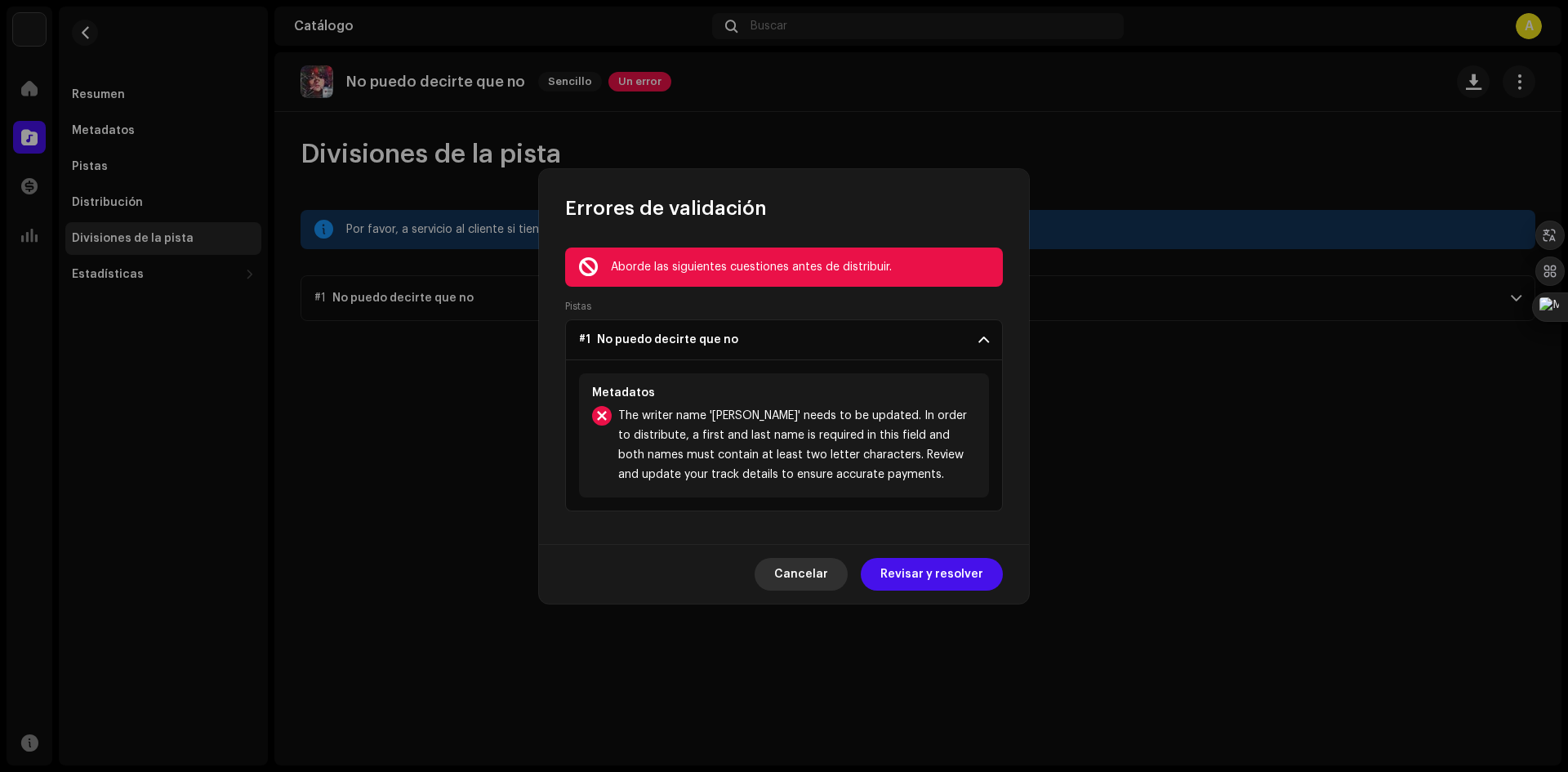
click at [815, 575] on span "Cancelar" at bounding box center [801, 574] width 54 height 33
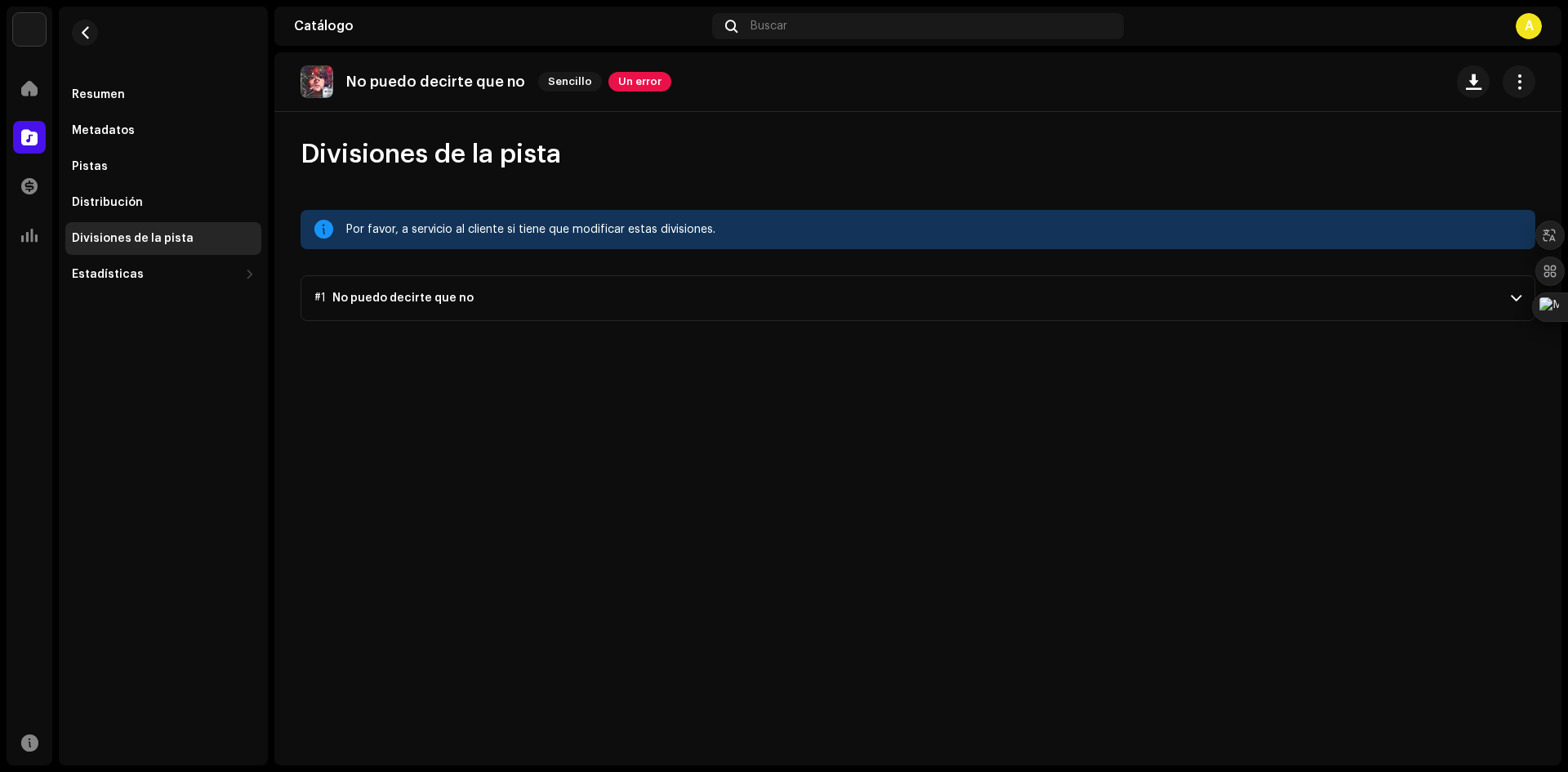
click at [889, 283] on p-accordion-header "#1 No puedo decirte que no" at bounding box center [918, 298] width 1235 height 46
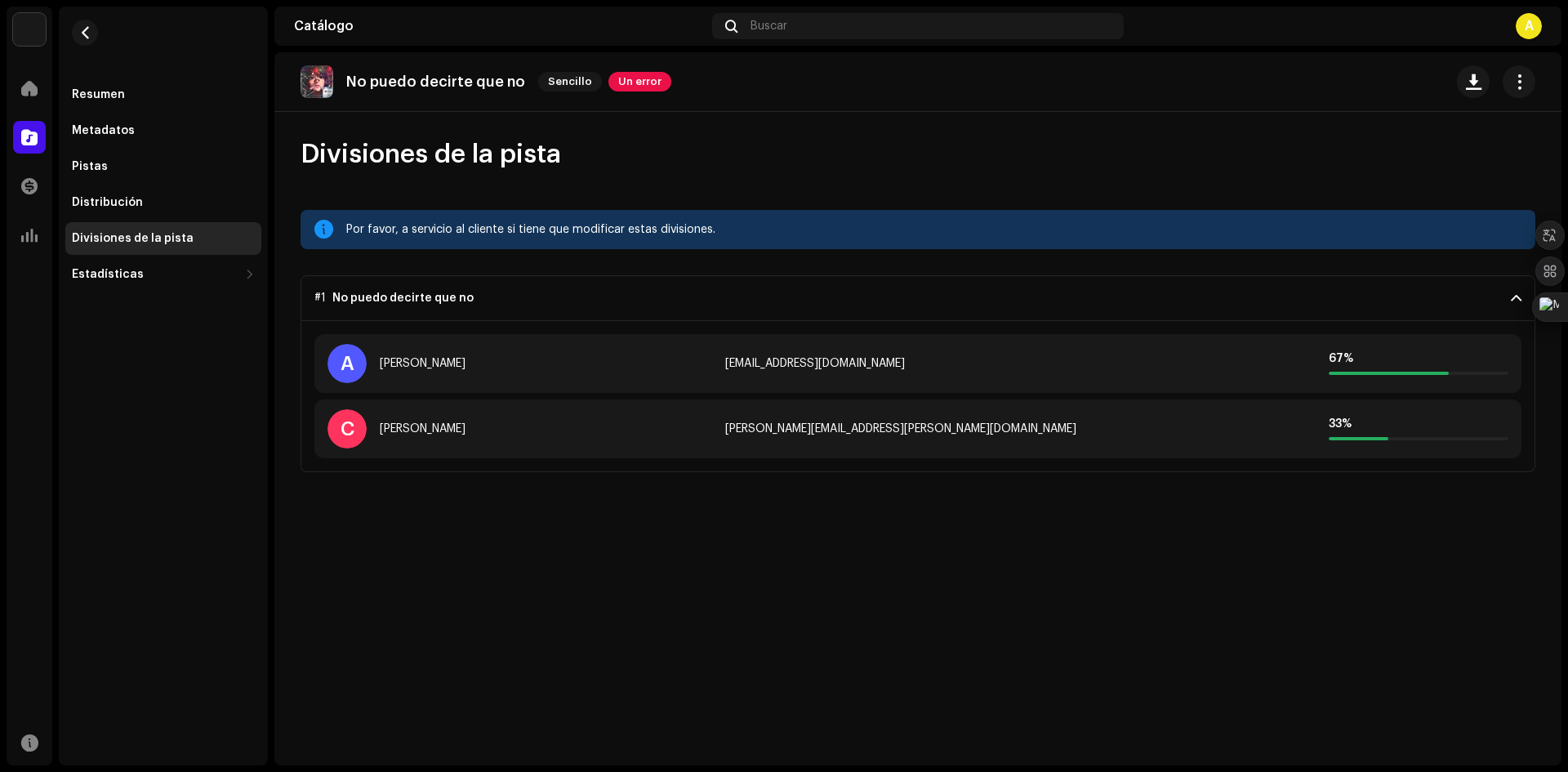
click at [929, 510] on div "No puedo decirte que no Sencillo Un error Divisiones de la pista Por favor, a s…" at bounding box center [918, 408] width 1287 height 713
click at [27, 136] on span at bounding box center [30, 137] width 16 height 13
